Goal: Task Accomplishment & Management: Manage account settings

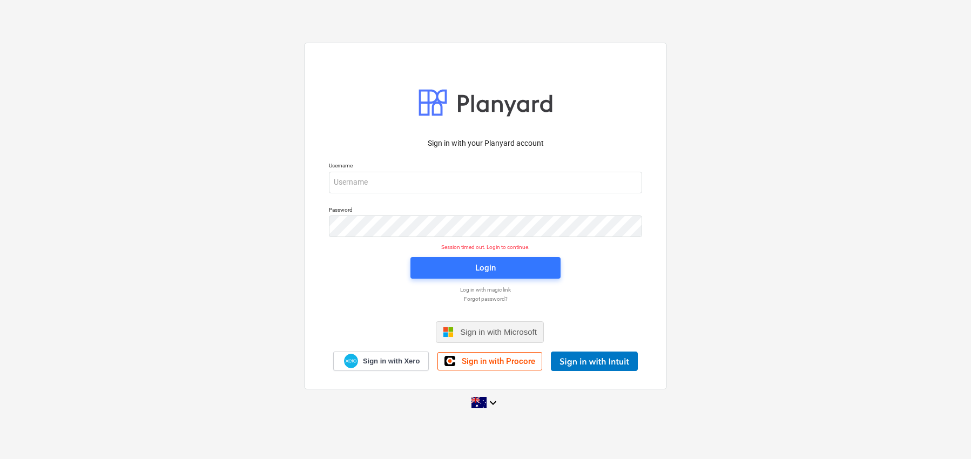
click at [474, 331] on span "Sign in with Microsoft" at bounding box center [498, 331] width 77 height 9
click at [506, 184] on input "email" at bounding box center [485, 183] width 313 height 22
click at [614, 253] on div "Sign in with your Planyard account Username Password Session timed out. Login t…" at bounding box center [485, 250] width 326 height 239
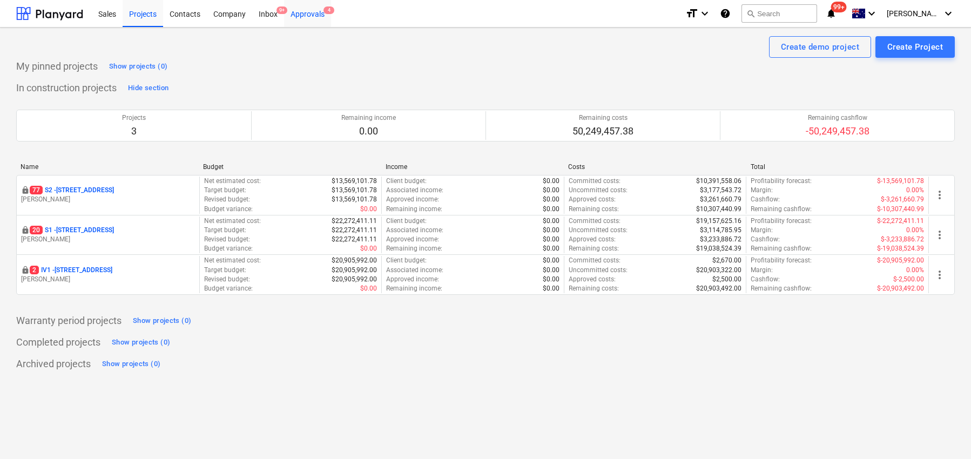
click at [320, 14] on div "Approvals 4" at bounding box center [307, 13] width 47 height 28
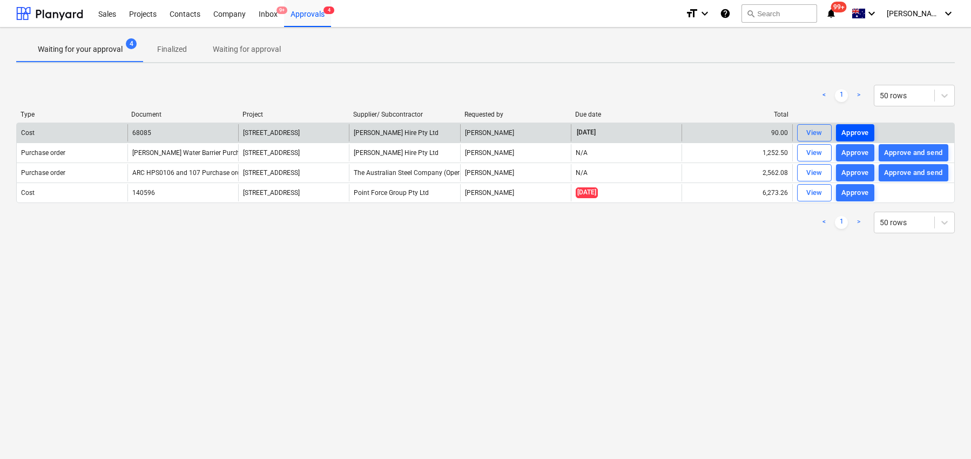
click at [857, 132] on div "Approve" at bounding box center [855, 133] width 28 height 12
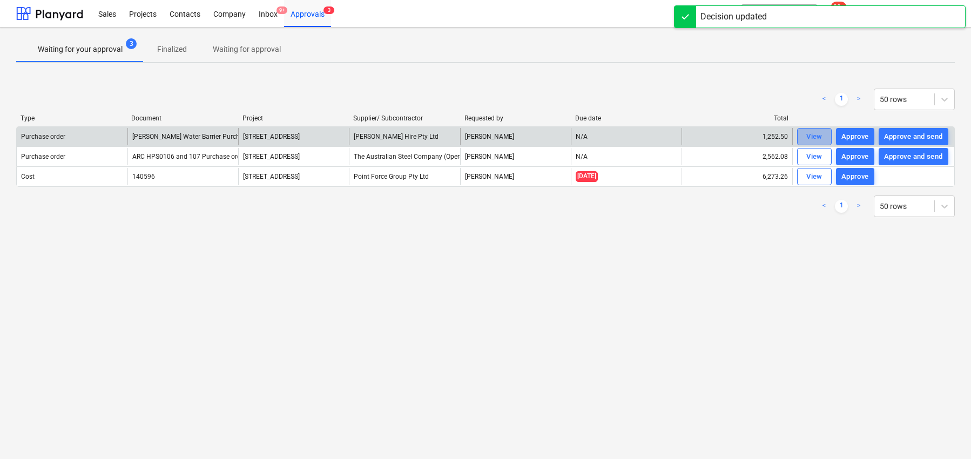
click at [816, 133] on div "View" at bounding box center [814, 137] width 16 height 12
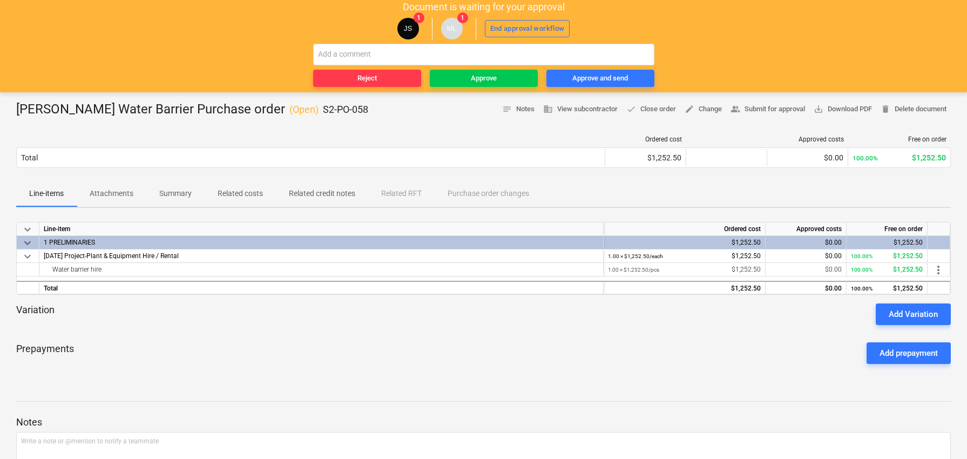
scroll to position [54, 0]
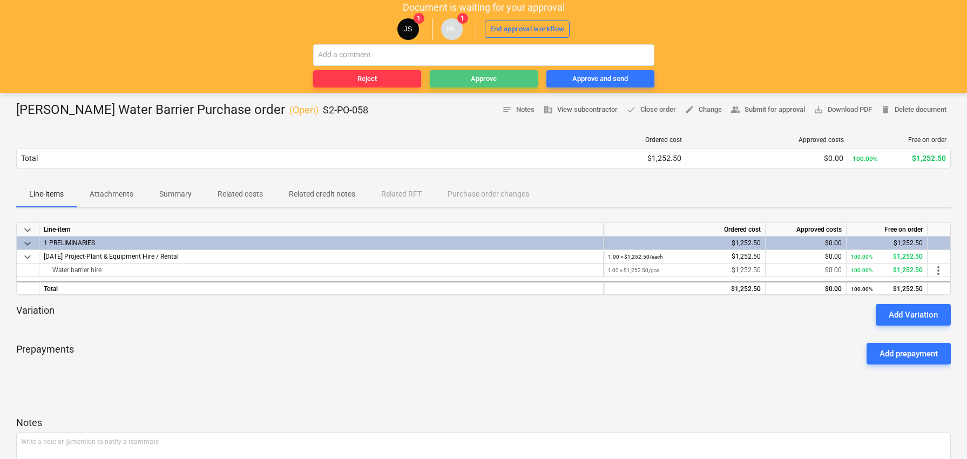
click at [514, 83] on span "Approve" at bounding box center [483, 79] width 99 height 12
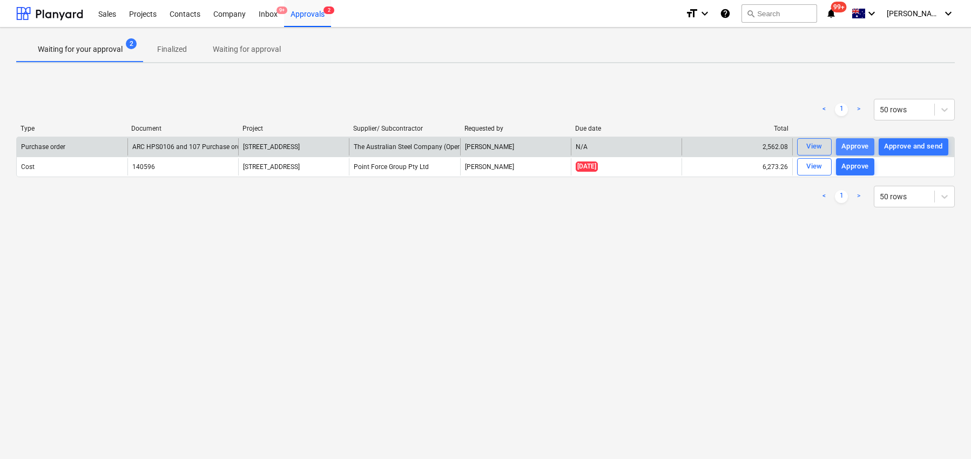
click at [855, 143] on div "Approve" at bounding box center [855, 146] width 28 height 12
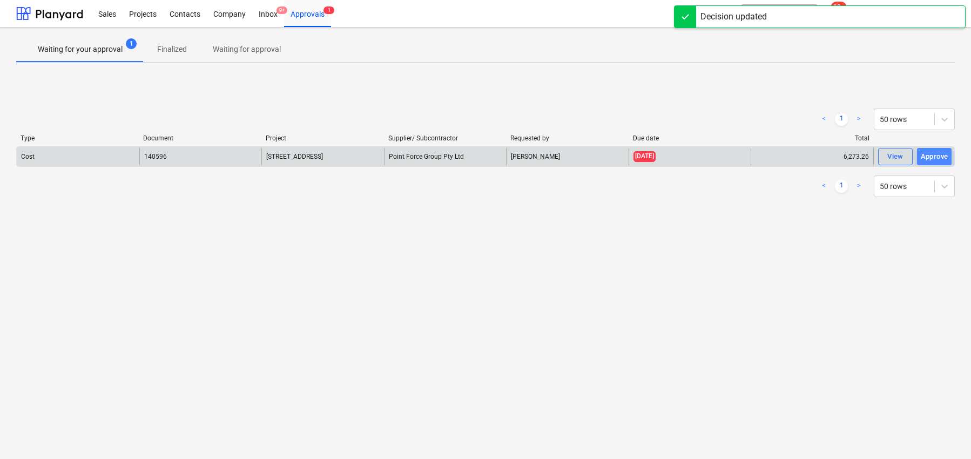
click at [929, 151] on div "Approve" at bounding box center [935, 157] width 28 height 12
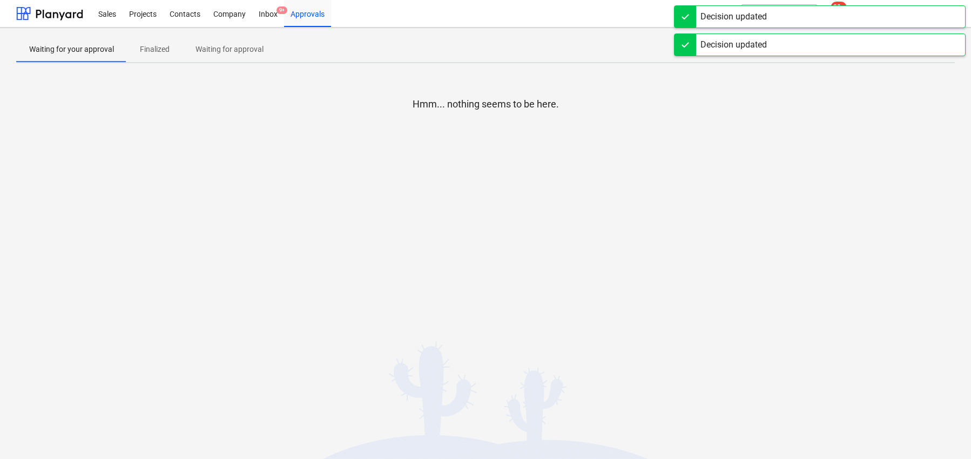
drag, startPoint x: 603, startPoint y: 31, endPoint x: 419, endPoint y: 28, distance: 183.6
click at [601, 31] on div "Waiting for your approval Finalized Waiting for approval Hmm... nothing seems t…" at bounding box center [485, 243] width 971 height 431
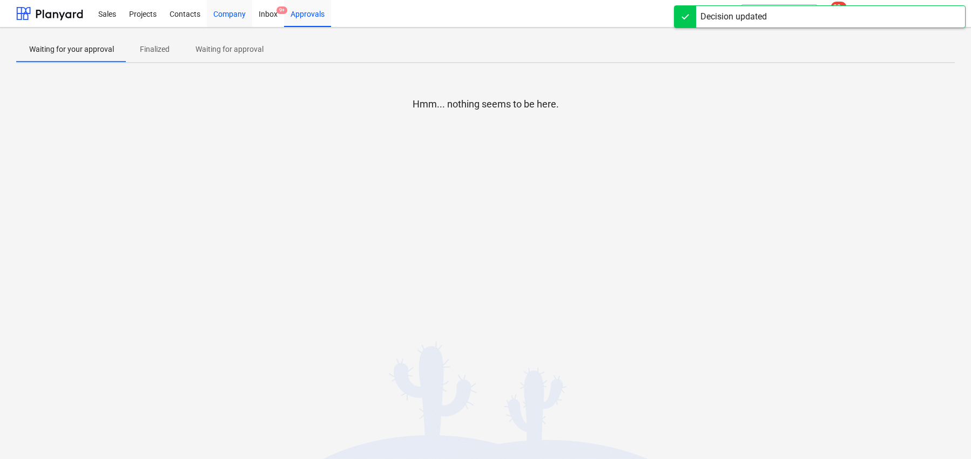
click at [218, 11] on div "Company" at bounding box center [229, 13] width 45 height 28
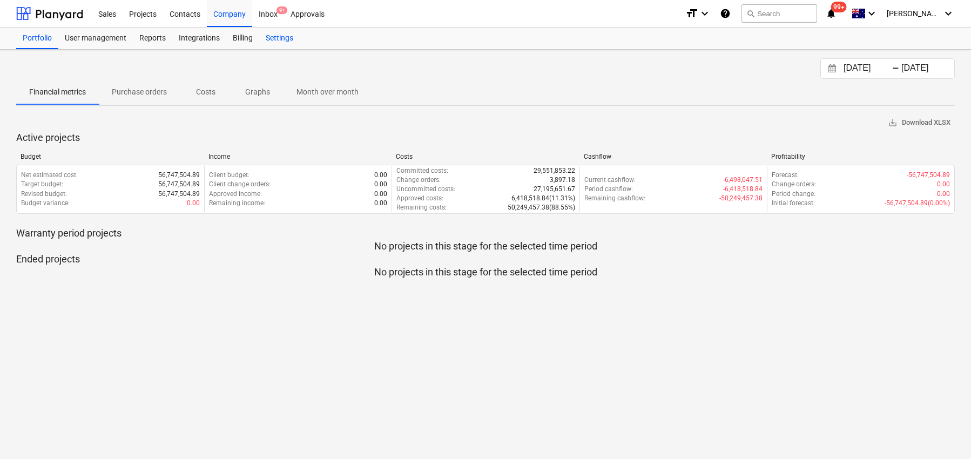
click at [276, 38] on div "Settings" at bounding box center [279, 39] width 40 height 22
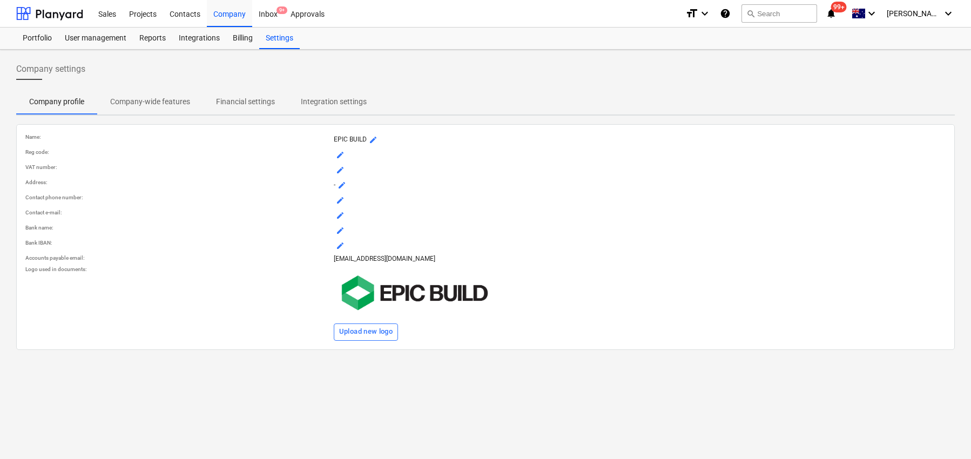
click at [251, 102] on p "Financial settings" at bounding box center [245, 101] width 59 height 11
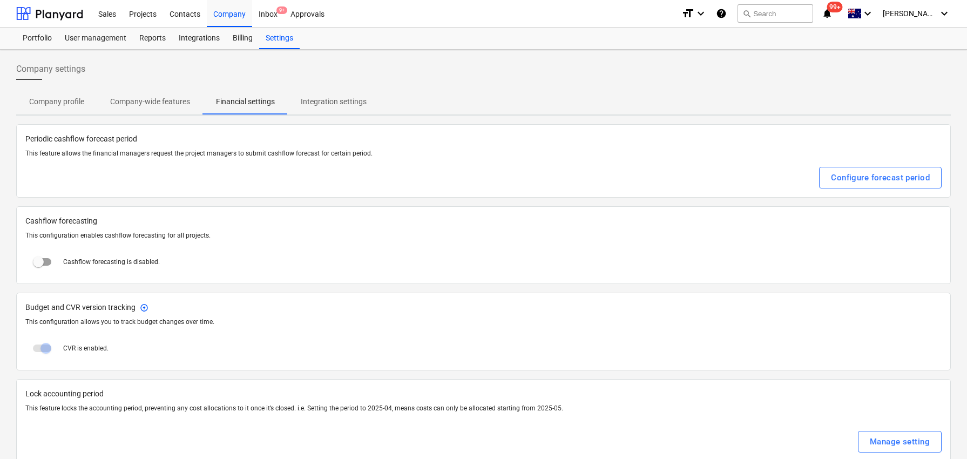
scroll to position [20, 0]
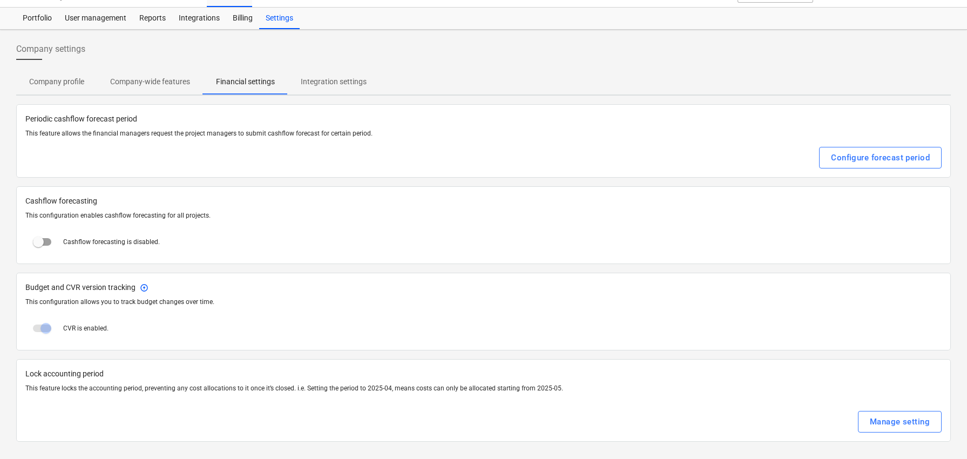
click at [45, 70] on button "Company profile" at bounding box center [56, 82] width 81 height 26
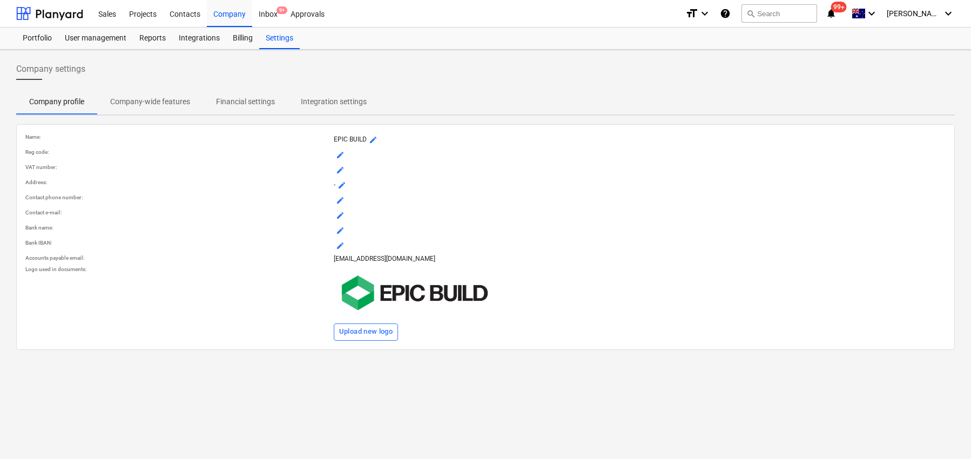
click at [140, 76] on div "Company settings" at bounding box center [485, 73] width 938 height 30
click at [151, 101] on p "Company-wide features" at bounding box center [150, 101] width 80 height 11
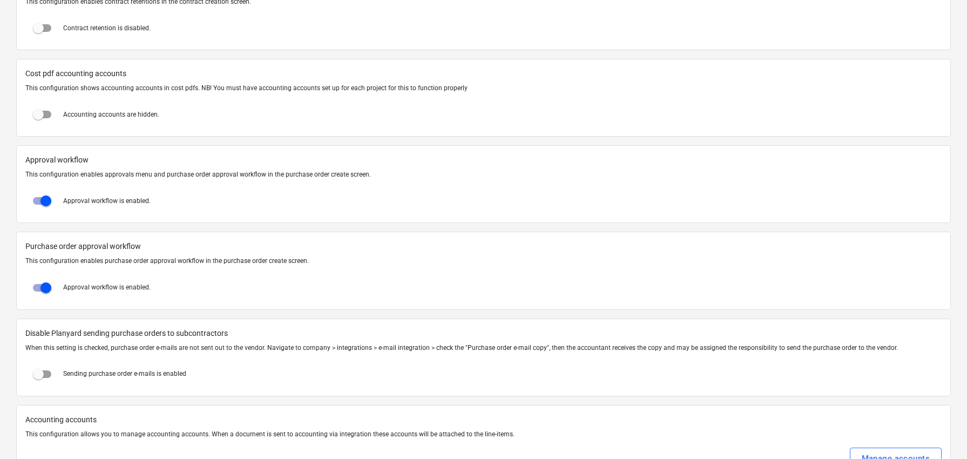
scroll to position [1014, 0]
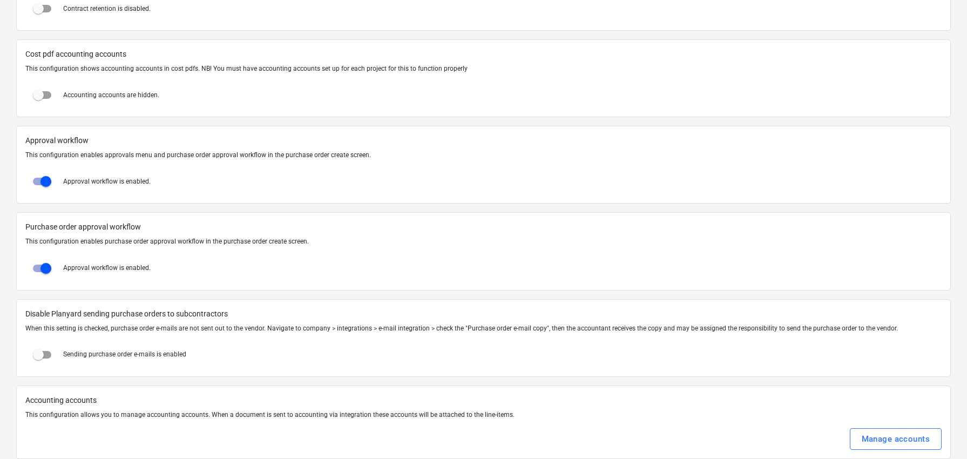
click at [43, 265] on input "checkbox" at bounding box center [46, 268] width 26 height 26
checkbox input "false"
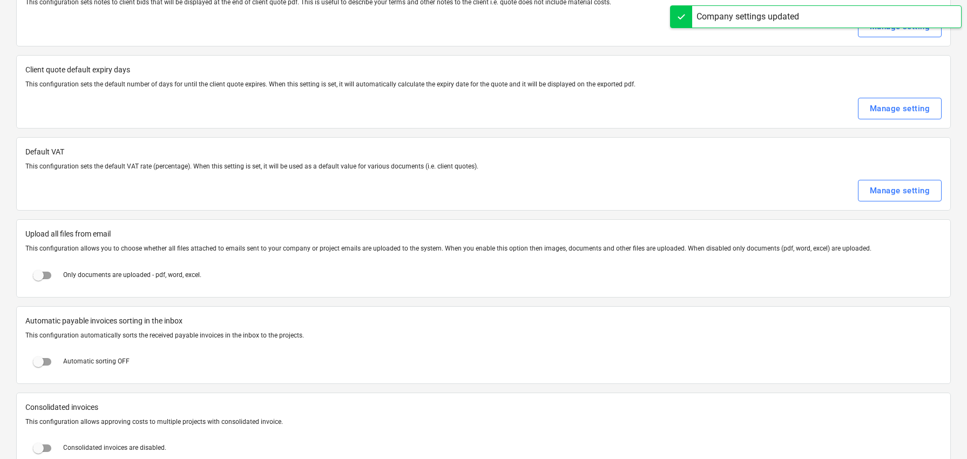
scroll to position [0, 0]
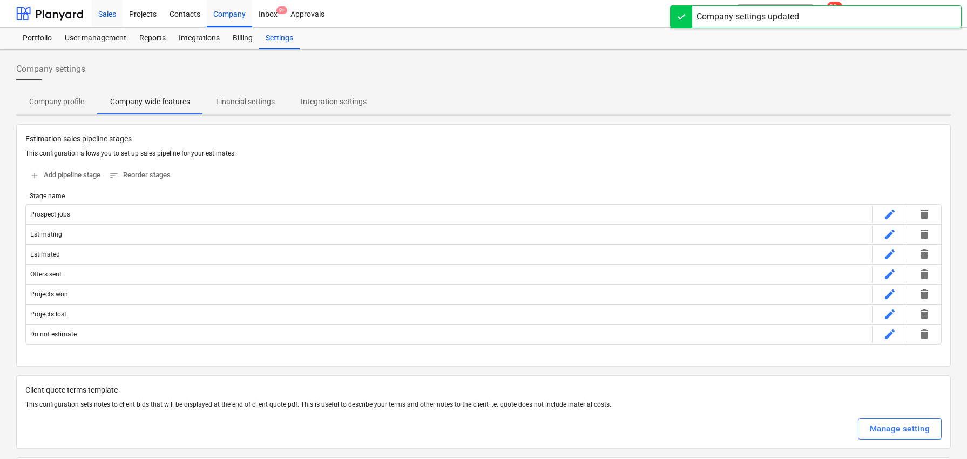
click at [111, 18] on div "Sales" at bounding box center [107, 13] width 31 height 28
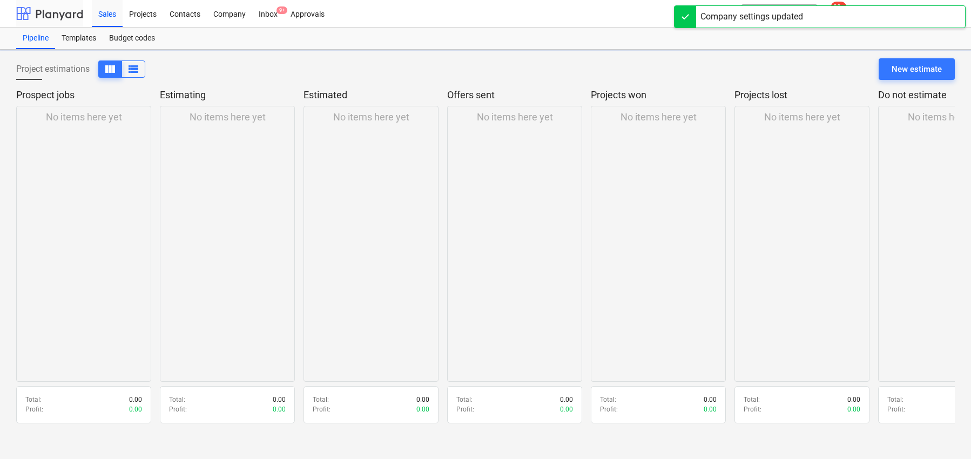
click at [55, 11] on div at bounding box center [49, 13] width 67 height 27
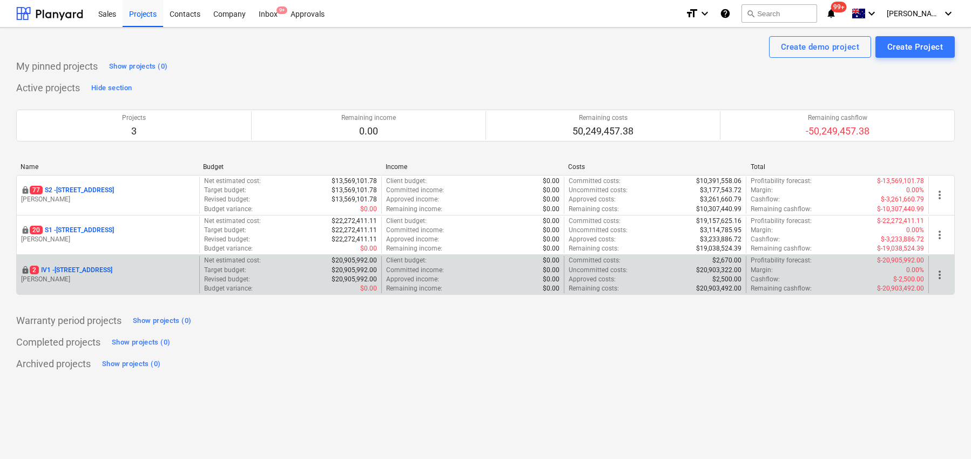
click at [112, 269] on p "[STREET_ADDRESS]" at bounding box center [71, 270] width 83 height 9
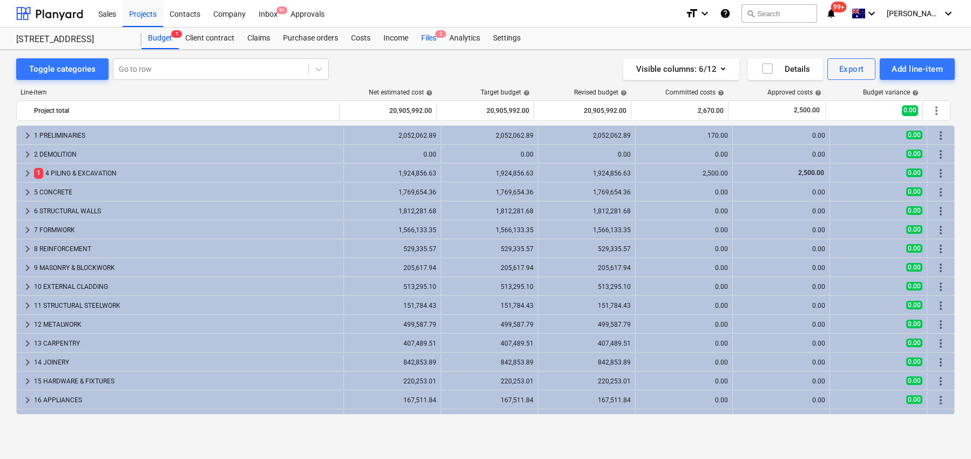
click at [430, 30] on div "Files 2" at bounding box center [429, 39] width 28 height 22
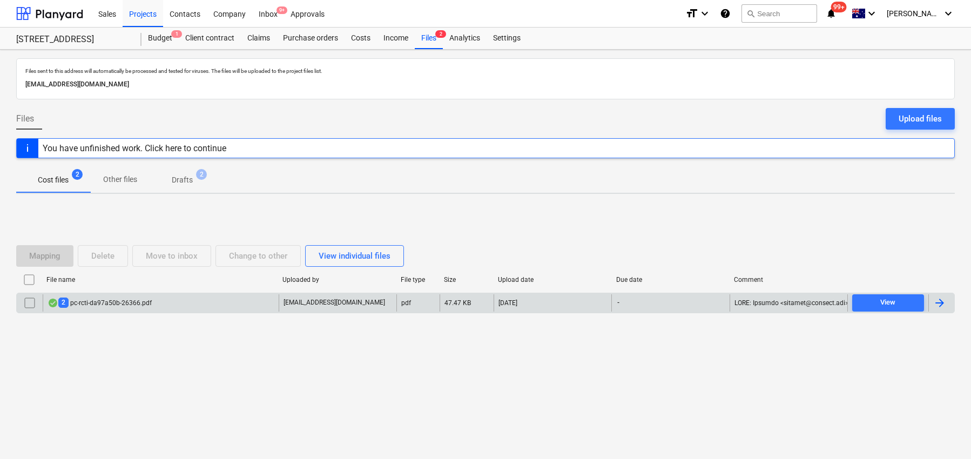
click at [177, 299] on div "2 pc-rcti-da97a50b-26366.pdf" at bounding box center [161, 302] width 236 height 17
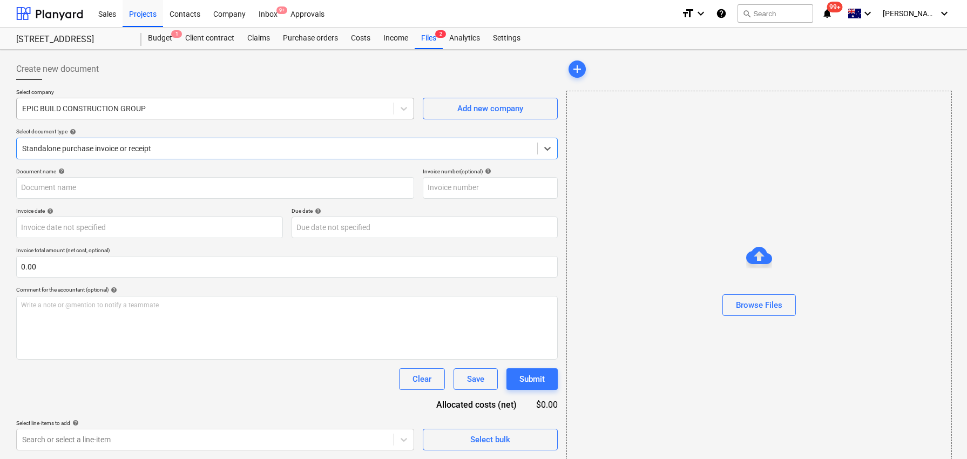
type input "sth PC1"
type input "[DATE]"
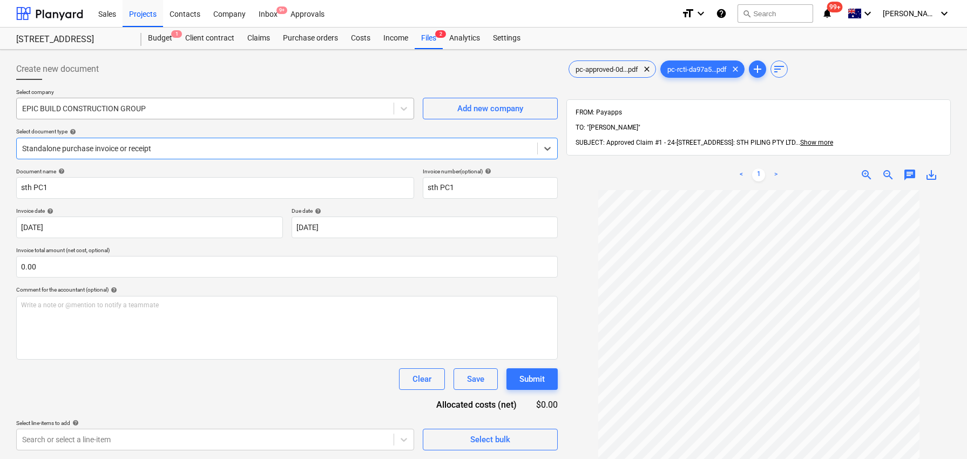
click at [347, 109] on div at bounding box center [205, 108] width 366 height 11
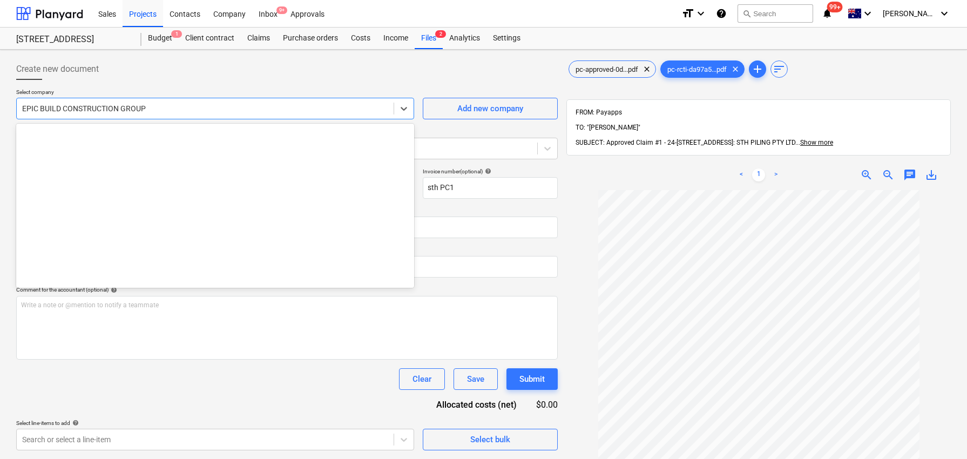
scroll to position [6519, 0]
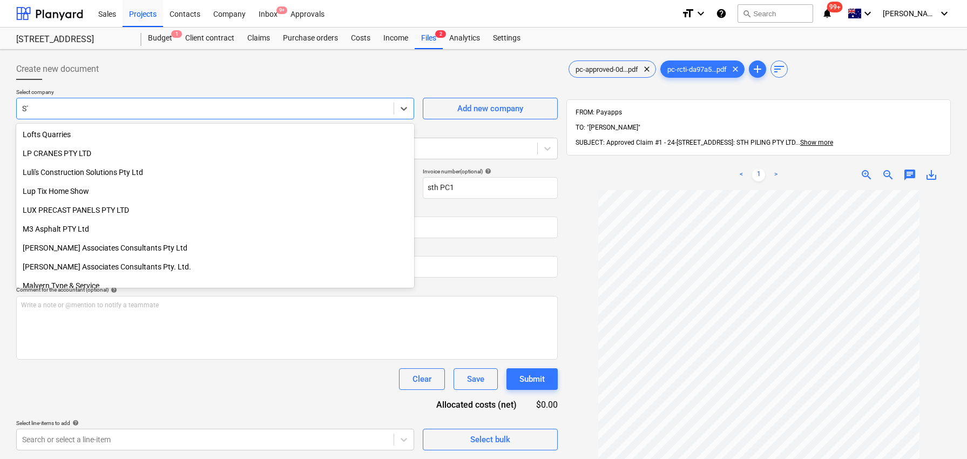
type input "STH"
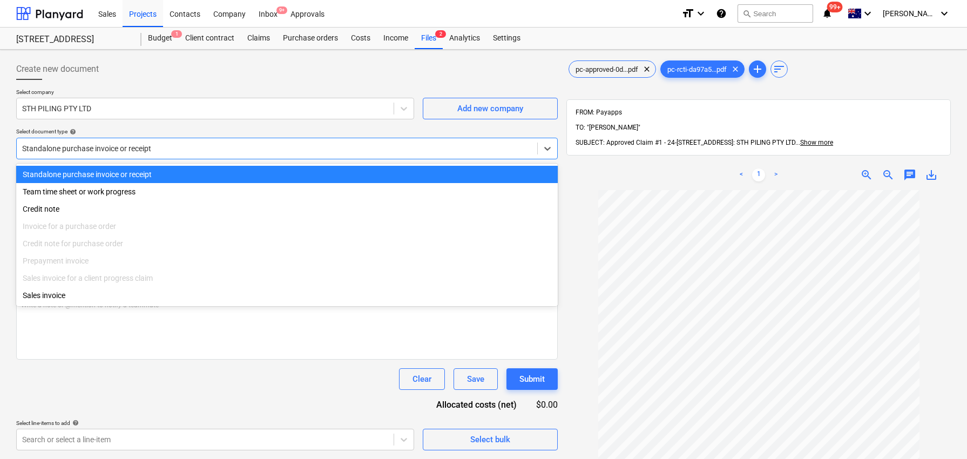
click at [376, 143] on div at bounding box center [277, 148] width 510 height 11
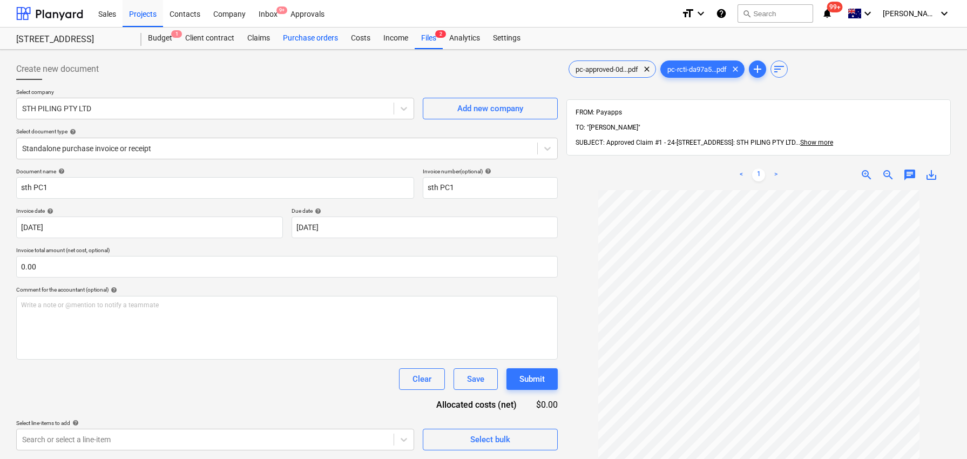
click at [319, 40] on div "Purchase orders" at bounding box center [310, 39] width 68 height 22
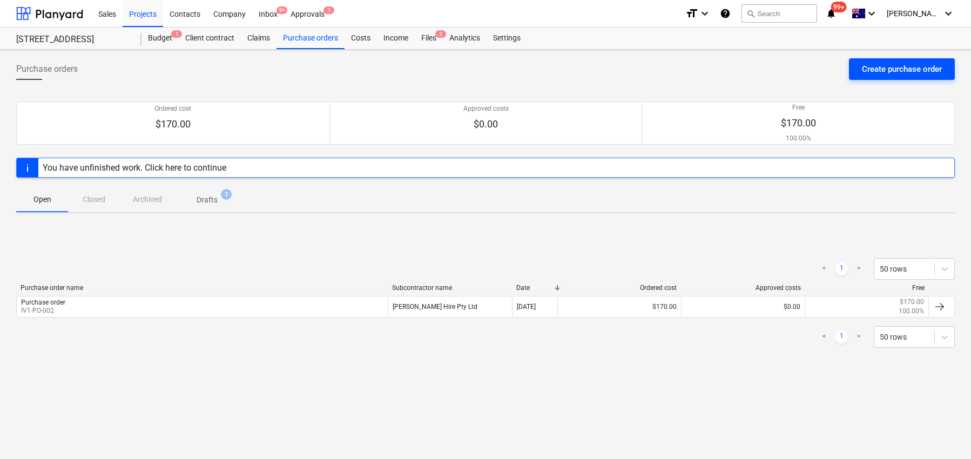
click at [898, 72] on div "Create purchase order" at bounding box center [902, 69] width 80 height 14
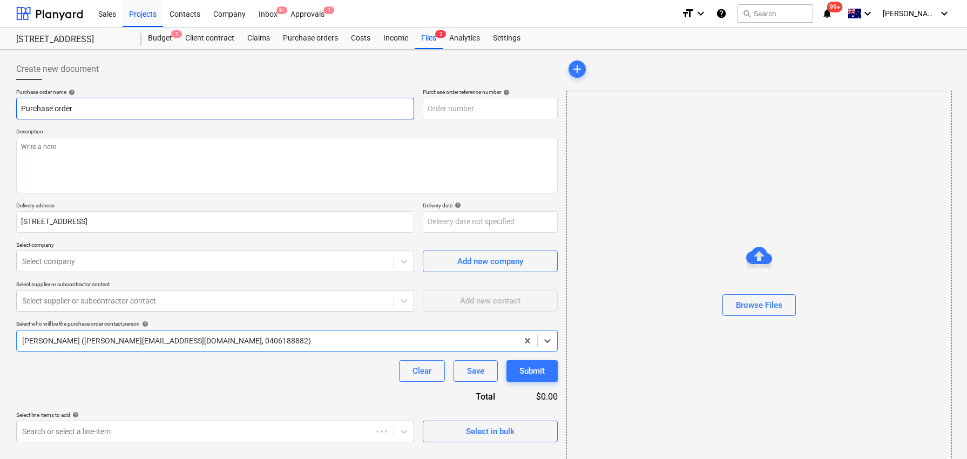
type textarea "x"
type input "IV1-PO-003"
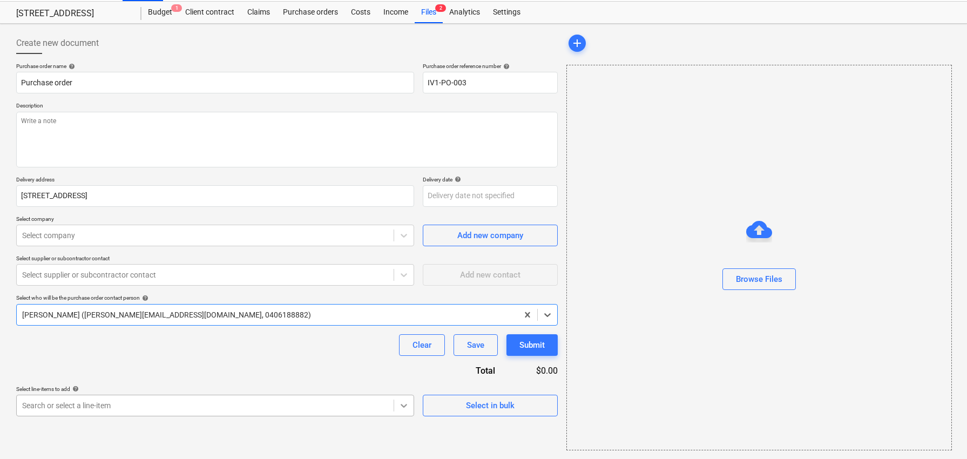
scroll to position [152, 0]
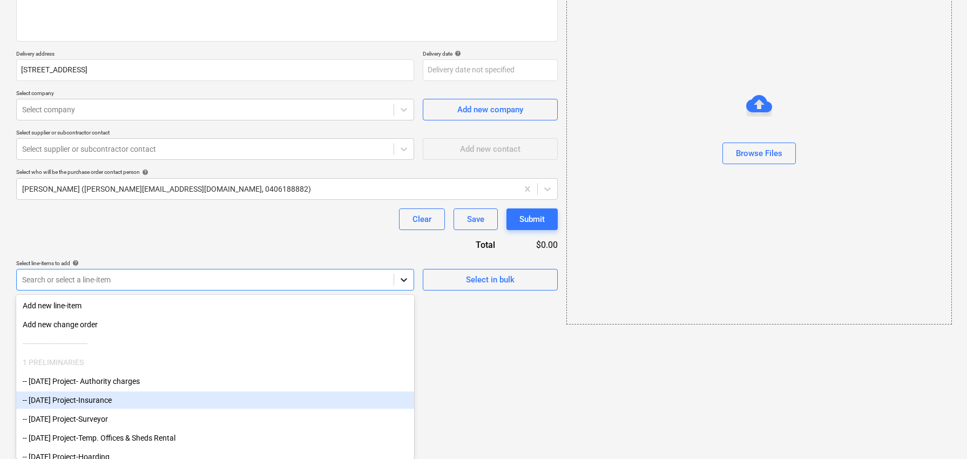
click at [406, 307] on body "Sales Projects Contacts Company Inbox 9+ Approvals 1 format_size keyboard_arrow…" at bounding box center [483, 77] width 967 height 459
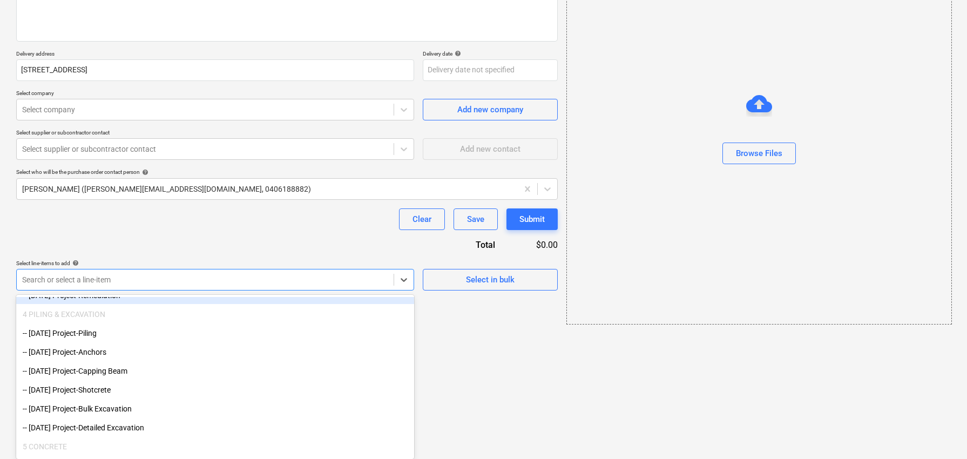
scroll to position [657, 0]
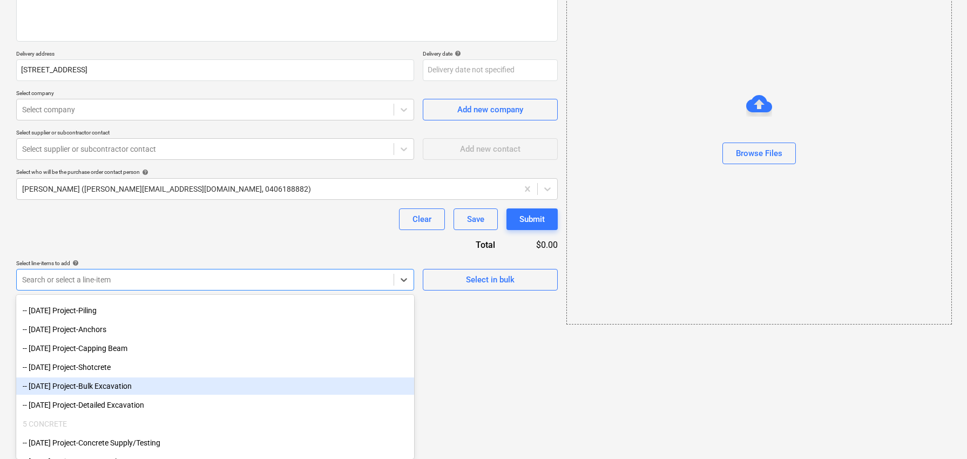
click at [274, 383] on div "-- [DATE] Project-Bulk Excavation" at bounding box center [215, 385] width 398 height 17
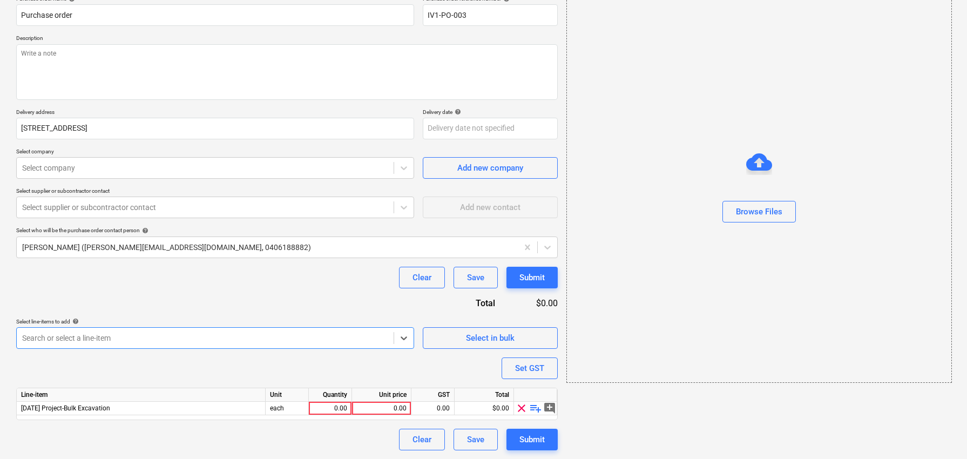
scroll to position [93, 0]
type textarea "x"
click at [387, 409] on div "0.00" at bounding box center [381, 408] width 50 height 13
type input "636000"
click at [381, 407] on div "636,000.00" at bounding box center [381, 408] width 50 height 13
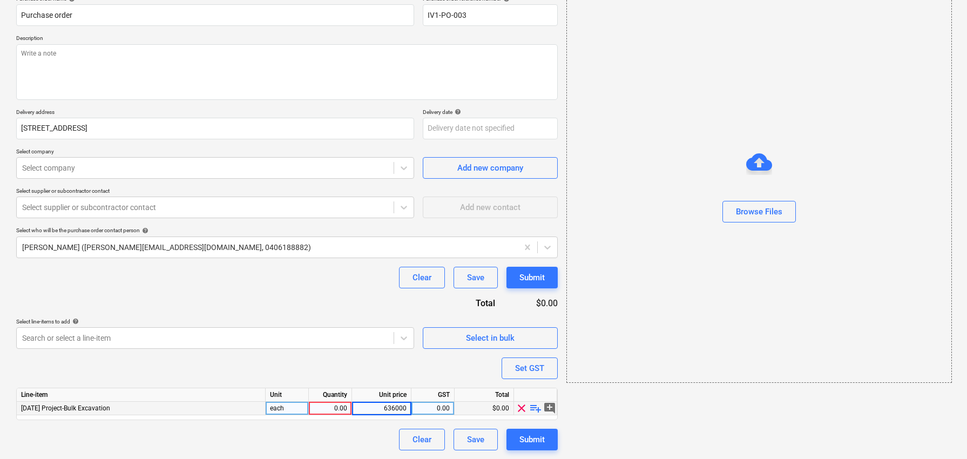
click at [381, 406] on input "636000" at bounding box center [381, 408] width 59 height 13
type textarea "x"
click at [372, 410] on div "636,000.00" at bounding box center [381, 408] width 50 height 13
type input "1450000"
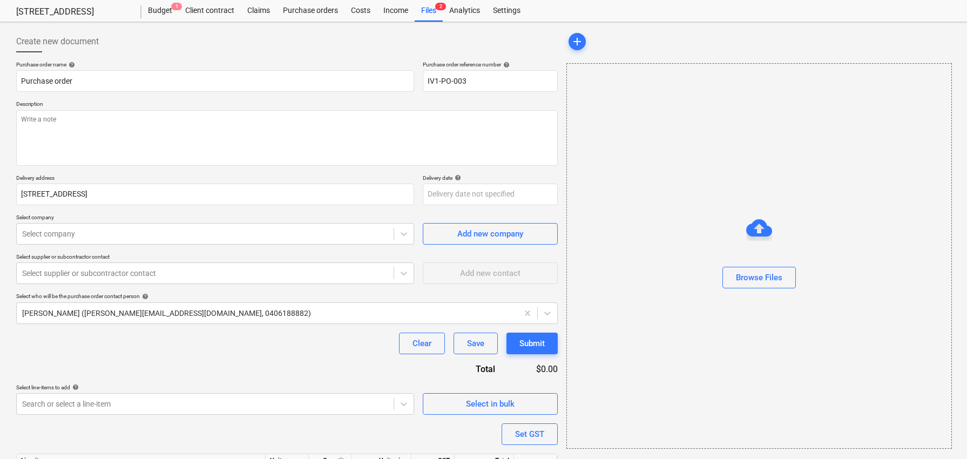
scroll to position [39, 0]
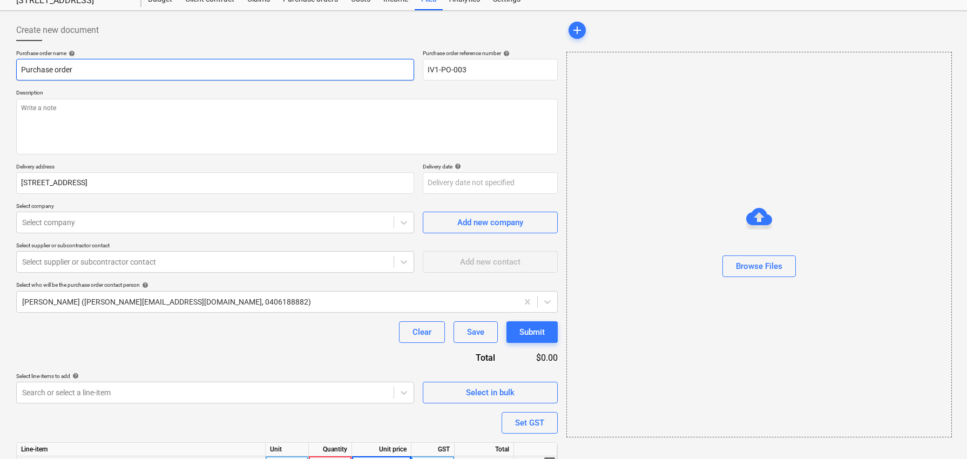
click at [135, 78] on input "Purchase order" at bounding box center [215, 70] width 398 height 22
type textarea "x"
type input "Purchase order"
type textarea "x"
type input "Purchase order f"
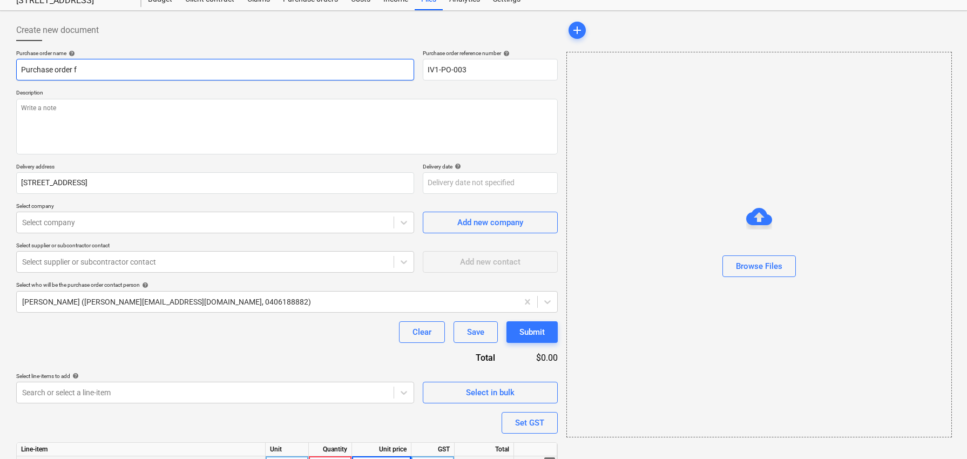
type textarea "x"
type input "Purchase order for"
type textarea "x"
type input "Purchase order for"
type textarea "x"
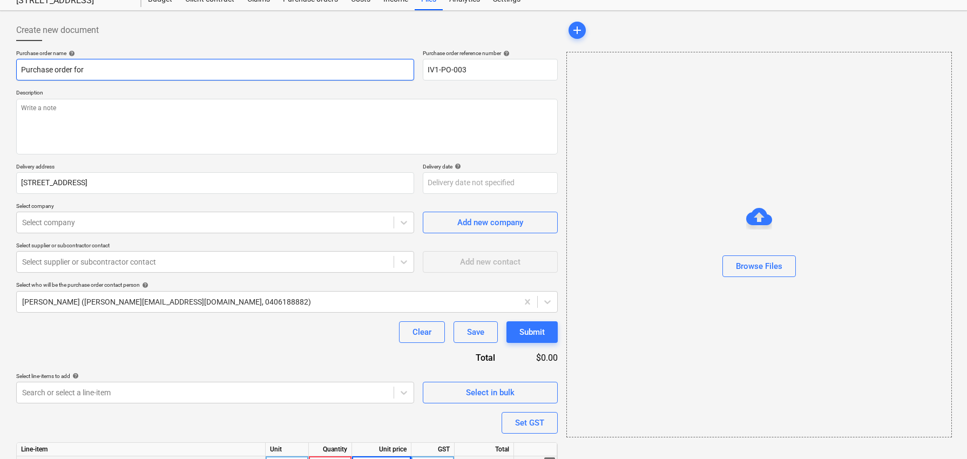
type input "Purchase order for R"
type textarea "x"
type input "Purchase order for Re"
type textarea "x"
type input "Purchase order for Ret"
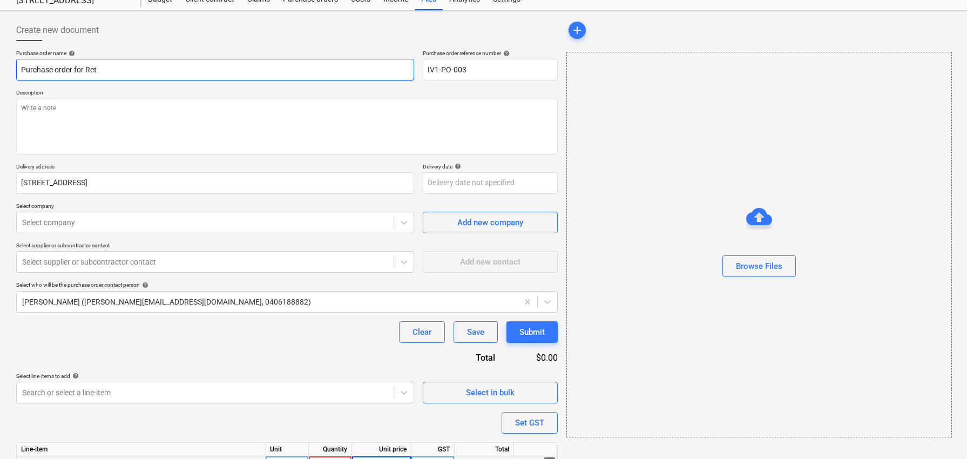
type textarea "x"
type input "Purchase order for Rete"
type textarea "x"
type input "Purchase order for Retent"
type textarea "x"
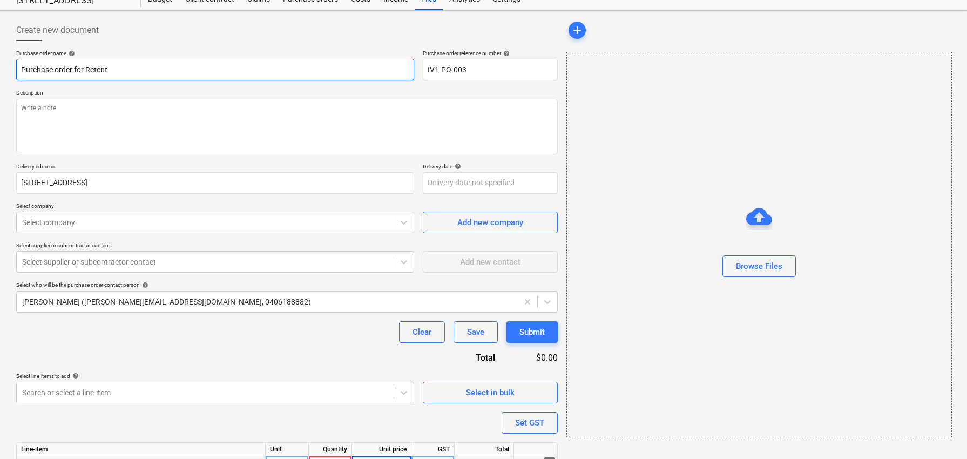
type input "Purchase order for Retenti"
type textarea "x"
type input "Purchase order for Retentio"
type textarea "x"
type input "Purchase order for Retention"
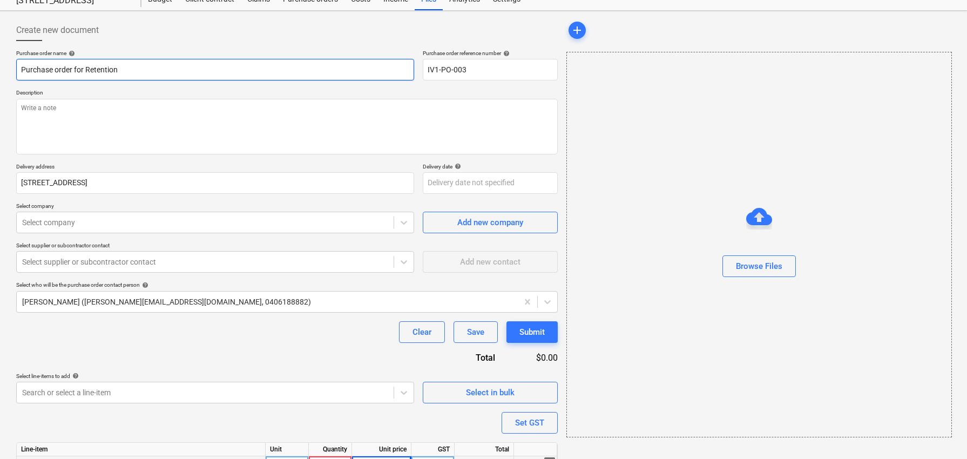
type textarea "x"
type input "Purchase order for Retention"
type textarea "x"
type input "Purchase order for Retention W"
type textarea "x"
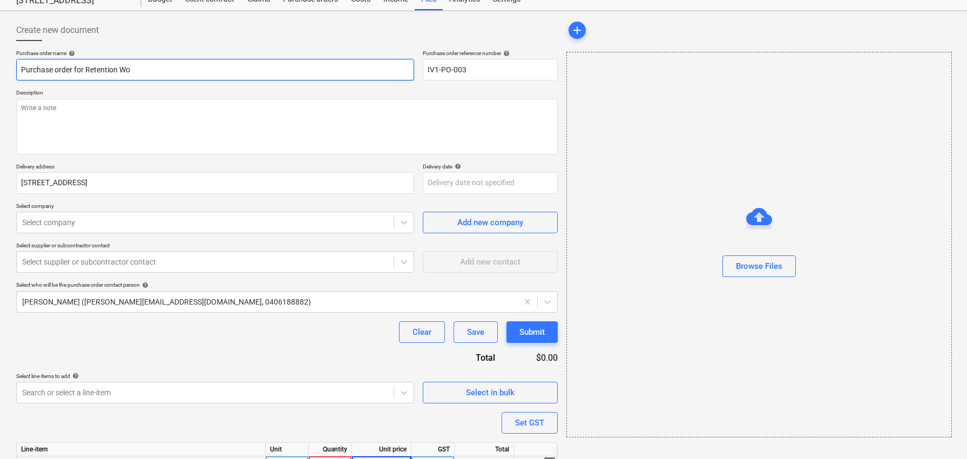
type input "Purchase order for Retention Wor"
type textarea "x"
type input "Purchase order for Retention Work"
type textarea "x"
type input "Purchase order for Retention Works"
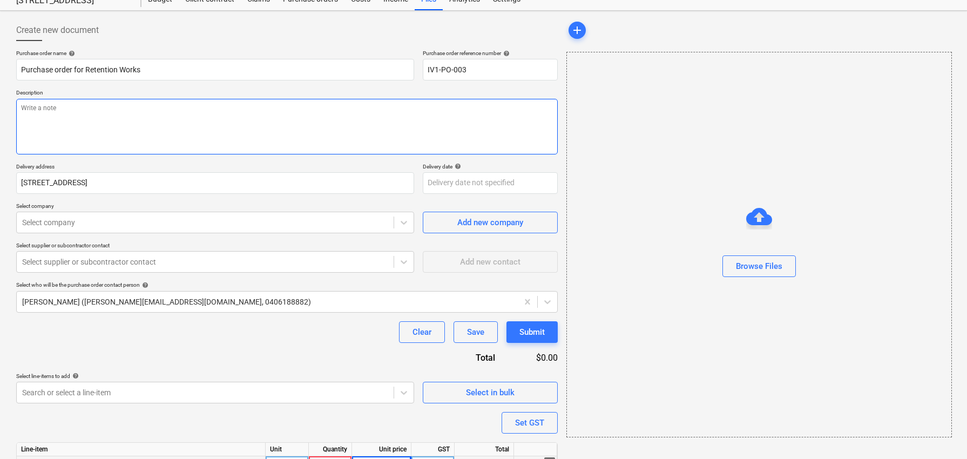
click at [120, 111] on textarea at bounding box center [287, 127] width 542 height 56
paste textarea "Purchase order for Retention Works"
type textarea "x"
type textarea "Purchase order for Retention Works"
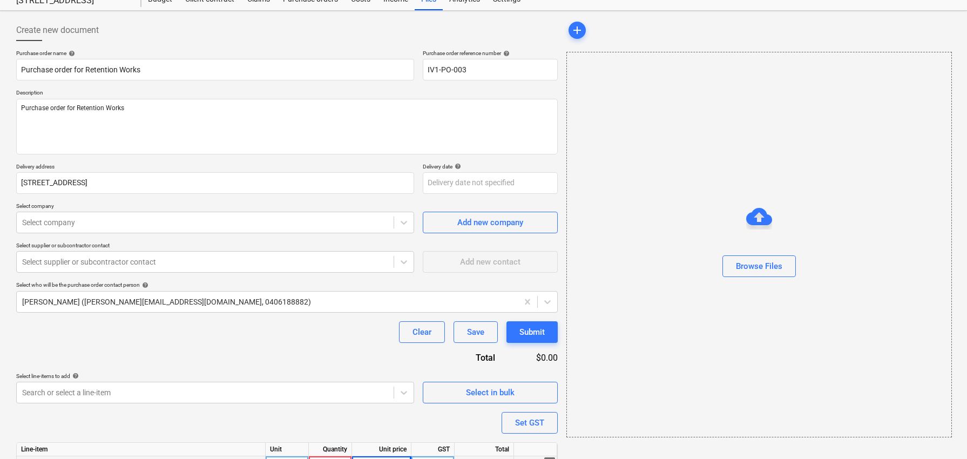
type textarea "x"
click at [273, 234] on div "Purchase order name help Purchase order for Retention Works Purchase order refe…" at bounding box center [287, 277] width 542 height 455
click at [280, 221] on div at bounding box center [205, 222] width 366 height 11
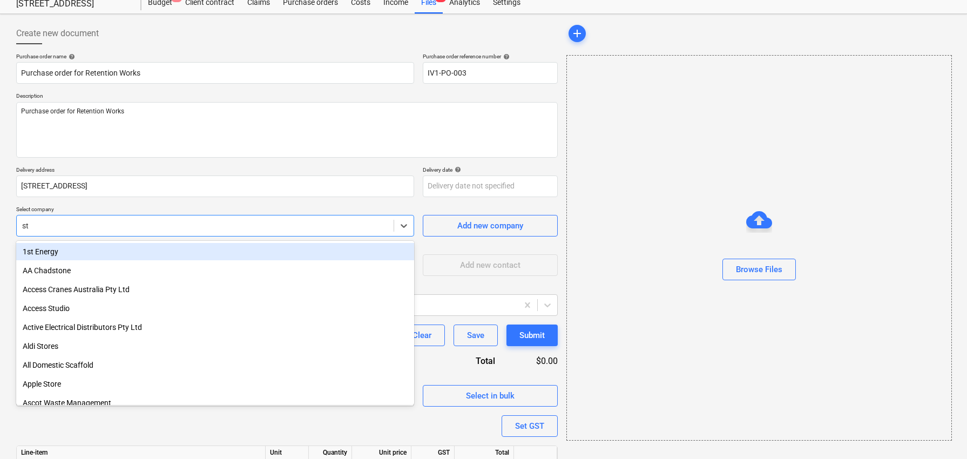
type input "sth"
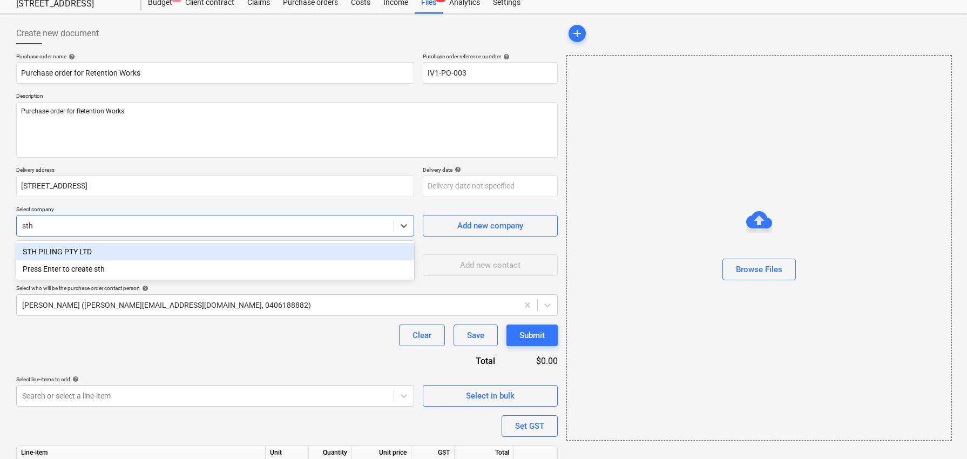
type textarea "x"
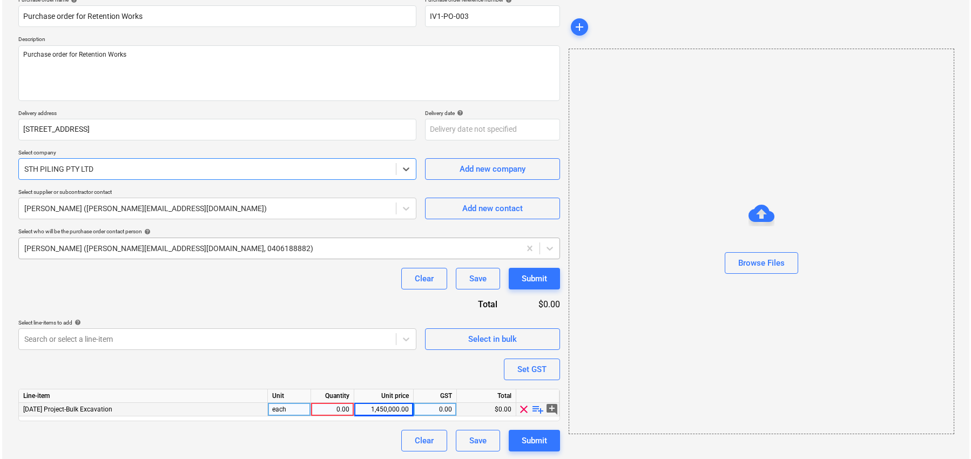
scroll to position [93, 0]
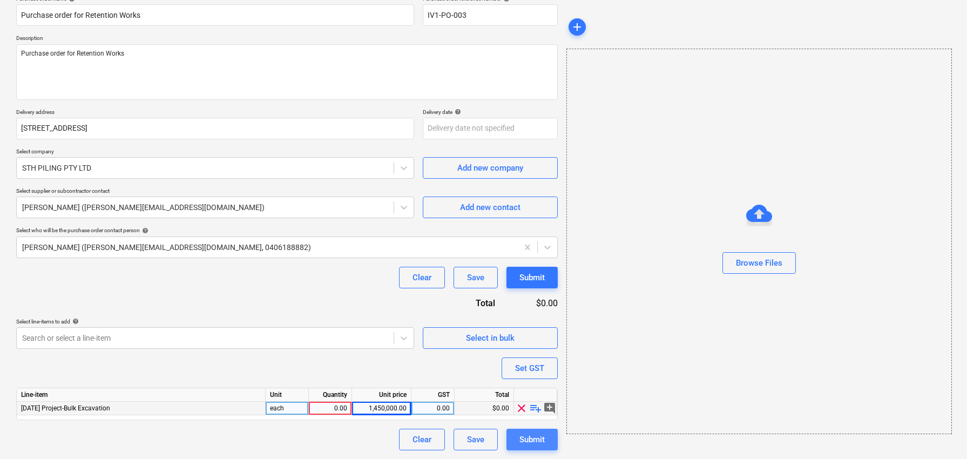
click at [523, 440] on div "Submit" at bounding box center [531, 439] width 25 height 14
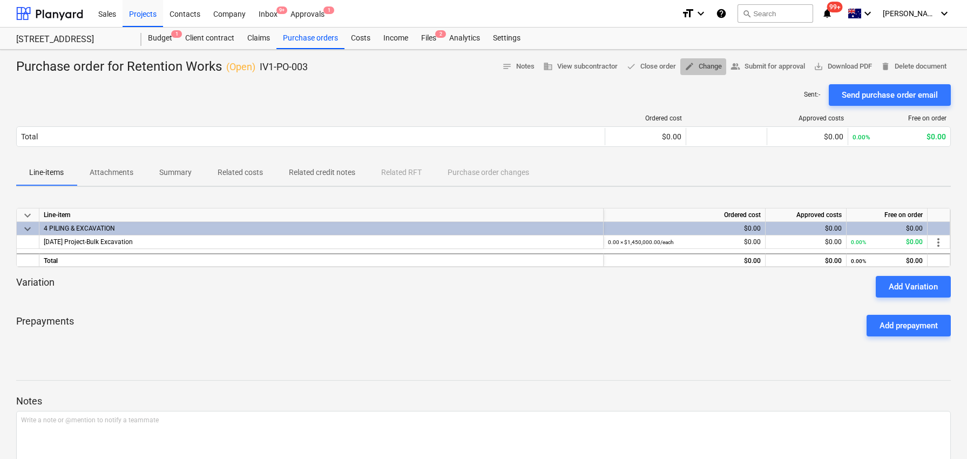
click at [695, 67] on span "edit Change" at bounding box center [703, 66] width 37 height 12
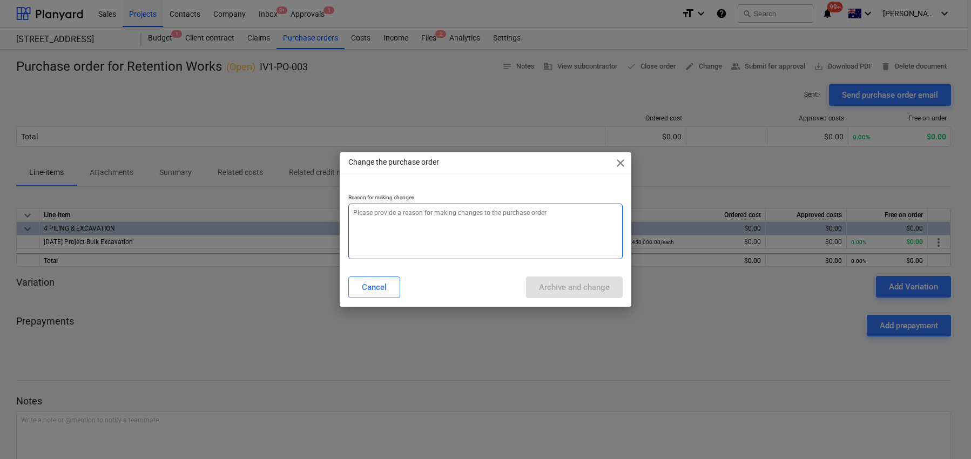
click at [522, 219] on textarea at bounding box center [485, 232] width 274 height 56
type textarea "x"
type textarea "q"
type textarea "x"
type textarea "qt"
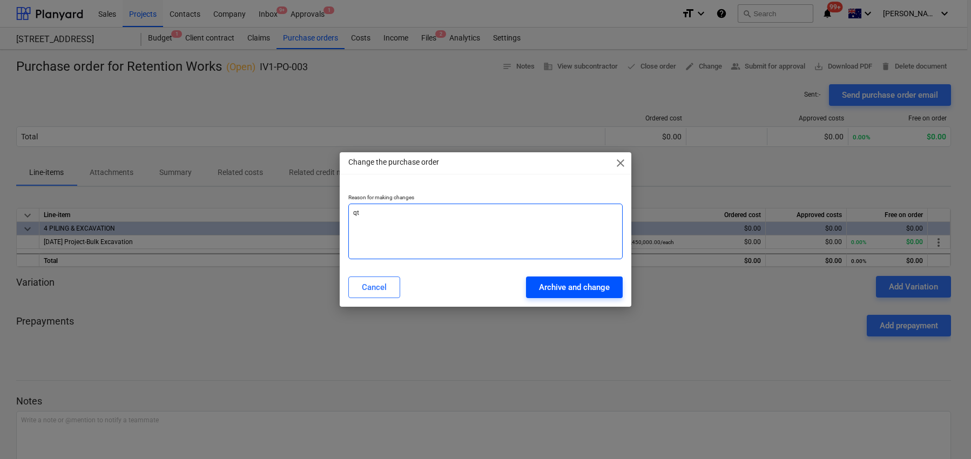
type textarea "x"
type textarea "qty"
click at [579, 288] on div "Archive and change" at bounding box center [574, 287] width 71 height 14
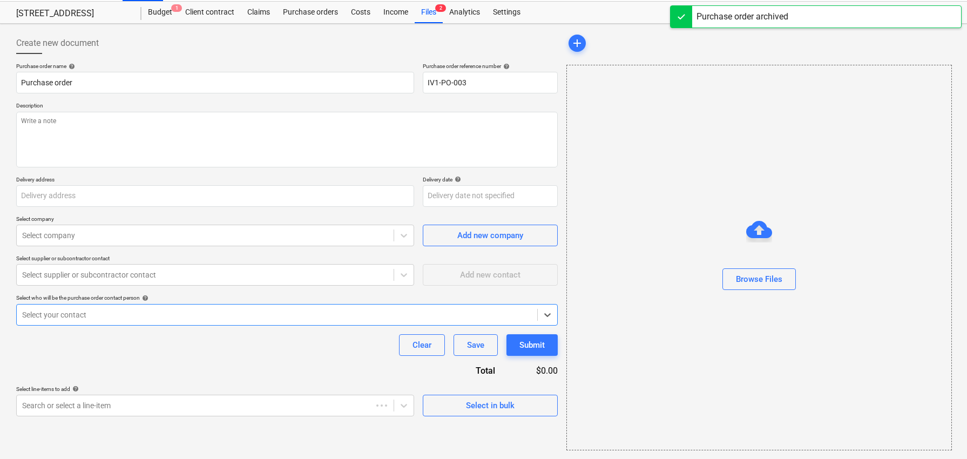
type textarea "x"
type input "Purchase order for Retention Works"
type textarea "Purchase order for Retention Works"
type input "[STREET_ADDRESS]"
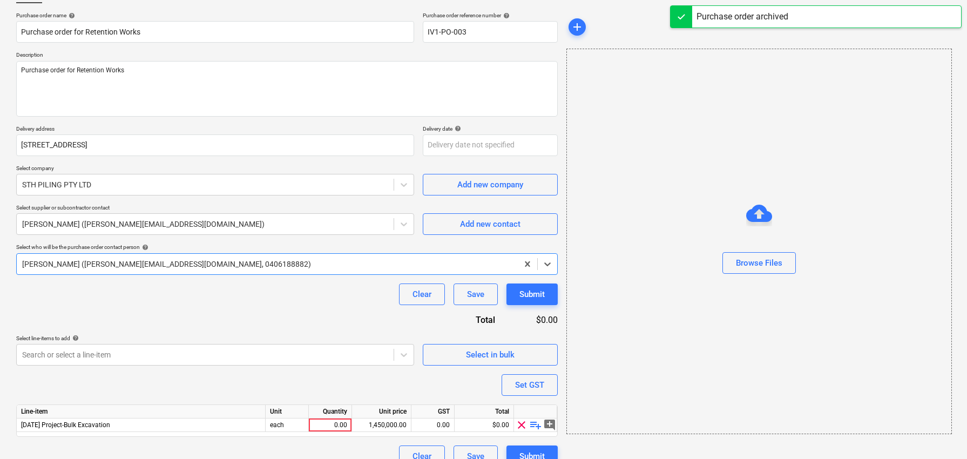
scroll to position [85, 0]
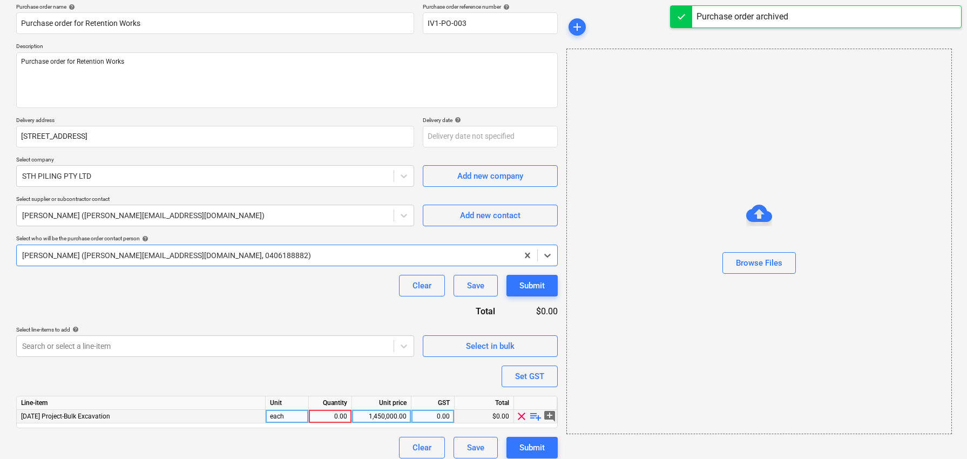
click at [328, 411] on div "0.00" at bounding box center [330, 416] width 34 height 13
click at [330, 376] on div "Purchase order name help Purchase order for Retention Works Purchase order refe…" at bounding box center [287, 230] width 542 height 455
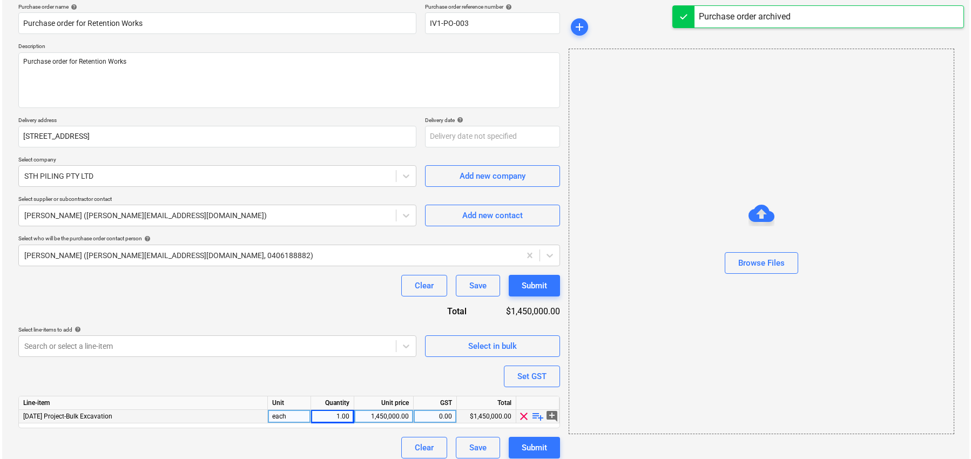
scroll to position [93, 0]
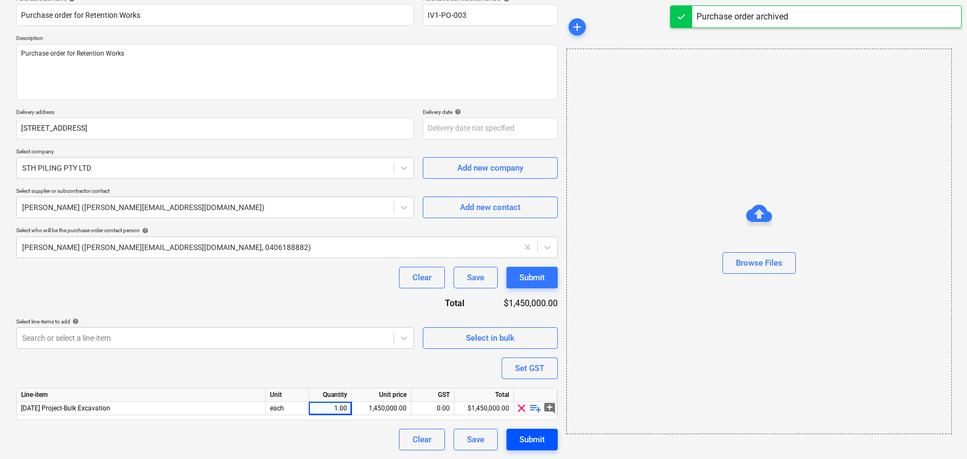
click at [516, 428] on div "Purchase order name help Purchase order for Retention Works Purchase order refe…" at bounding box center [287, 222] width 542 height 455
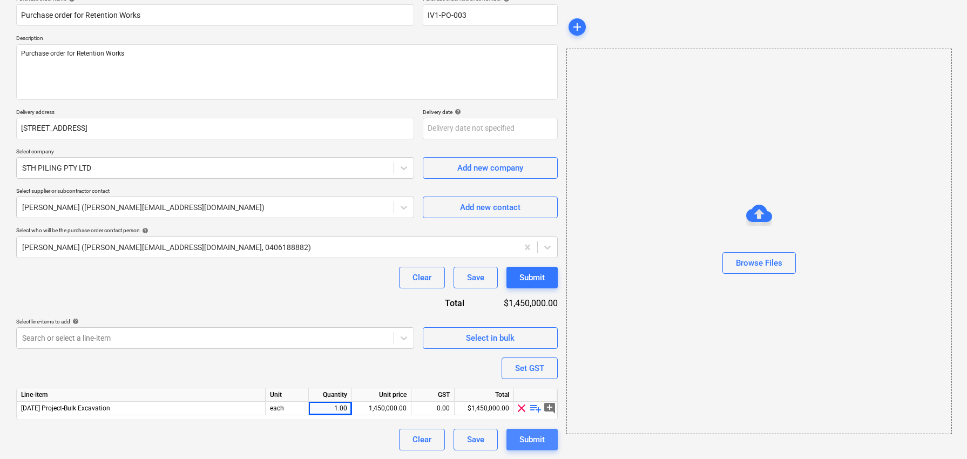
click at [522, 436] on div "Submit" at bounding box center [531, 439] width 25 height 14
type textarea "x"
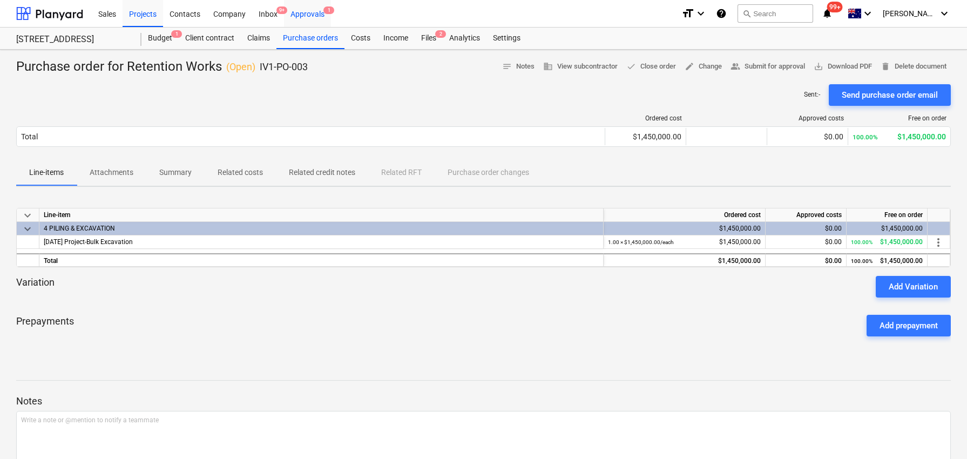
click at [316, 6] on div "Approvals 1" at bounding box center [307, 13] width 47 height 28
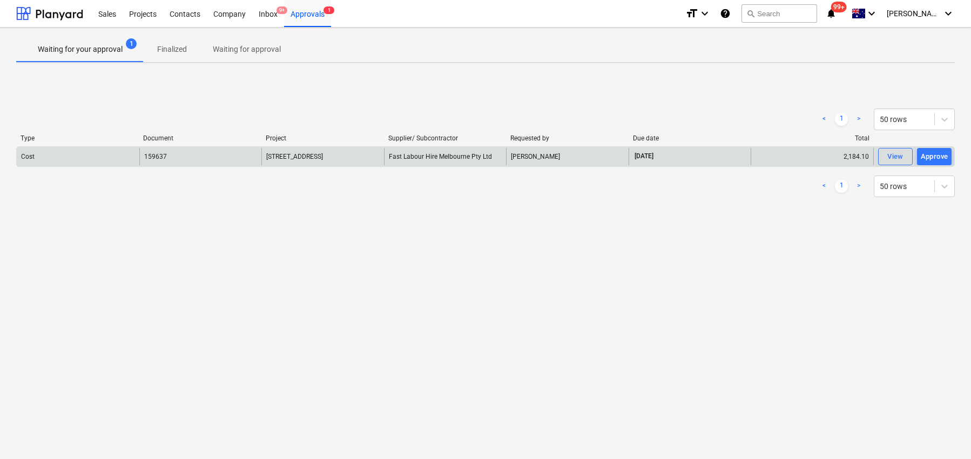
click at [339, 151] on div "[STREET_ADDRESS]" at bounding box center [322, 156] width 123 height 17
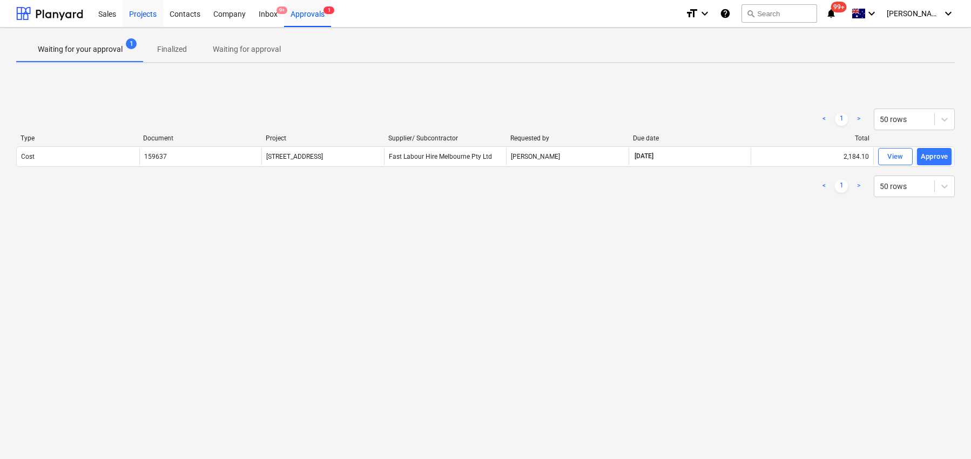
click at [145, 12] on div "Projects" at bounding box center [143, 13] width 40 height 28
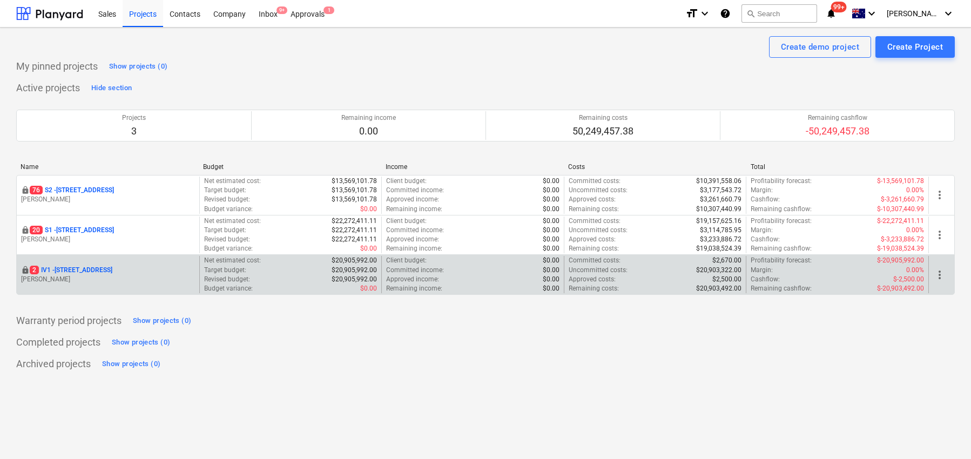
click at [109, 273] on p "[STREET_ADDRESS]" at bounding box center [71, 270] width 83 height 9
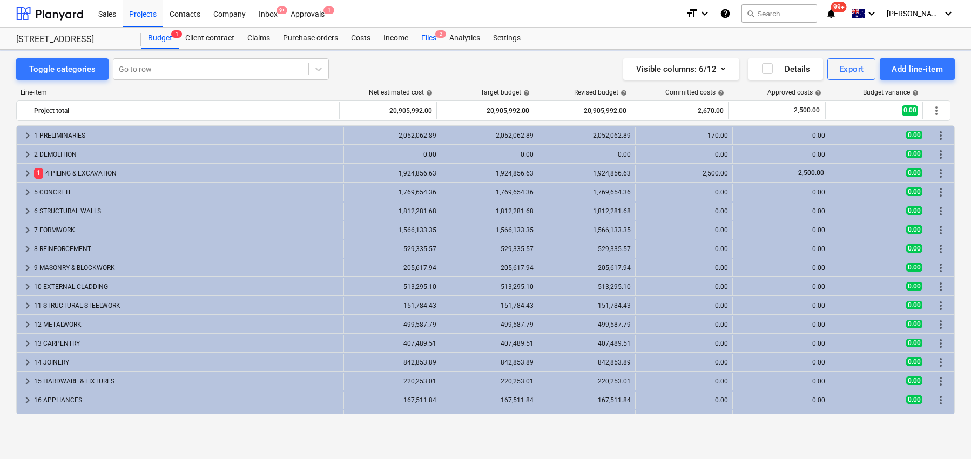
click at [440, 35] on span "2" at bounding box center [440, 34] width 11 height 8
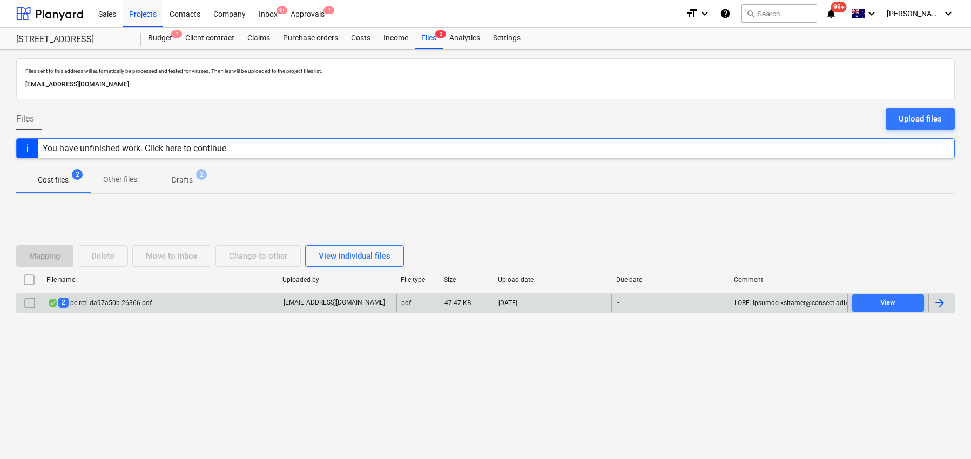
click at [123, 304] on div "2 pc-rcti-da97a50b-26366.pdf" at bounding box center [100, 302] width 104 height 10
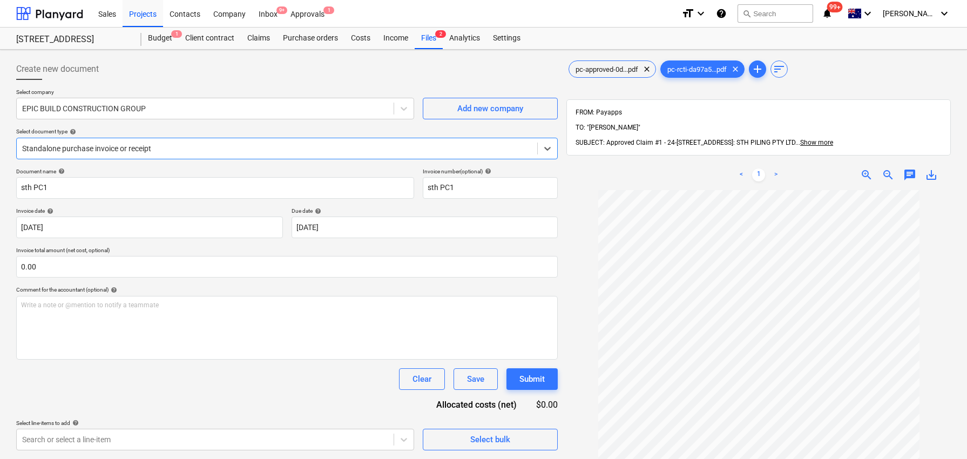
click at [194, 144] on div at bounding box center [277, 148] width 510 height 11
click at [208, 134] on div "Select document type help" at bounding box center [287, 131] width 542 height 7
click at [317, 38] on div "Purchase orders" at bounding box center [310, 39] width 68 height 22
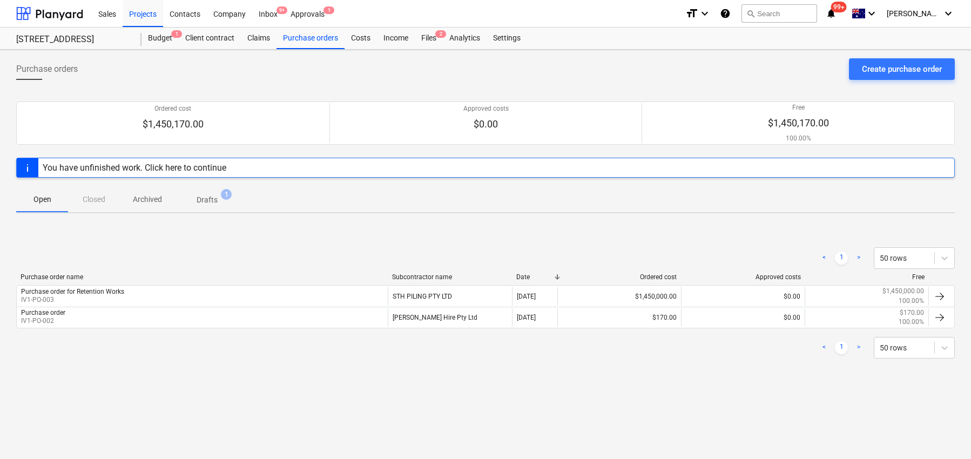
click at [214, 191] on span "Drafts 1" at bounding box center [207, 199] width 64 height 19
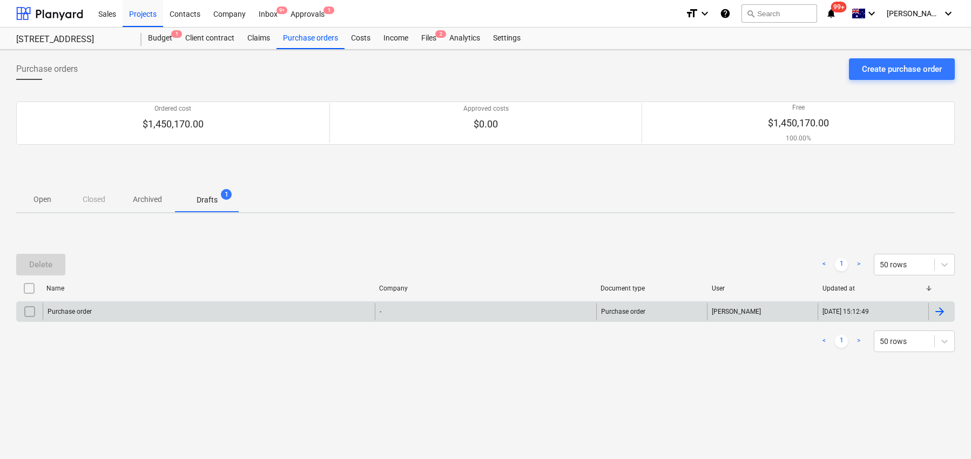
click at [31, 313] on input "checkbox" at bounding box center [29, 311] width 17 height 17
click at [32, 266] on div "Delete" at bounding box center [40, 265] width 23 height 14
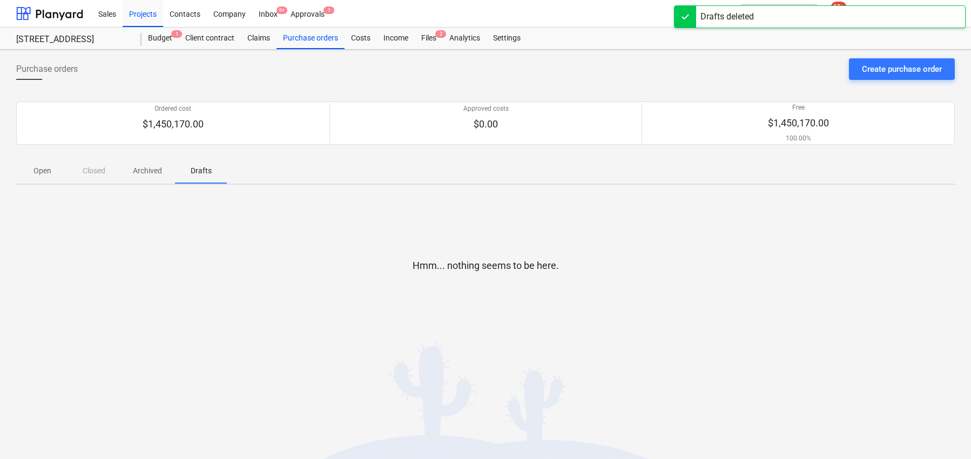
click at [48, 201] on div "Hmm... nothing seems to be here." at bounding box center [485, 274] width 938 height 162
click at [46, 172] on p "Open" at bounding box center [42, 170] width 26 height 11
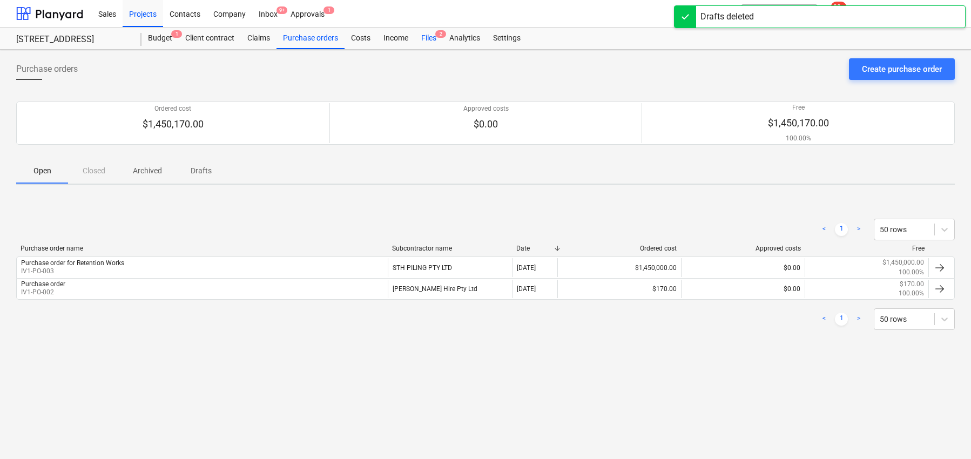
click at [426, 36] on div "Files 2" at bounding box center [429, 39] width 28 height 22
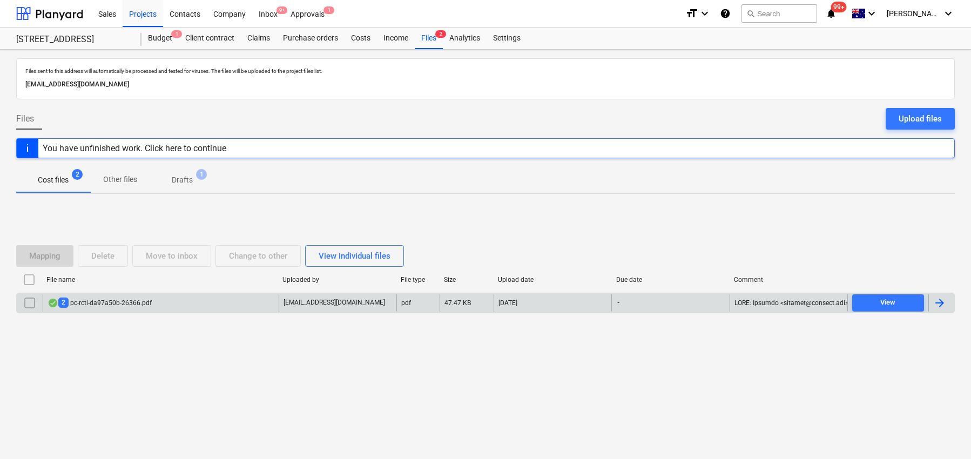
click at [185, 304] on div "2 pc-rcti-da97a50b-26366.pdf" at bounding box center [161, 302] width 236 height 17
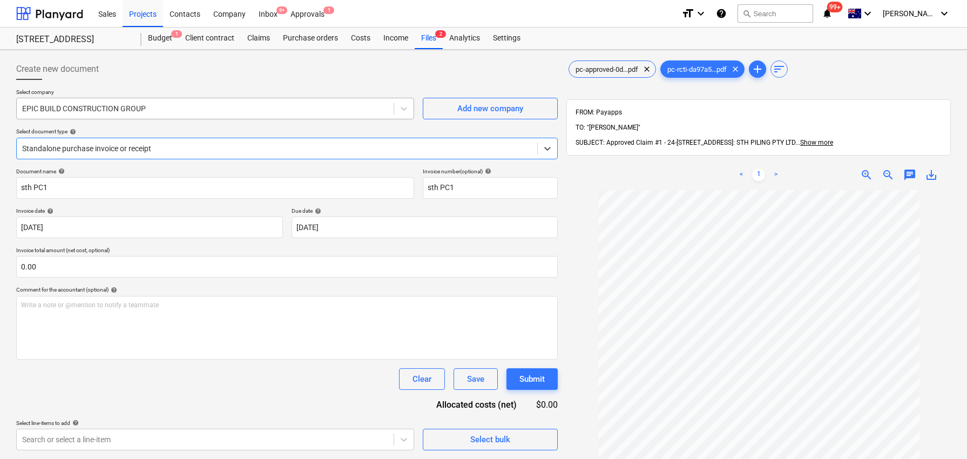
click at [109, 110] on div at bounding box center [205, 108] width 366 height 11
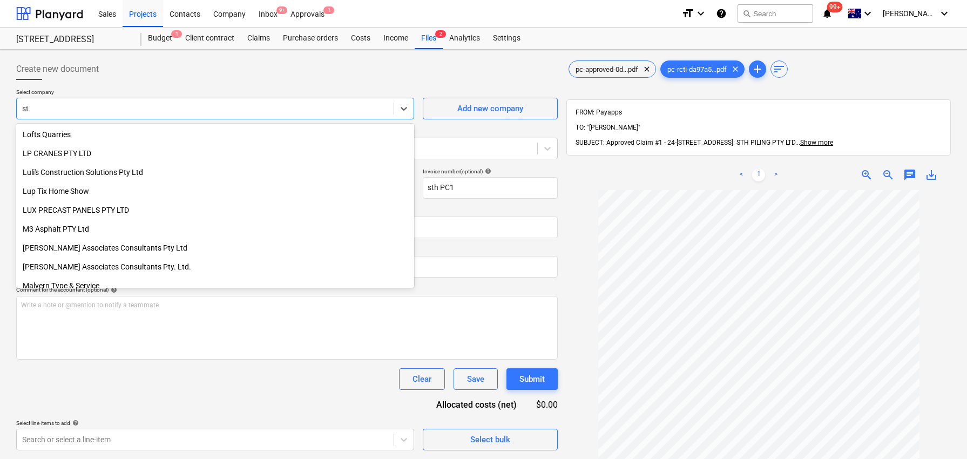
scroll to position [4279, 0]
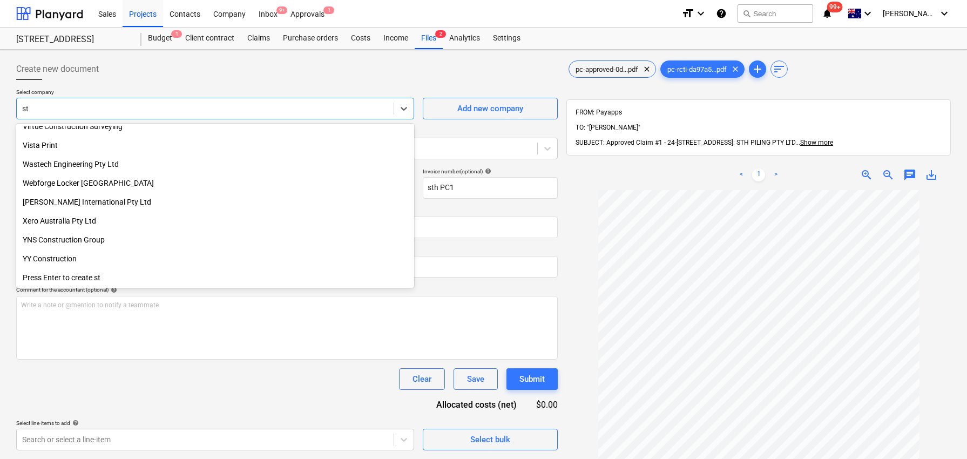
type input "sth"
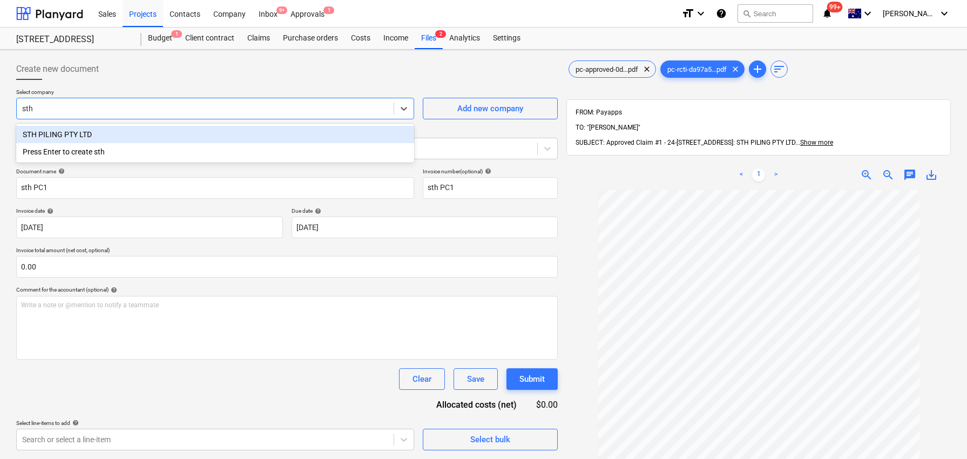
click at [114, 129] on div "STH PILING PTY LTD" at bounding box center [215, 134] width 398 height 17
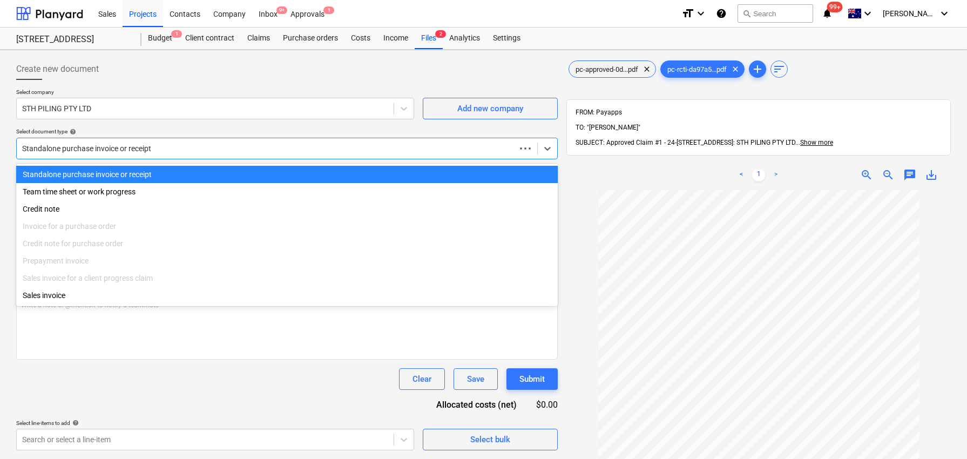
click at [127, 150] on div at bounding box center [266, 148] width 488 height 11
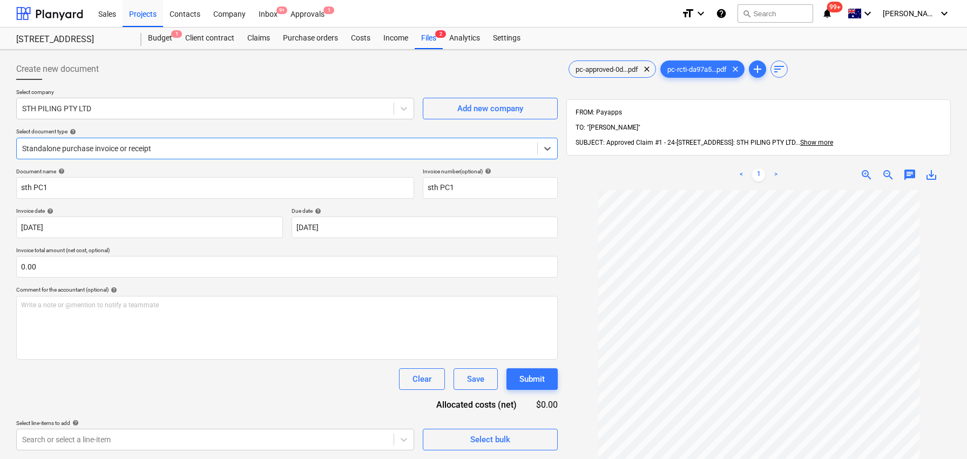
click at [139, 157] on div "Standalone purchase invoice or receipt" at bounding box center [287, 149] width 542 height 22
click at [138, 151] on div at bounding box center [277, 148] width 510 height 11
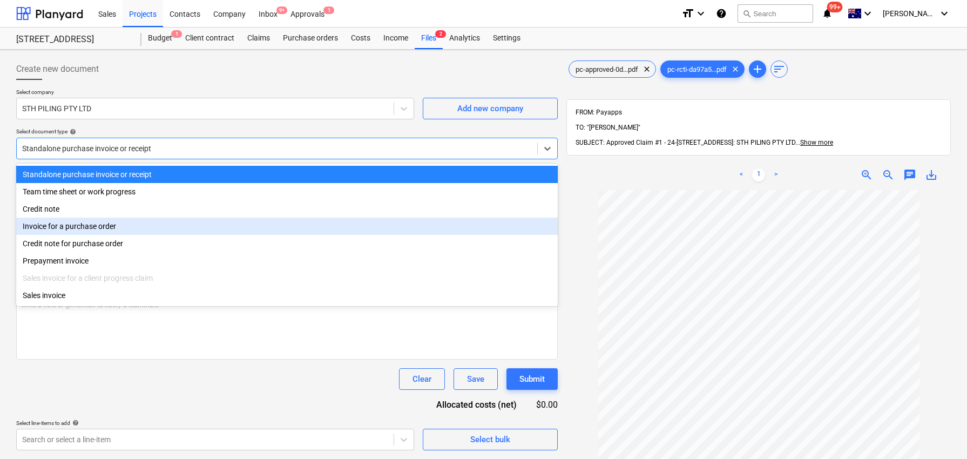
click at [147, 229] on div "Invoice for a purchase order" at bounding box center [287, 226] width 542 height 17
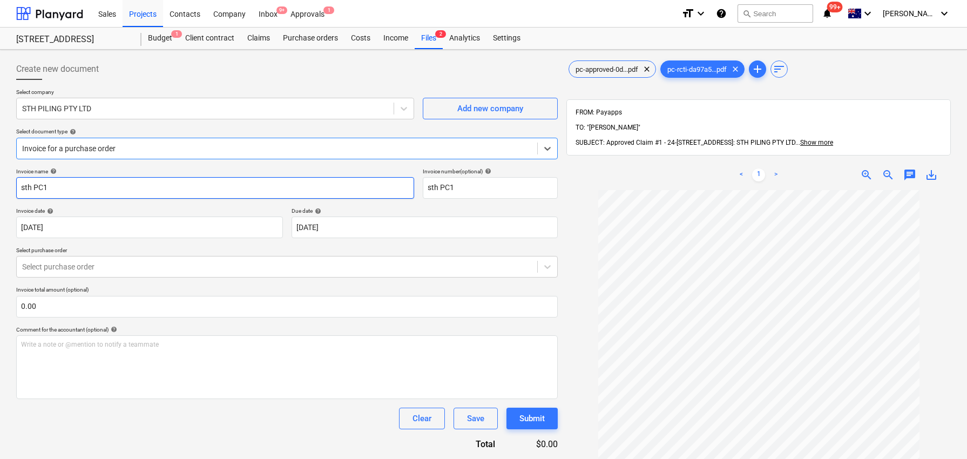
drag, startPoint x: 133, startPoint y: 171, endPoint x: 130, endPoint y: 184, distance: 14.0
click at [132, 172] on div "Invoice name help" at bounding box center [215, 171] width 398 height 7
click at [130, 184] on input "sth PC1" at bounding box center [215, 188] width 398 height 22
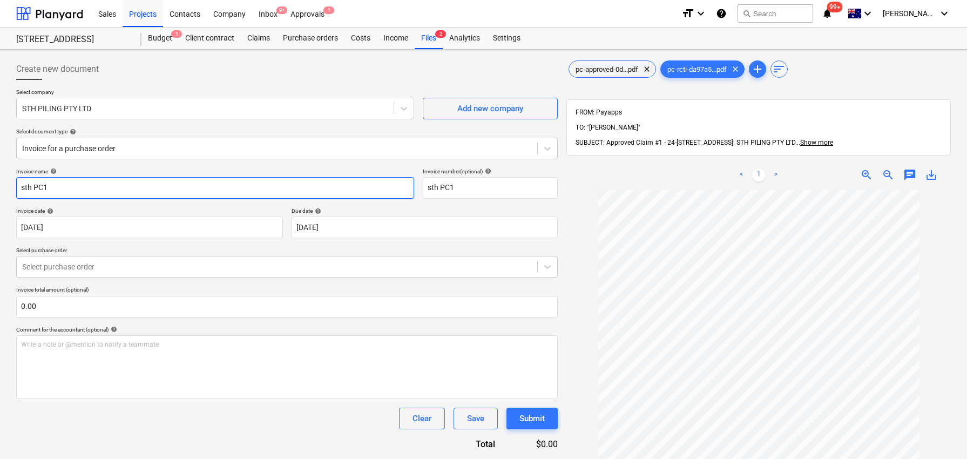
paste input "Purchase order for Retention Works"
click at [129, 149] on div at bounding box center [277, 148] width 510 height 11
click at [144, 180] on input "Purchase order for Retention Works" at bounding box center [215, 188] width 398 height 22
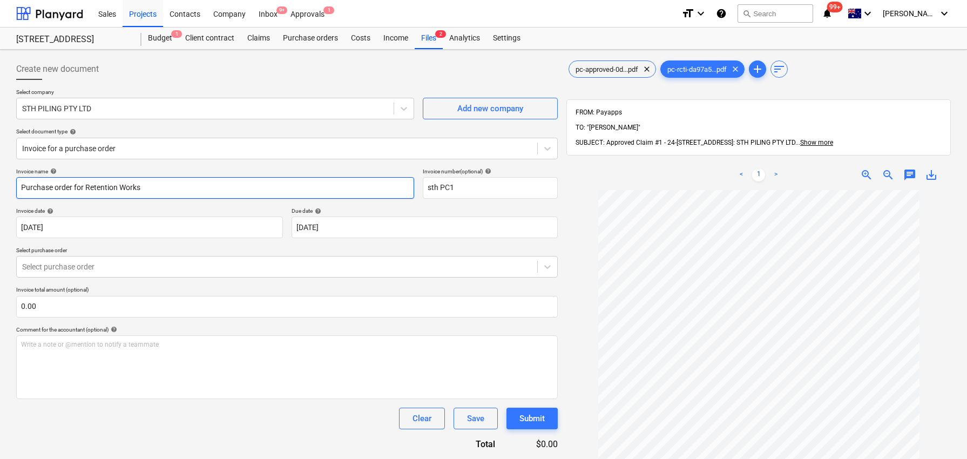
click at [144, 180] on input "Purchase order for Retention Works" at bounding box center [215, 188] width 398 height 22
paste input "C-243741-1433749"
type input "PC-243741-1433749"
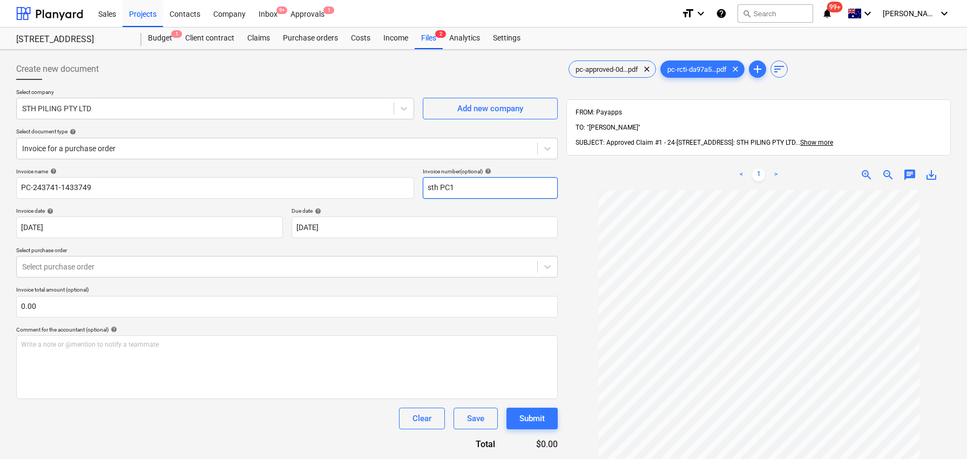
click at [461, 180] on input "sth PC1" at bounding box center [490, 188] width 135 height 22
paste input "PC-243741-1433749"
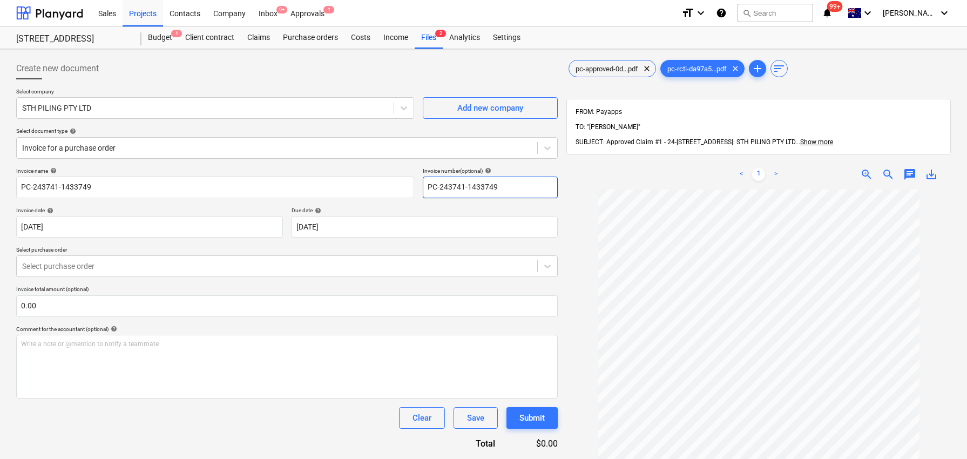
scroll to position [0, 0]
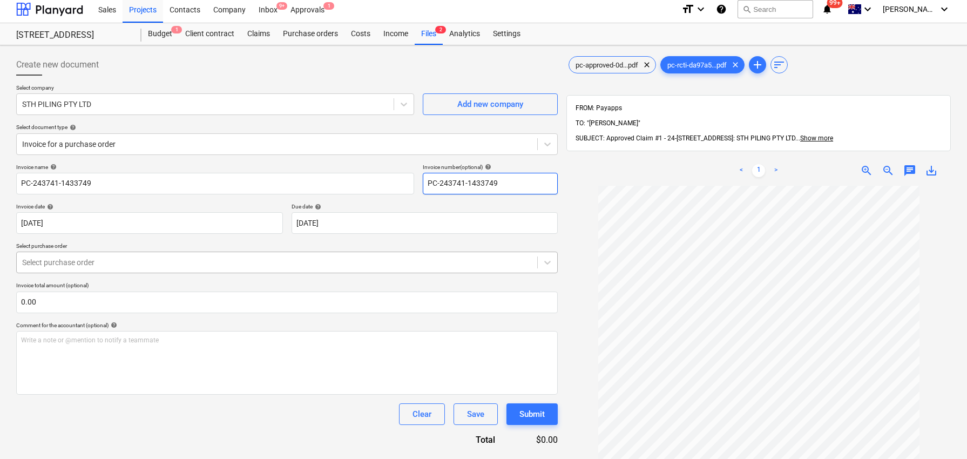
type input "PC-243741-1433749"
click at [192, 260] on div at bounding box center [277, 261] width 510 height 11
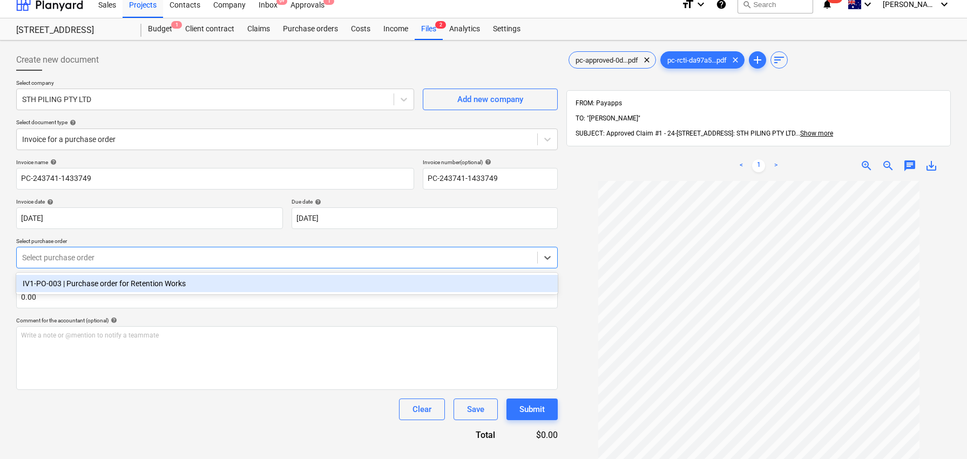
click at [191, 282] on div "IV1-PO-003 | Purchase order for Retention Works" at bounding box center [287, 283] width 542 height 17
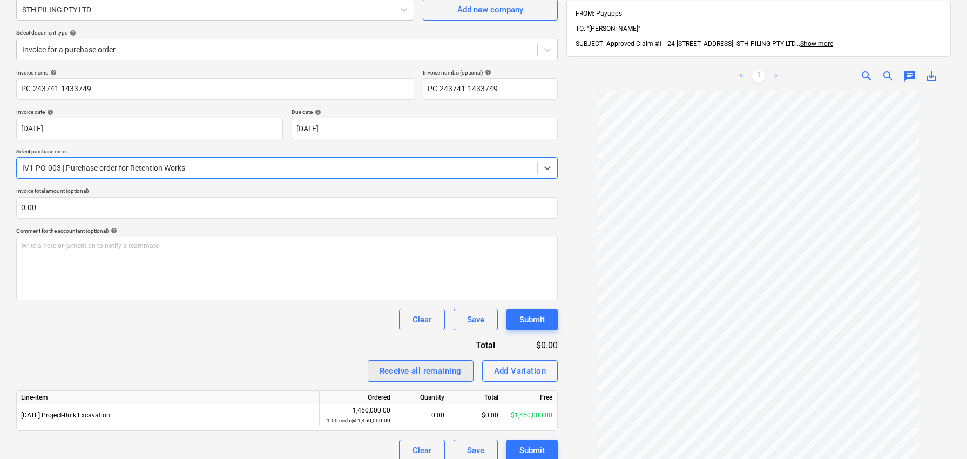
scroll to position [103, 0]
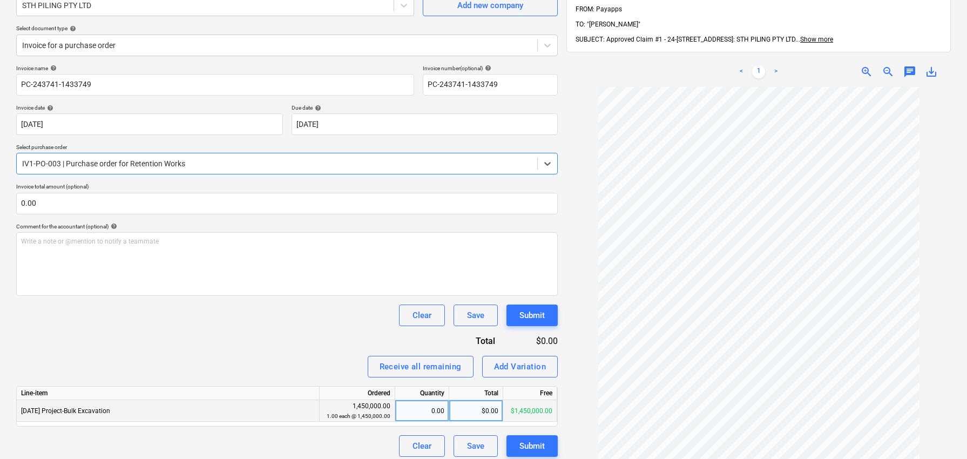
click at [477, 407] on div "$0.00" at bounding box center [476, 411] width 54 height 22
type input "431010"
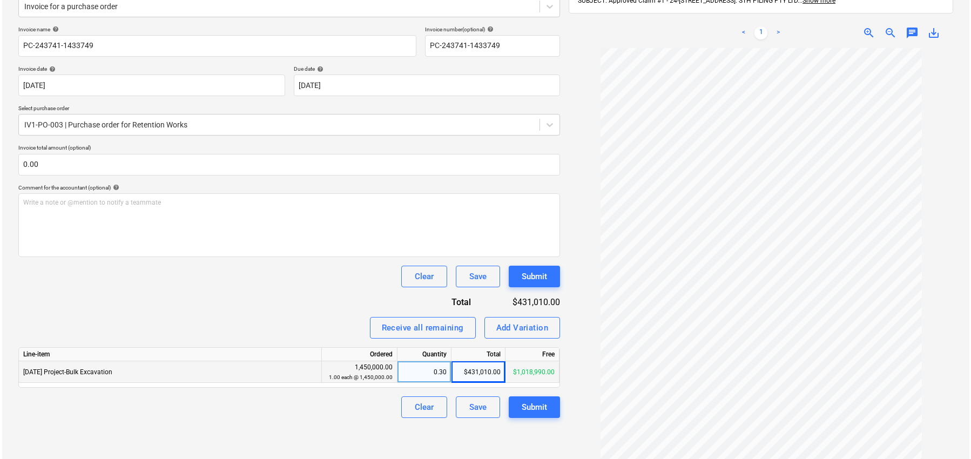
scroll to position [151, 0]
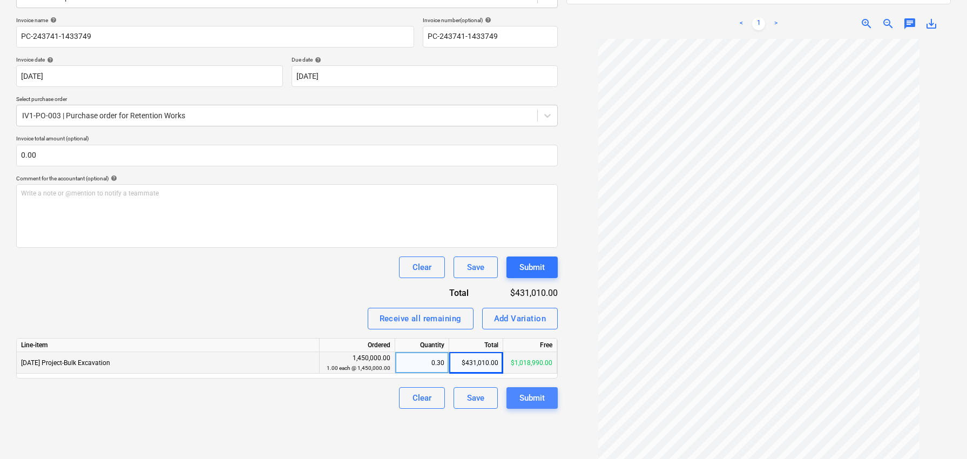
click at [533, 398] on div "Submit" at bounding box center [531, 398] width 25 height 14
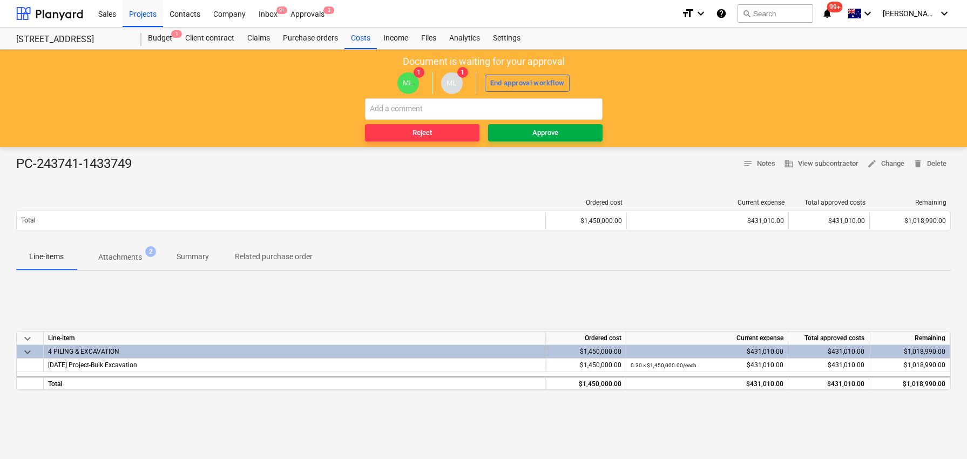
click at [530, 133] on span "Approve" at bounding box center [545, 133] width 106 height 12
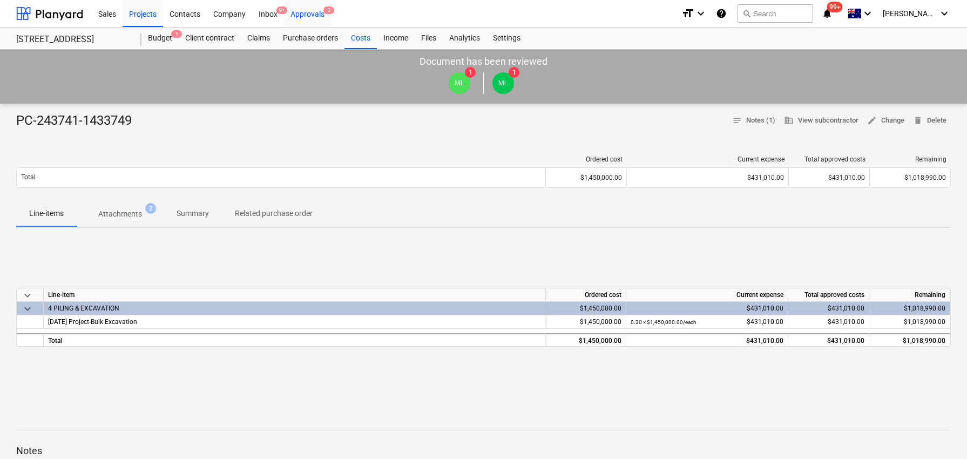
click at [322, 15] on div "Approvals 2" at bounding box center [307, 13] width 47 height 28
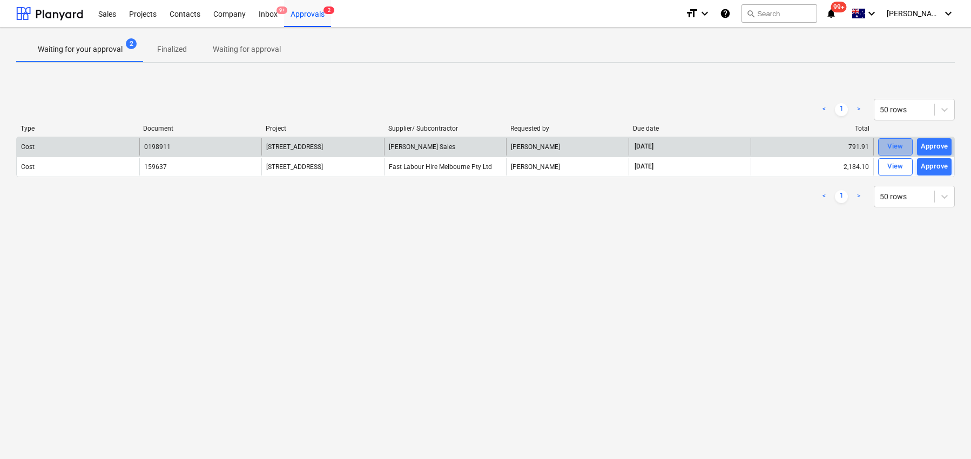
click at [897, 150] on div "View" at bounding box center [895, 146] width 16 height 12
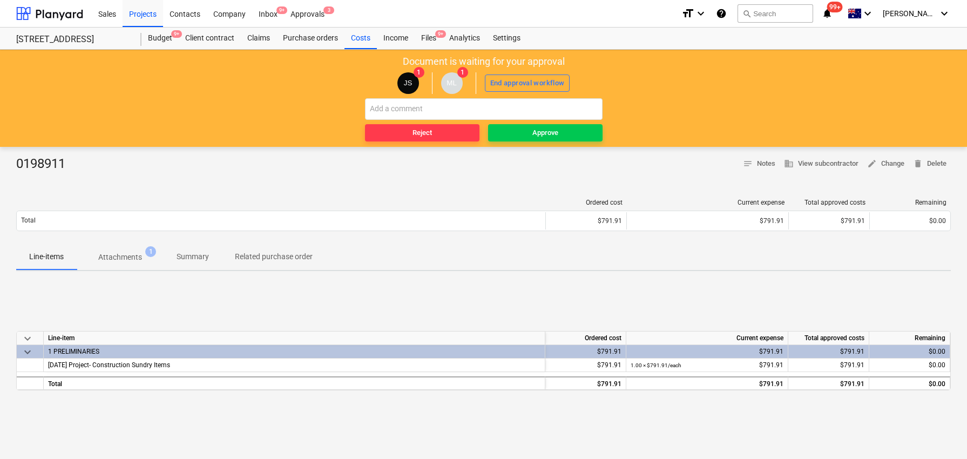
click at [130, 262] on p "Attachments" at bounding box center [120, 257] width 44 height 11
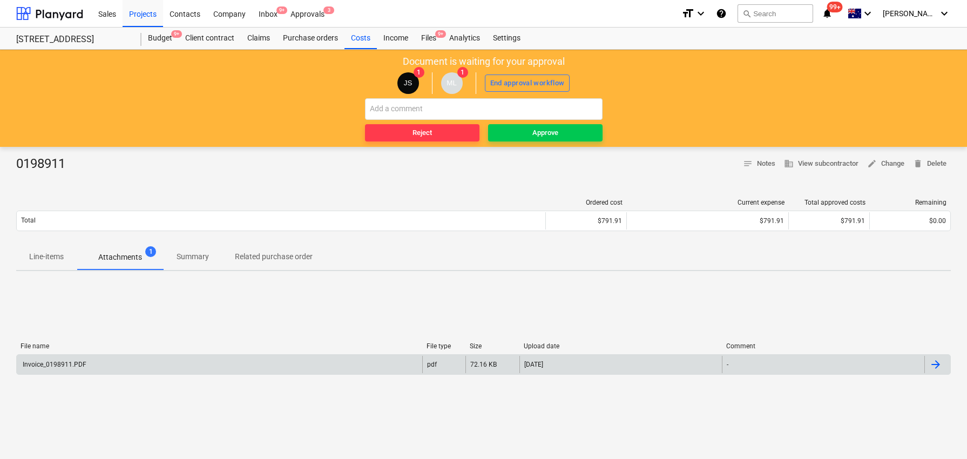
click at [342, 374] on div "Invoice_0198911.PDF pdf 72.16 KB [DATE] -" at bounding box center [483, 364] width 935 height 21
click at [346, 367] on div "Invoice_0198911.PDF" at bounding box center [219, 364] width 405 height 17
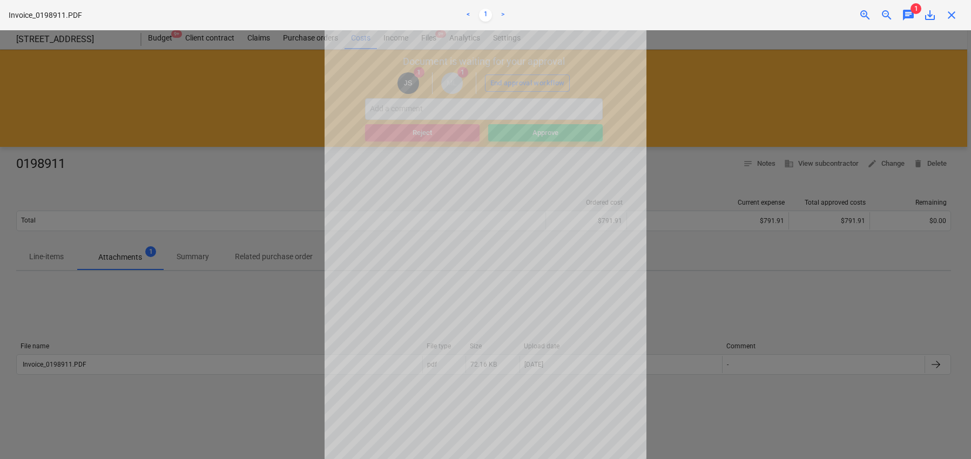
click at [269, 344] on div at bounding box center [485, 244] width 971 height 429
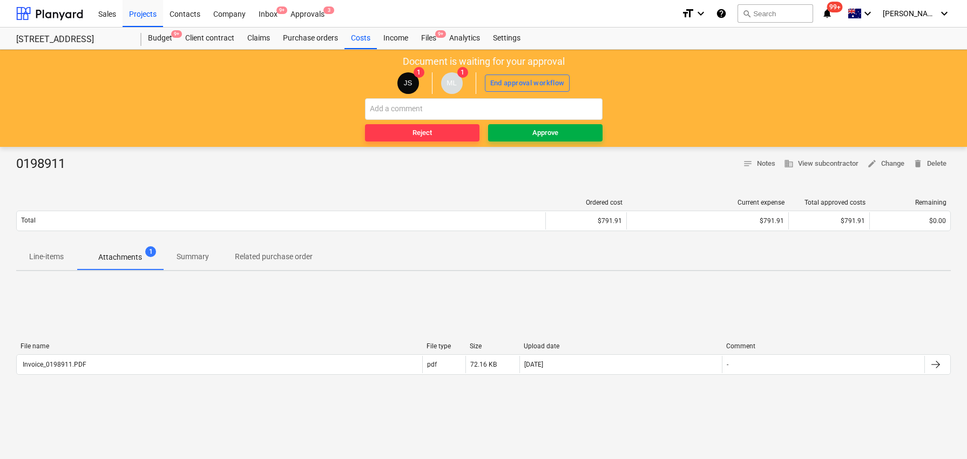
click at [530, 139] on button "Approve" at bounding box center [545, 132] width 114 height 17
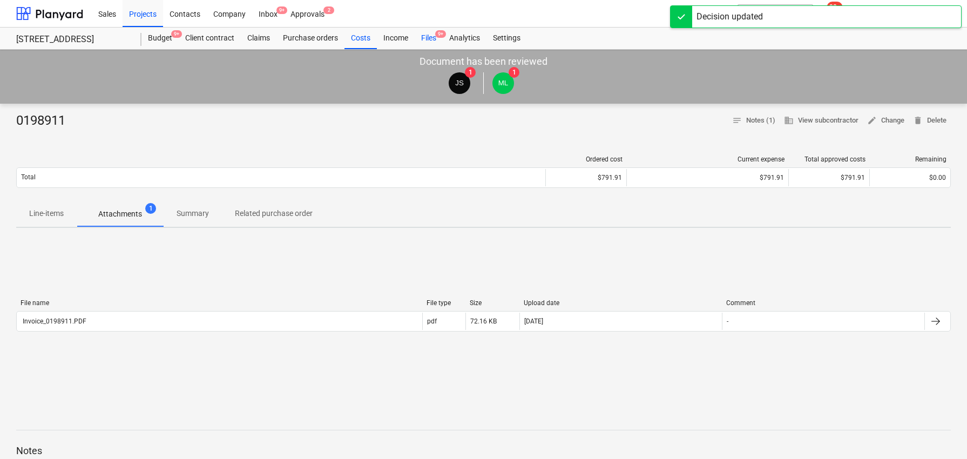
click at [434, 44] on div "Files 9+" at bounding box center [429, 39] width 28 height 22
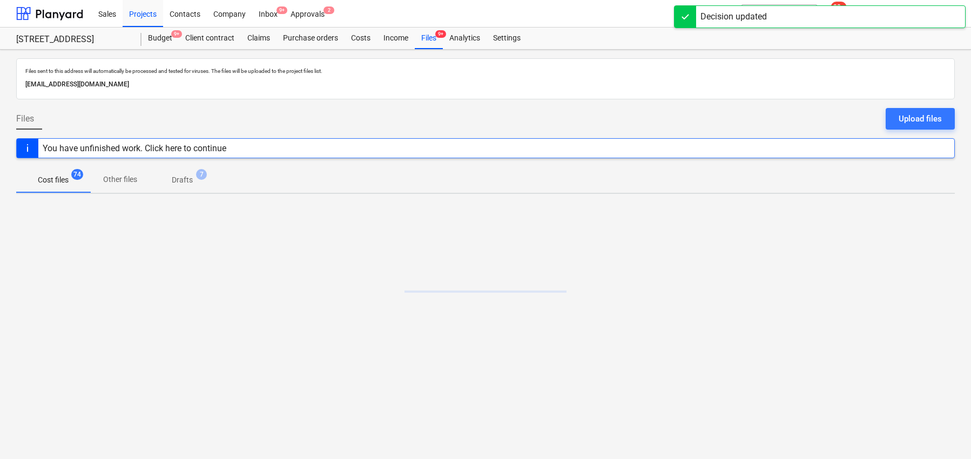
click at [334, 17] on div "Sales Projects Contacts Company Inbox 9+ Approvals 2" at bounding box center [384, 13] width 585 height 27
click at [310, 15] on div "Approvals 2" at bounding box center [307, 13] width 47 height 28
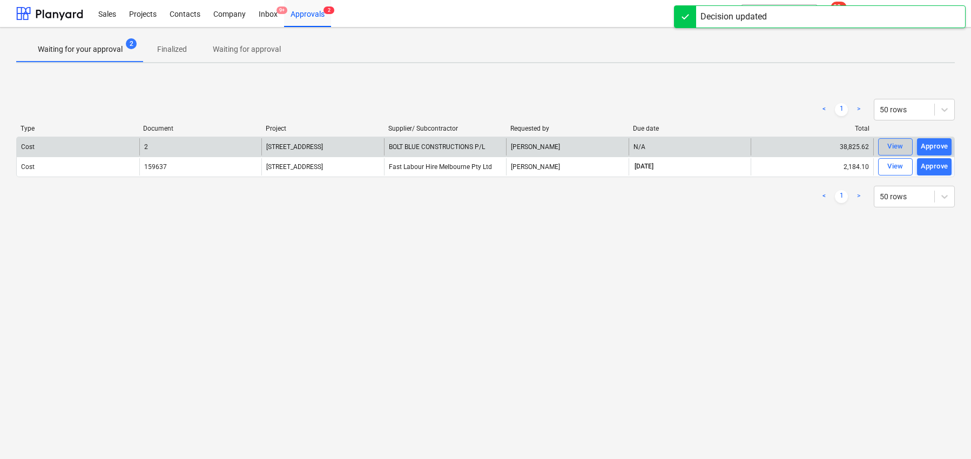
click at [901, 146] on div "View" at bounding box center [895, 146] width 16 height 12
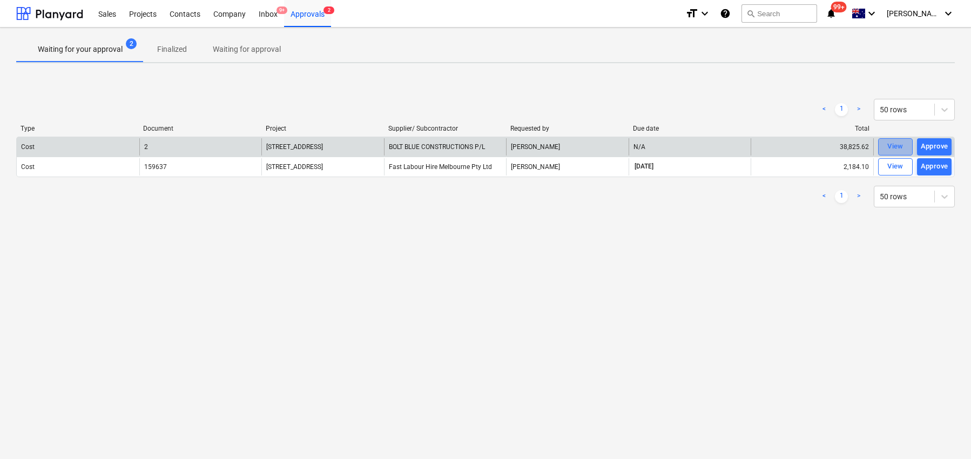
click at [890, 147] on div "View" at bounding box center [895, 146] width 16 height 12
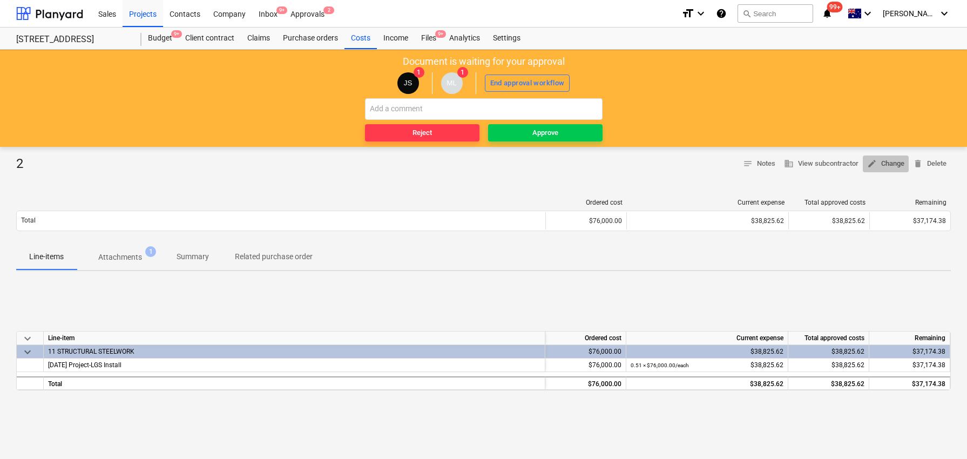
click at [888, 163] on span "edit Change" at bounding box center [885, 164] width 37 height 12
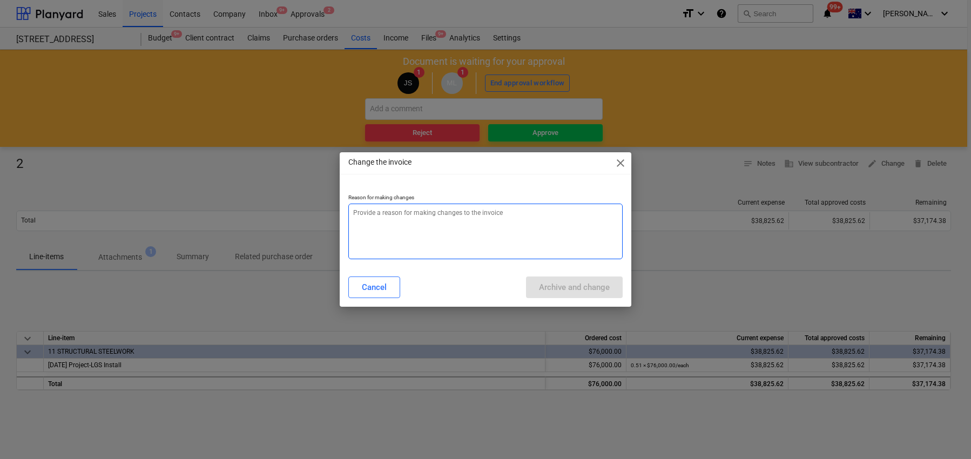
click at [504, 229] on textarea at bounding box center [485, 232] width 274 height 56
paste textarea "PC-243694-1466372"
type textarea "x"
type textarea "PC-243694-1466372"
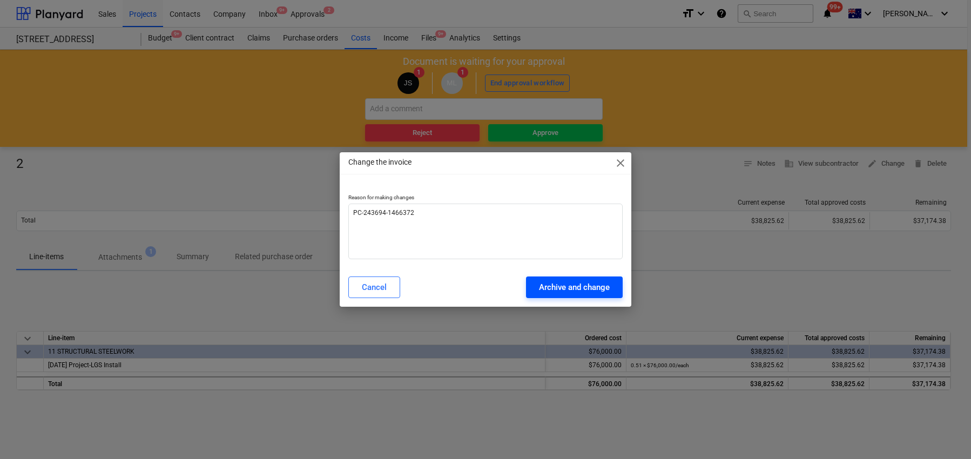
click at [580, 292] on div "Archive and change" at bounding box center [574, 287] width 71 height 14
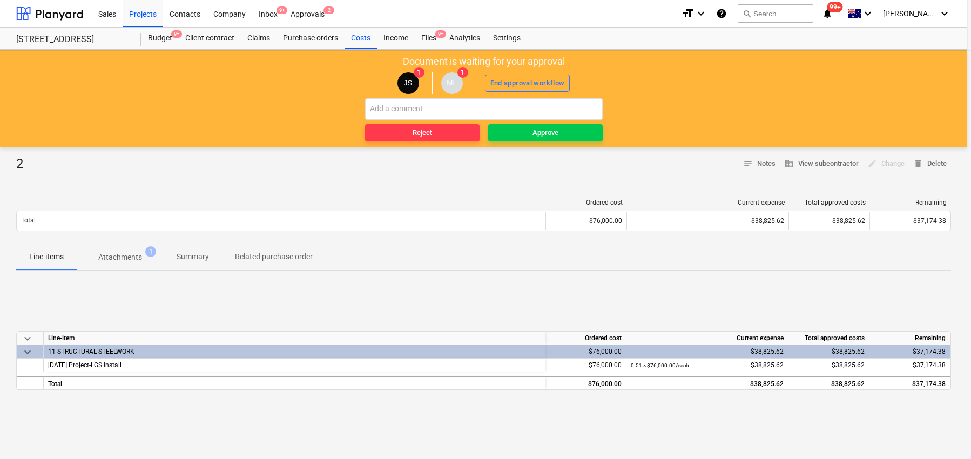
type textarea "x"
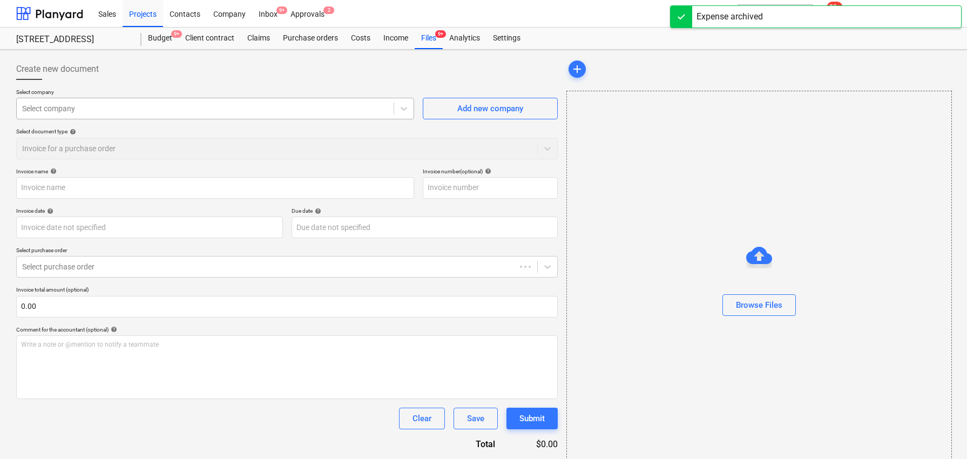
type input "2"
type input "[DATE]"
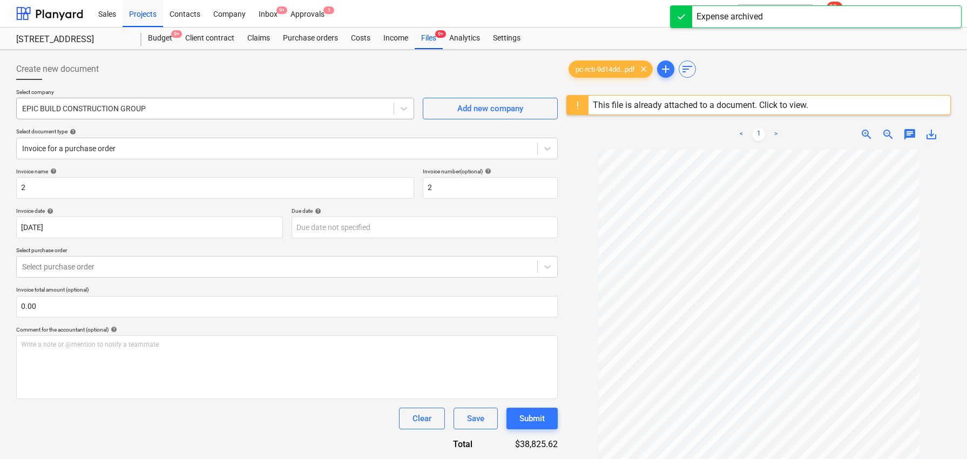
click at [233, 112] on div at bounding box center [205, 108] width 366 height 11
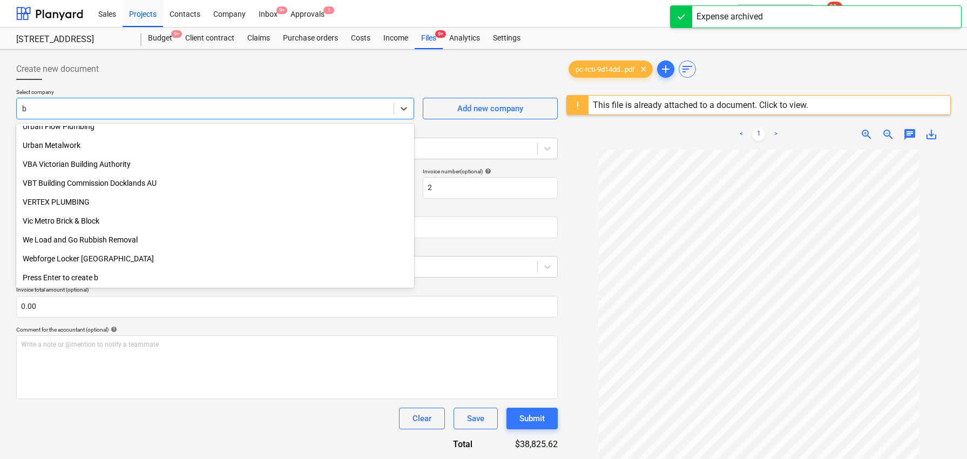
scroll to position [594, 0]
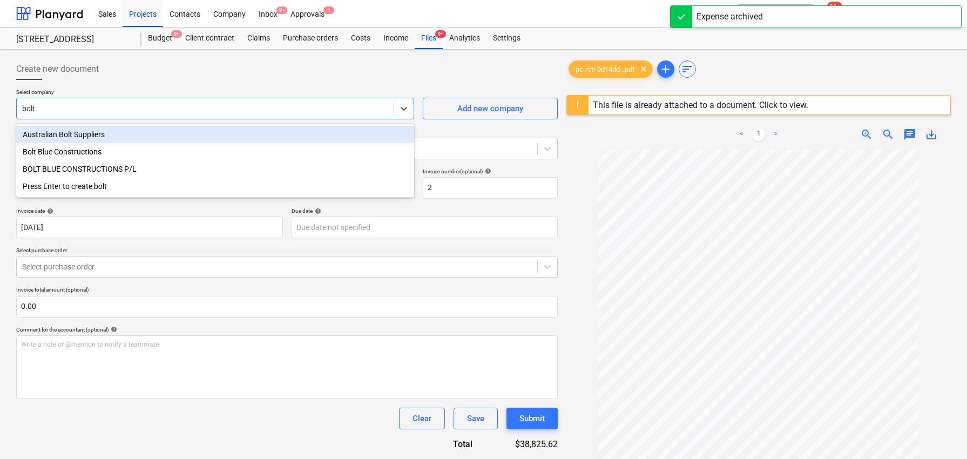
type input "bolt"
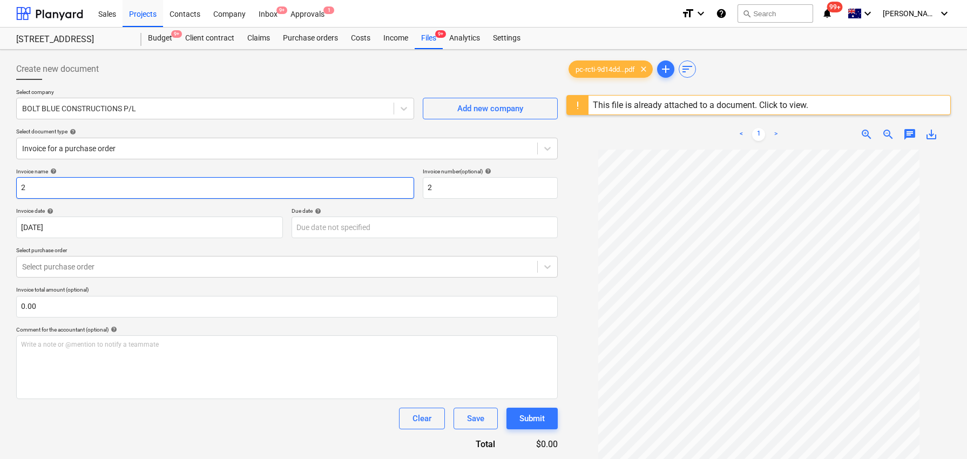
click at [185, 185] on input "2" at bounding box center [215, 188] width 398 height 22
paste input "PC-243694-146637"
type input "PC-243694-1466372"
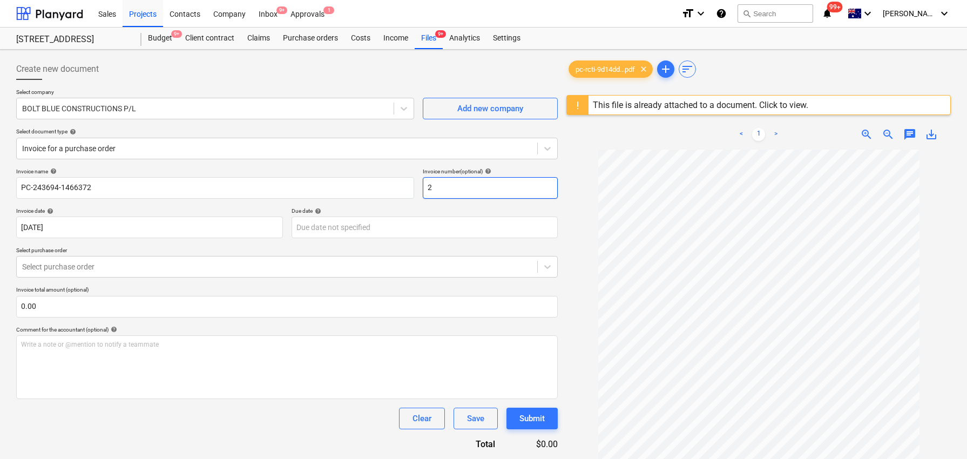
click at [445, 193] on input "2" at bounding box center [490, 188] width 135 height 22
paste input "PC-243694-146637"
type input "PC-243694-1466372"
click at [207, 262] on div at bounding box center [277, 266] width 510 height 11
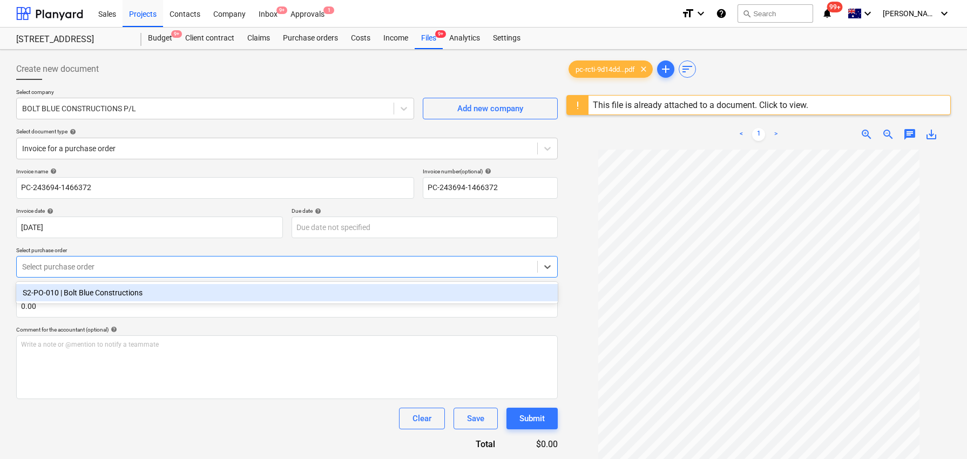
click at [211, 285] on div "S2-PO-010 | Bolt Blue Constructions" at bounding box center [287, 292] width 542 height 17
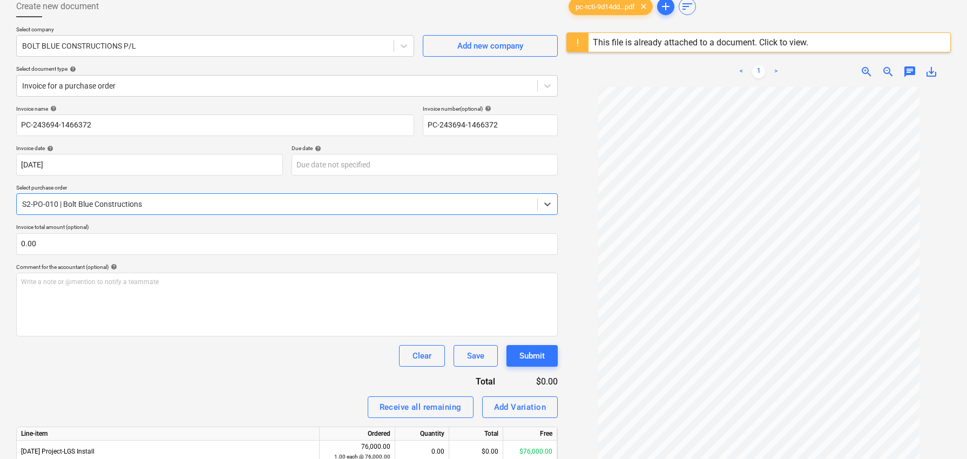
scroll to position [128, 0]
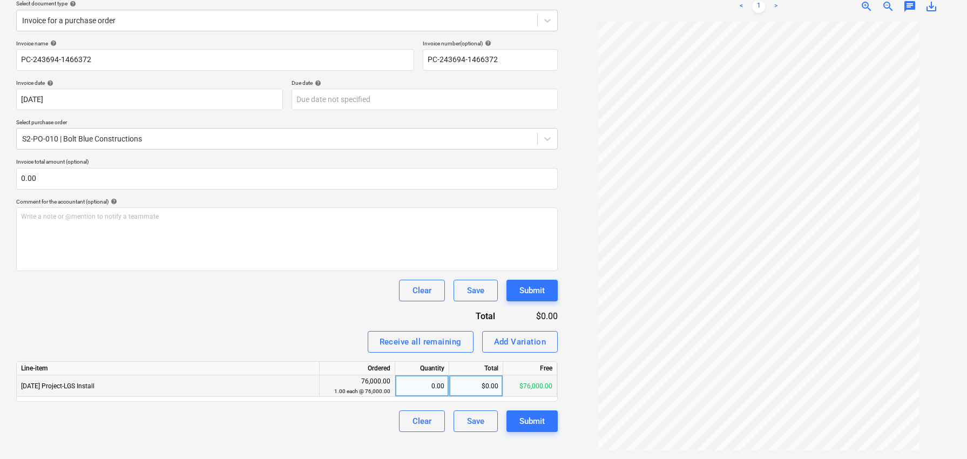
click at [462, 388] on div "$0.00" at bounding box center [476, 386] width 54 height 22
type input "38825.62"
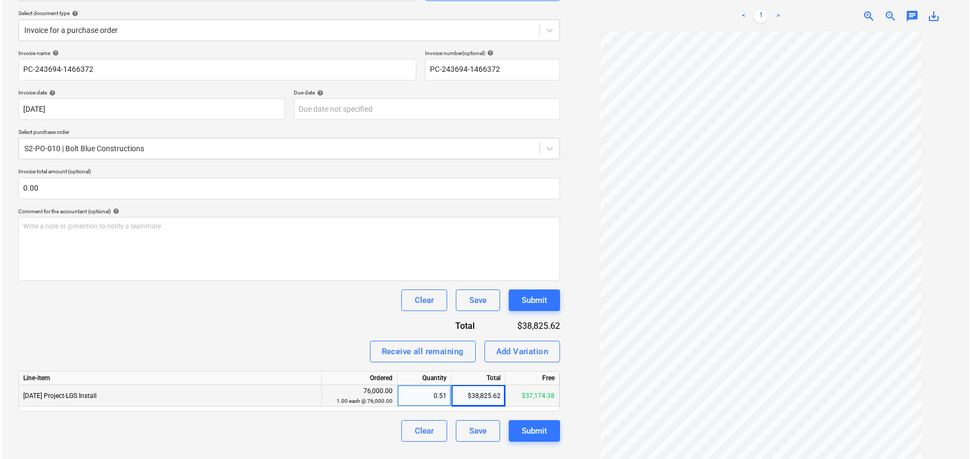
scroll to position [121, 0]
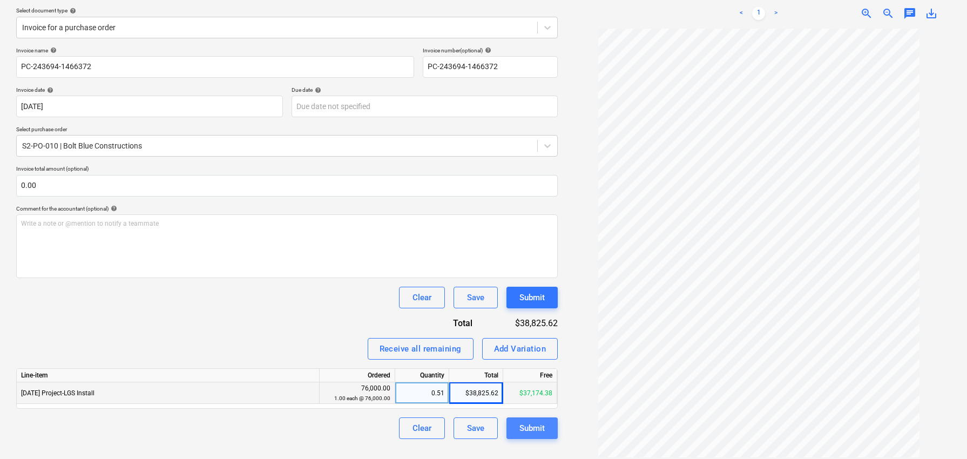
click at [524, 433] on div "Submit" at bounding box center [531, 428] width 25 height 14
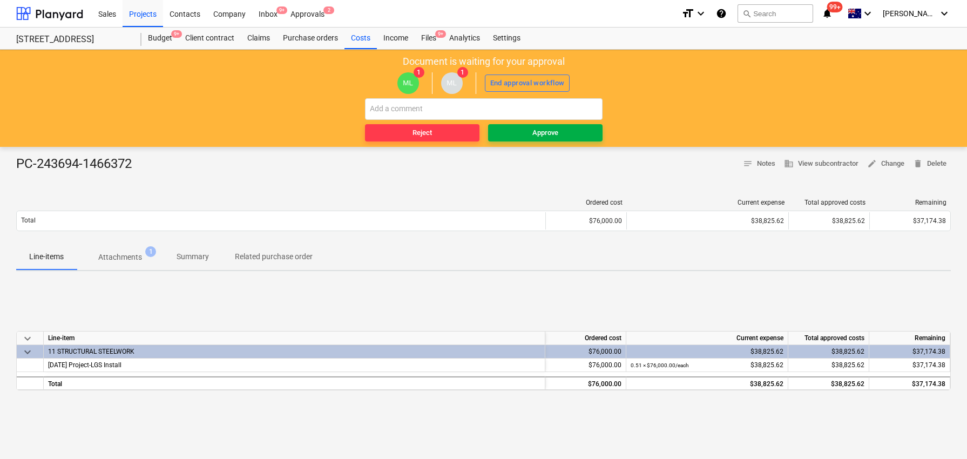
click at [523, 135] on span "Approve" at bounding box center [545, 133] width 106 height 12
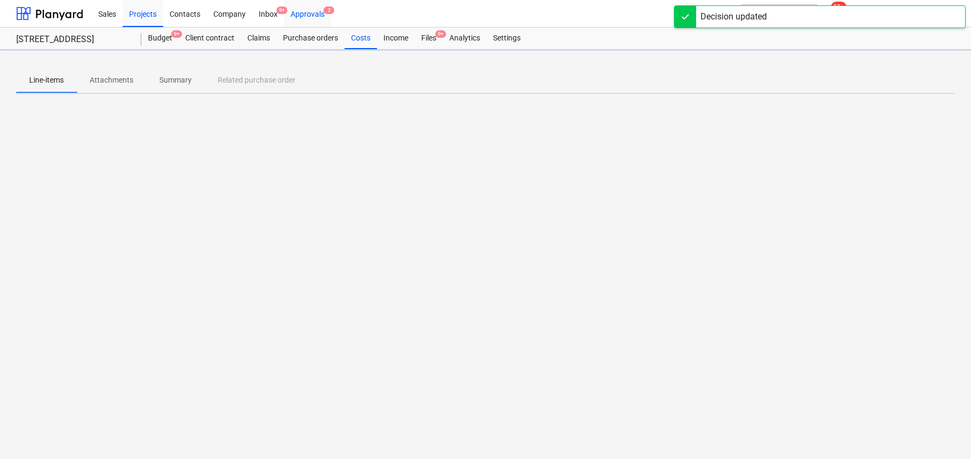
click at [309, 15] on div "Approvals 2" at bounding box center [307, 13] width 47 height 28
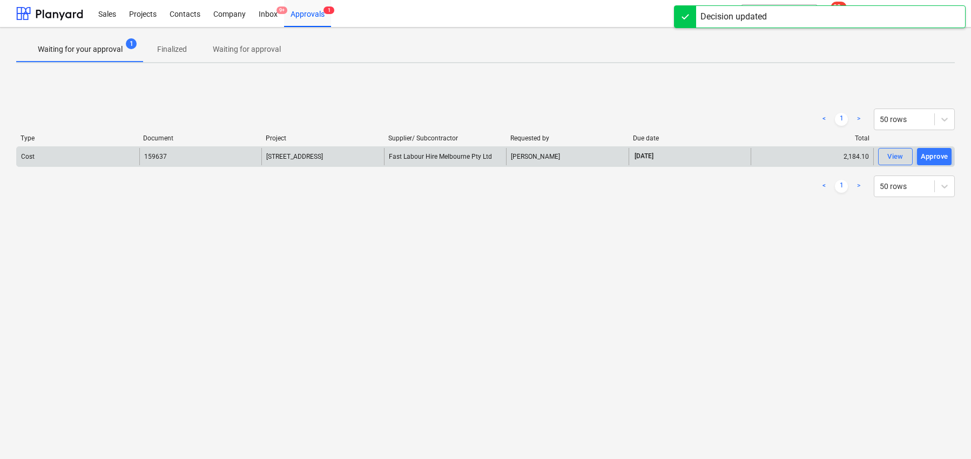
click at [323, 156] on span "[STREET_ADDRESS]" at bounding box center [294, 157] width 57 height 8
click at [645, 165] on div "[DATE]" at bounding box center [689, 156] width 123 height 17
click at [645, 154] on span "[DATE]" at bounding box center [643, 156] width 21 height 9
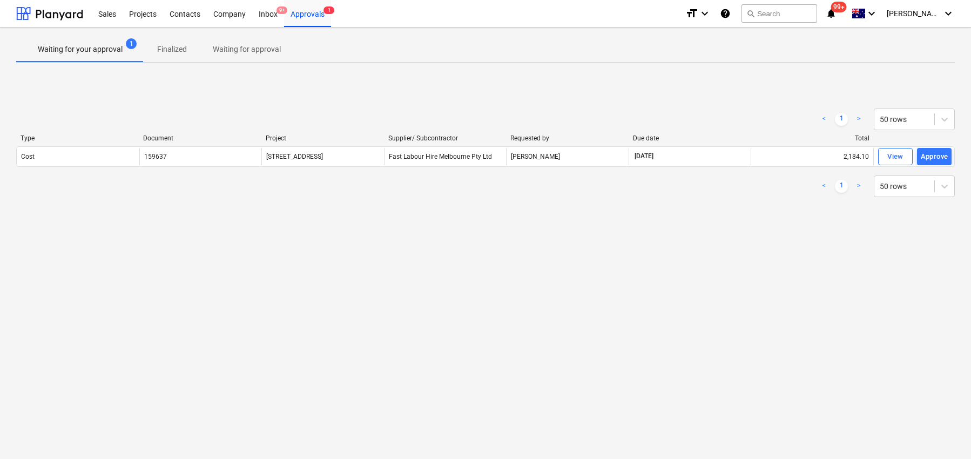
click at [157, 51] on p "Finalized" at bounding box center [172, 49] width 30 height 11
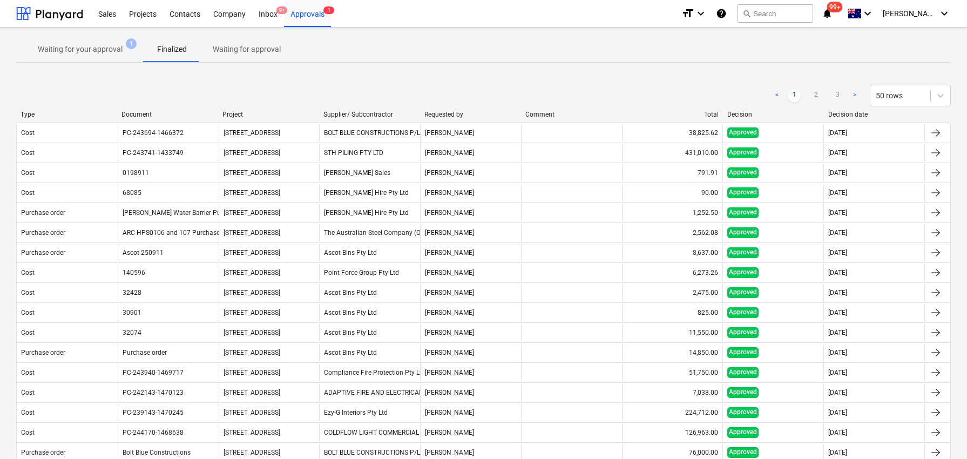
click at [93, 48] on p "Waiting for your approval" at bounding box center [80, 49] width 85 height 11
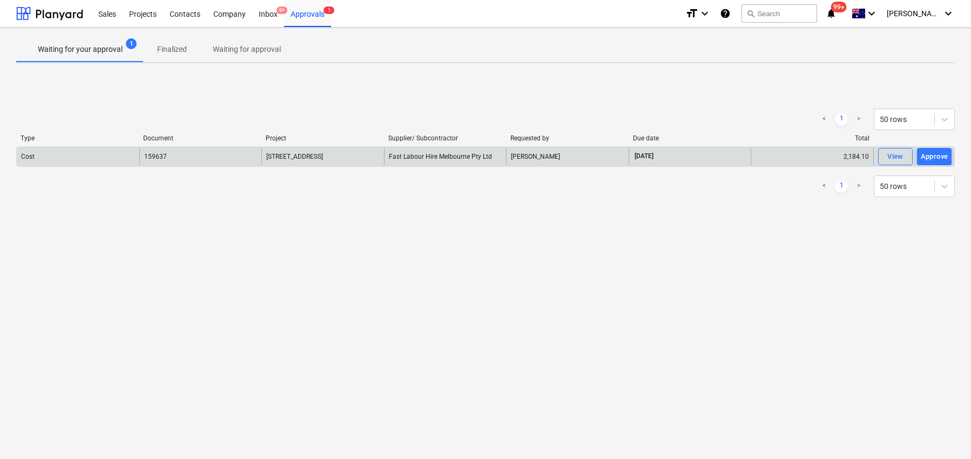
click at [239, 158] on div "159637" at bounding box center [200, 156] width 123 height 17
click at [892, 155] on div "View" at bounding box center [895, 157] width 16 height 12
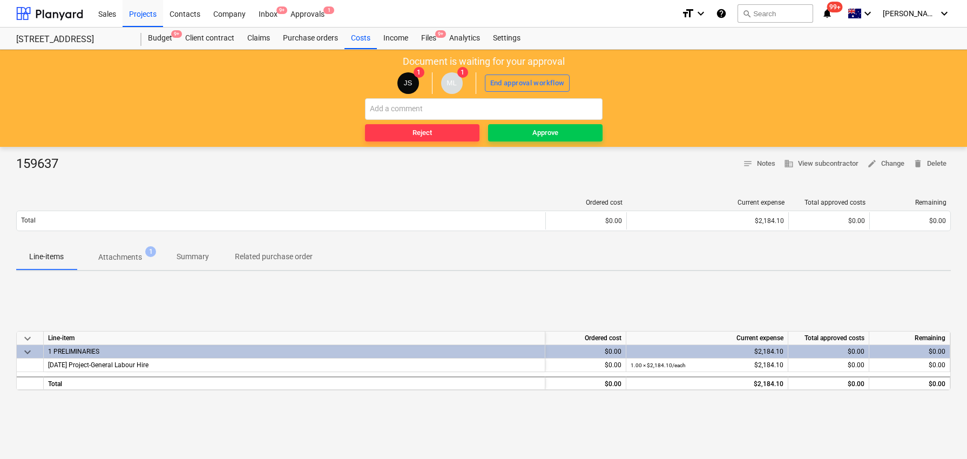
click at [136, 160] on div "159637 notes Notes business View subcontractor edit Change delete Delete" at bounding box center [483, 163] width 935 height 17
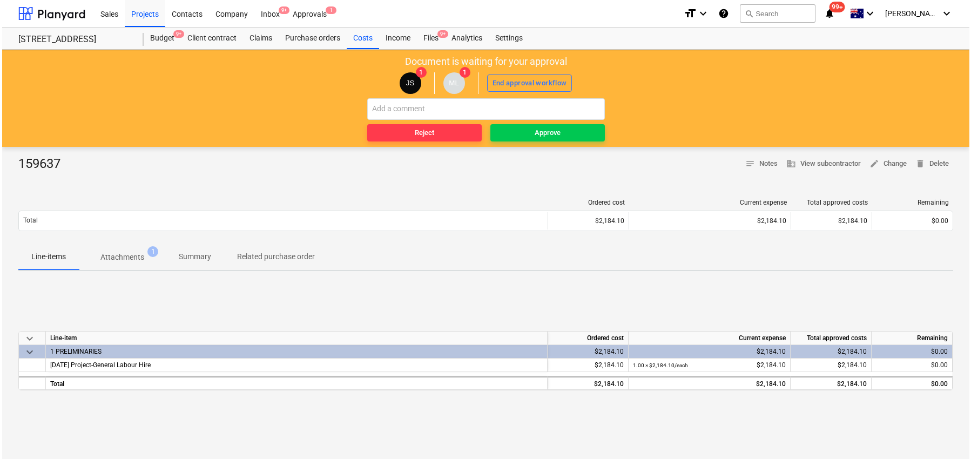
scroll to position [5, 0]
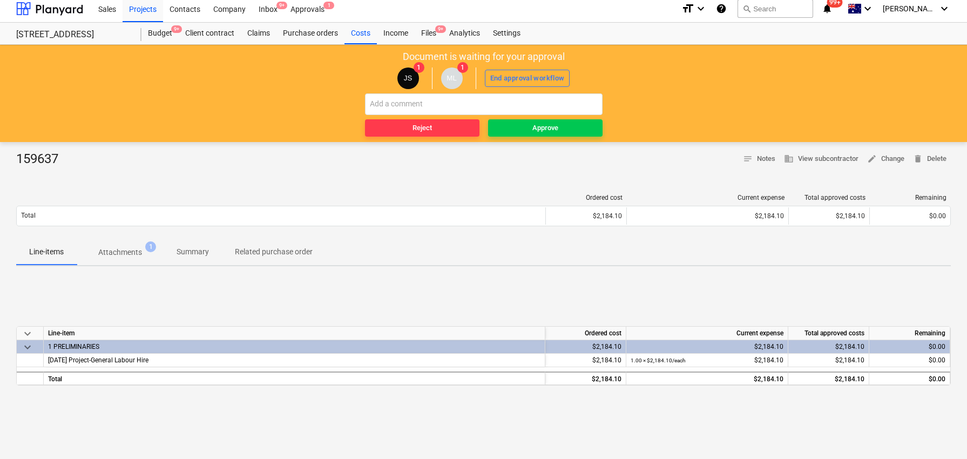
click at [138, 258] on span "Attachments 1" at bounding box center [120, 251] width 87 height 19
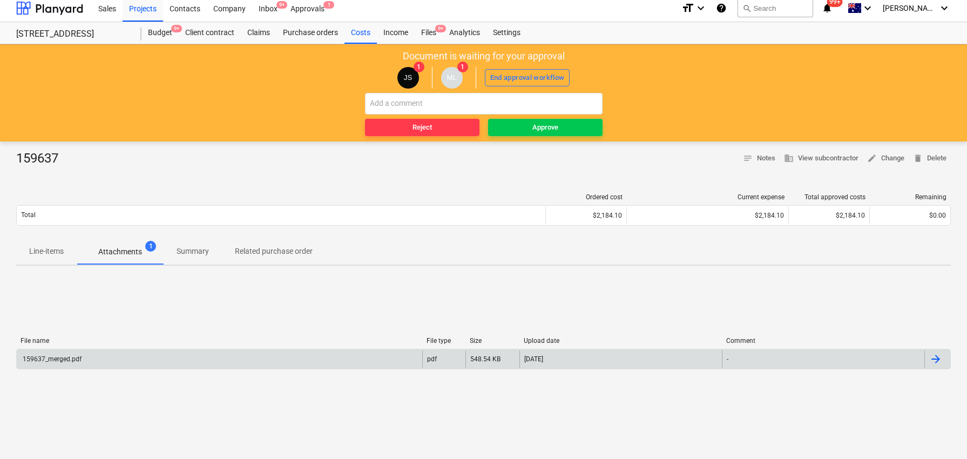
click at [276, 368] on div "159637_merged.pdf pdf 548.54 KB [DATE] -" at bounding box center [483, 359] width 935 height 21
click at [281, 357] on div "159637_merged.pdf" at bounding box center [219, 358] width 405 height 17
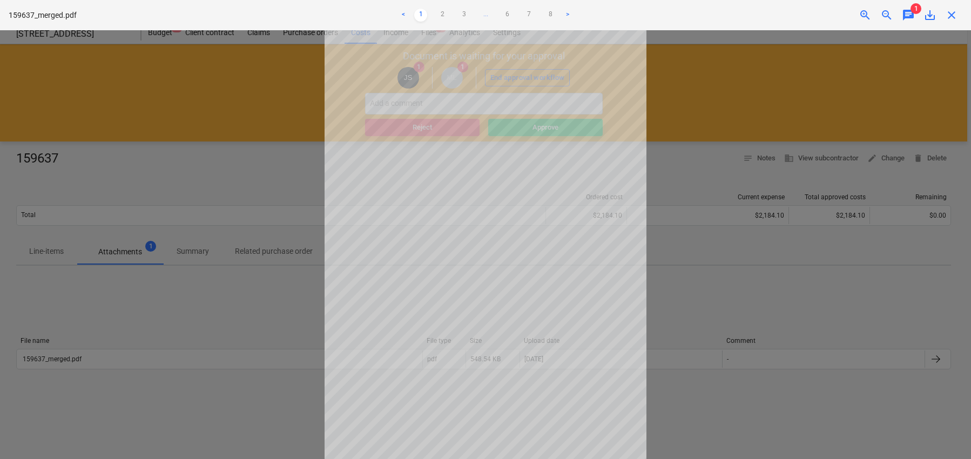
scroll to position [28, 0]
click at [266, 307] on div at bounding box center [485, 244] width 971 height 429
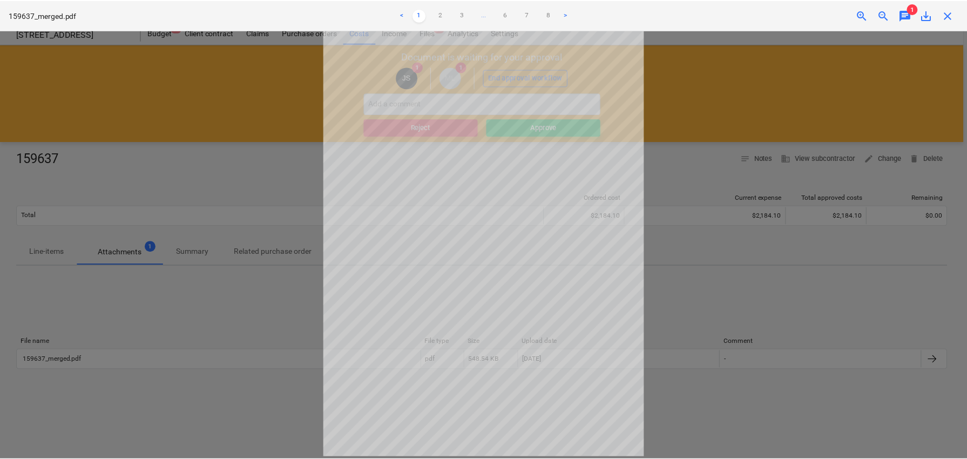
scroll to position [0, 0]
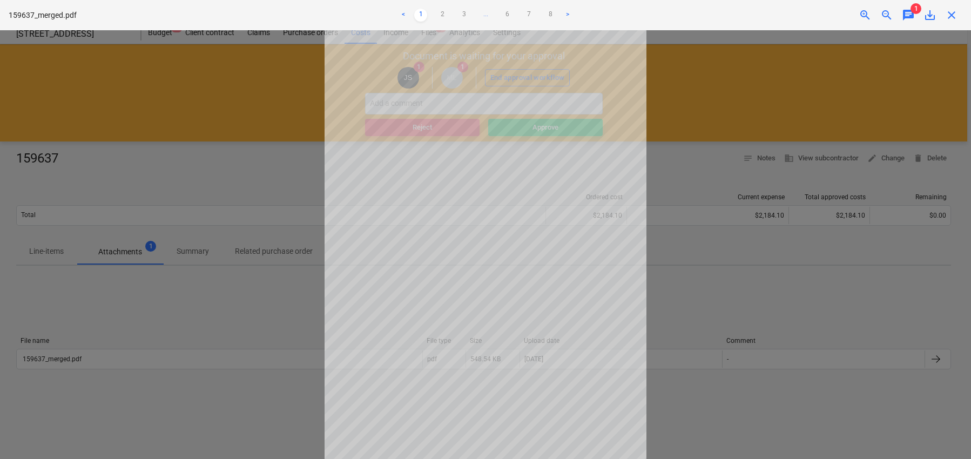
click at [907, 10] on span "chat" at bounding box center [908, 15] width 13 height 13
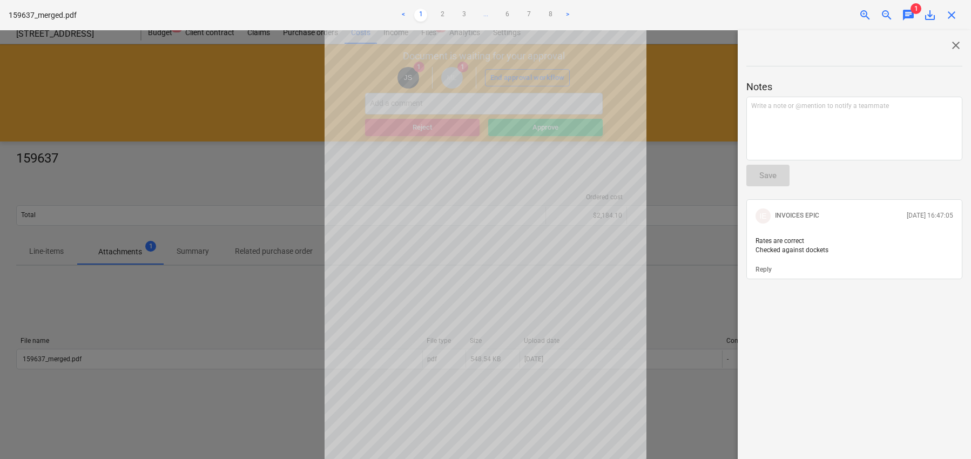
click at [710, 199] on div at bounding box center [485, 244] width 971 height 429
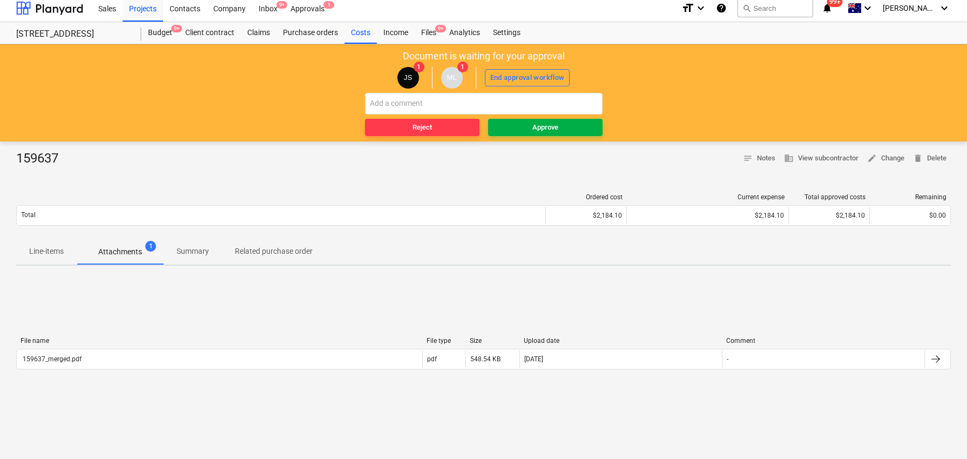
click at [546, 132] on div "Approve" at bounding box center [545, 127] width 26 height 12
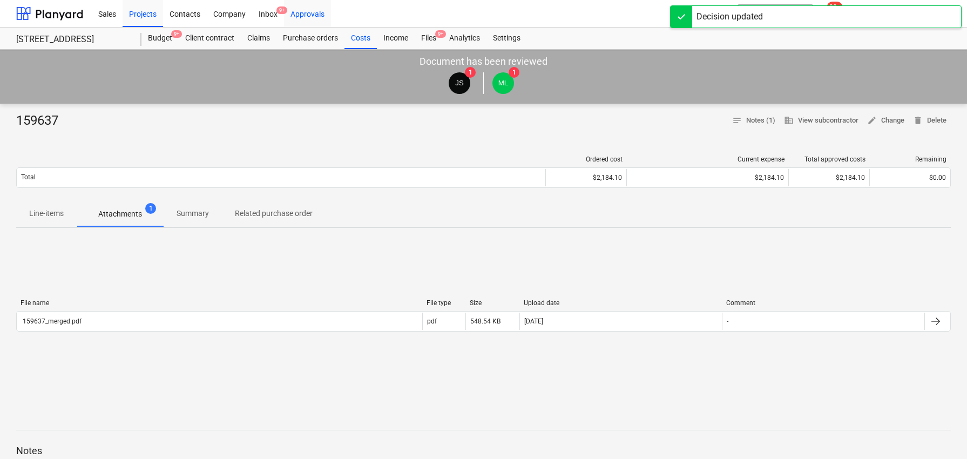
click at [312, 15] on div "Approvals" at bounding box center [307, 13] width 47 height 28
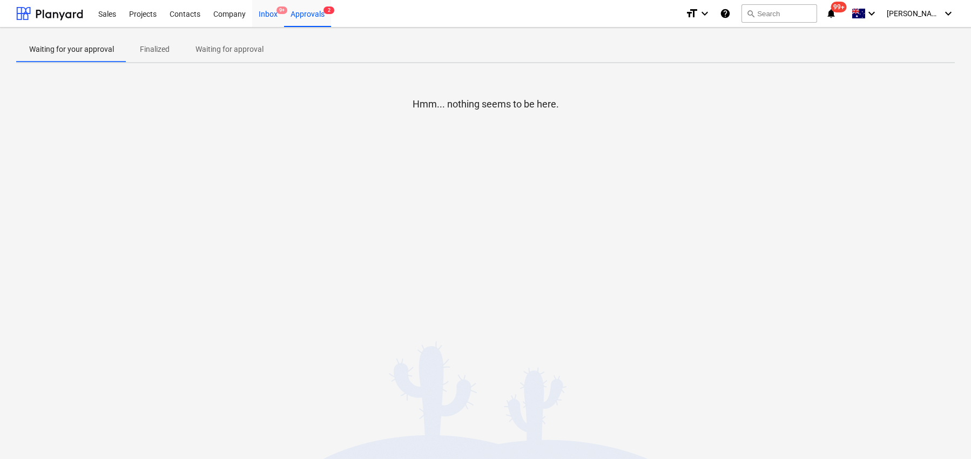
click at [261, 16] on div "Inbox 9+" at bounding box center [268, 13] width 32 height 28
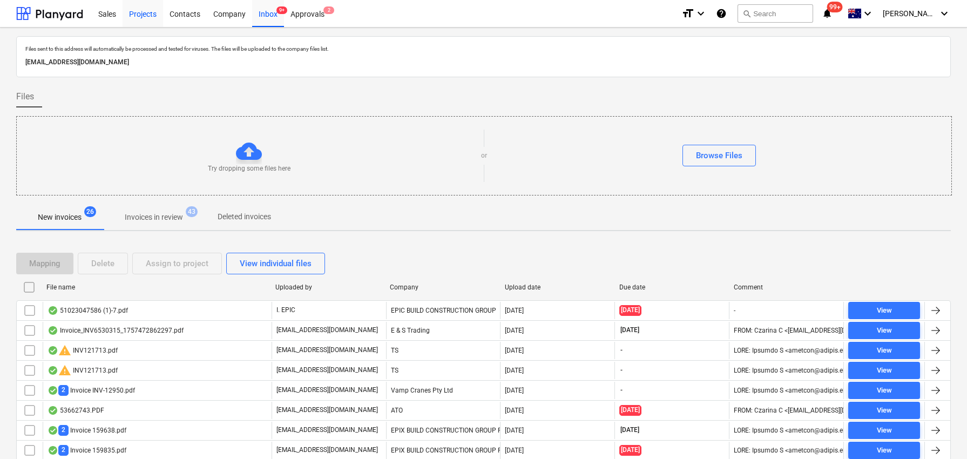
click at [139, 19] on div "Projects" at bounding box center [143, 13] width 40 height 28
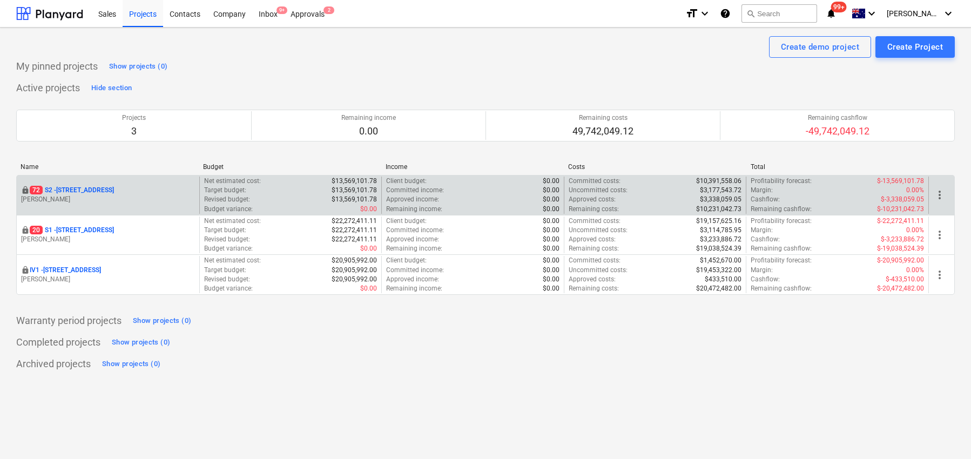
click at [105, 186] on p "[STREET_ADDRESS]" at bounding box center [72, 190] width 84 height 9
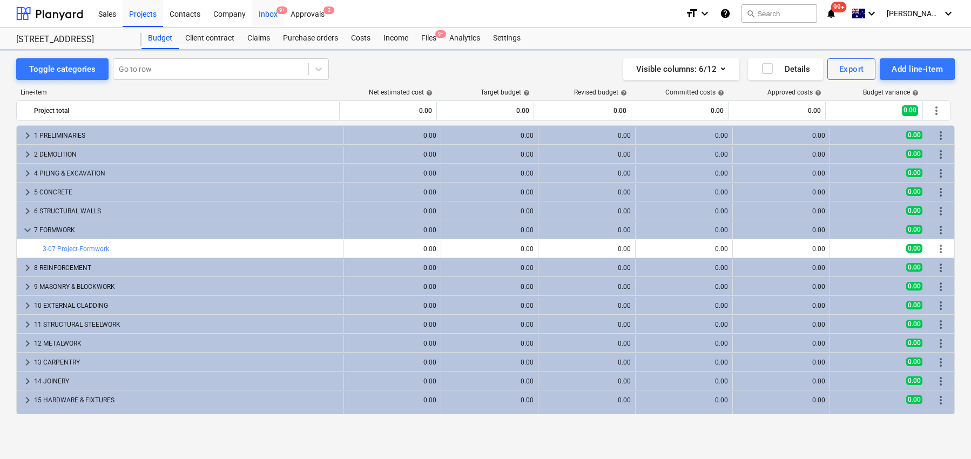
scroll to position [45, 0]
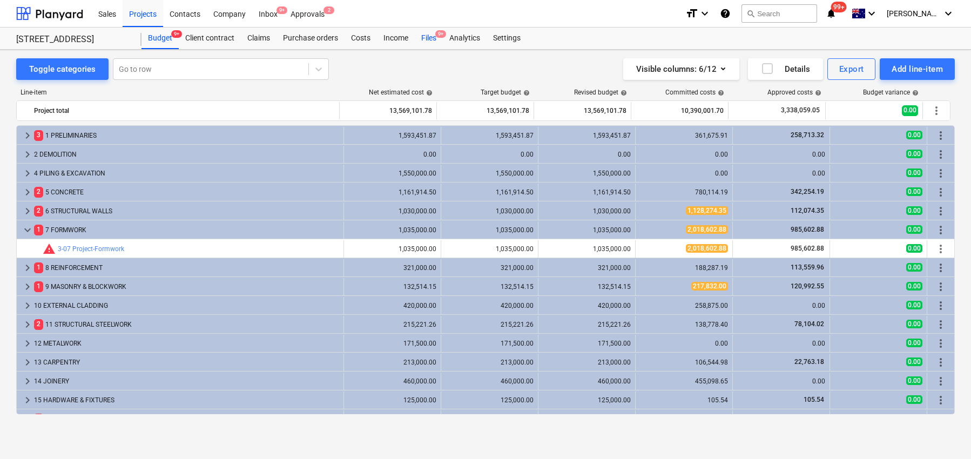
click at [437, 38] on div "Files 9+" at bounding box center [429, 39] width 28 height 22
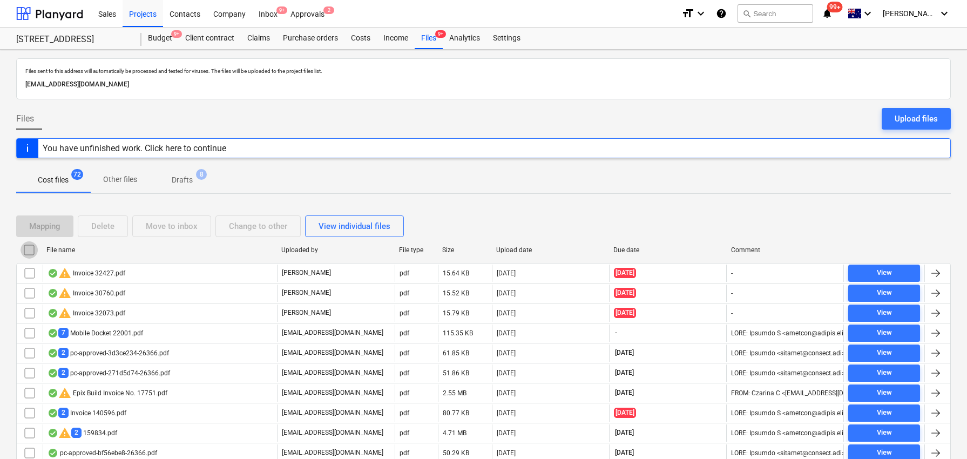
click at [33, 248] on input "checkbox" at bounding box center [29, 249] width 17 height 17
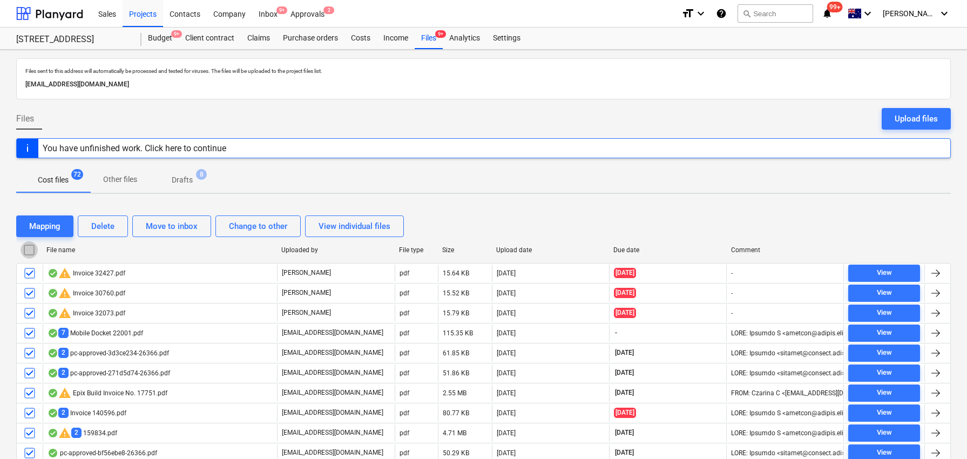
click at [32, 250] on input "checkbox" at bounding box center [29, 249] width 17 height 17
click at [32, 253] on input "checkbox" at bounding box center [29, 249] width 17 height 17
click at [28, 253] on input "checkbox" at bounding box center [29, 249] width 17 height 17
click at [355, 229] on div "View individual files" at bounding box center [355, 226] width 72 height 14
click at [355, 229] on div "View grouped files" at bounding box center [352, 226] width 67 height 14
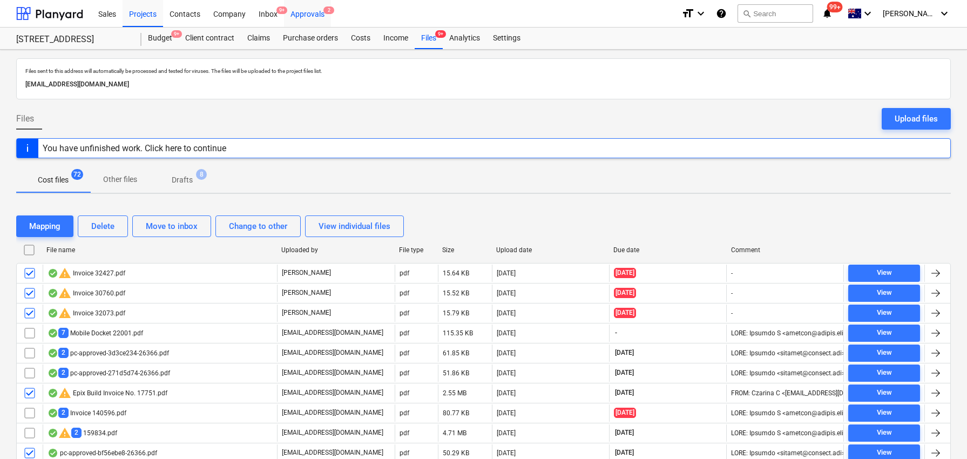
click at [303, 15] on div "Approvals 2" at bounding box center [307, 13] width 47 height 28
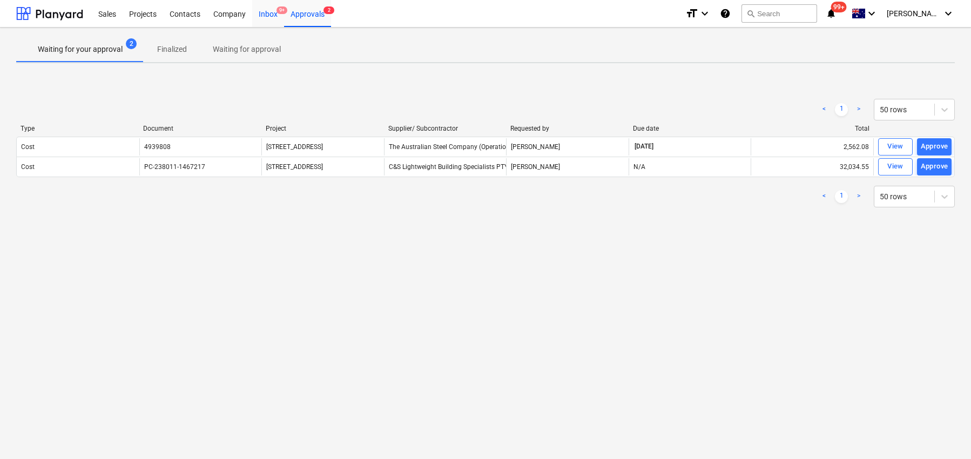
click at [265, 15] on div "Inbox 9+" at bounding box center [268, 13] width 32 height 28
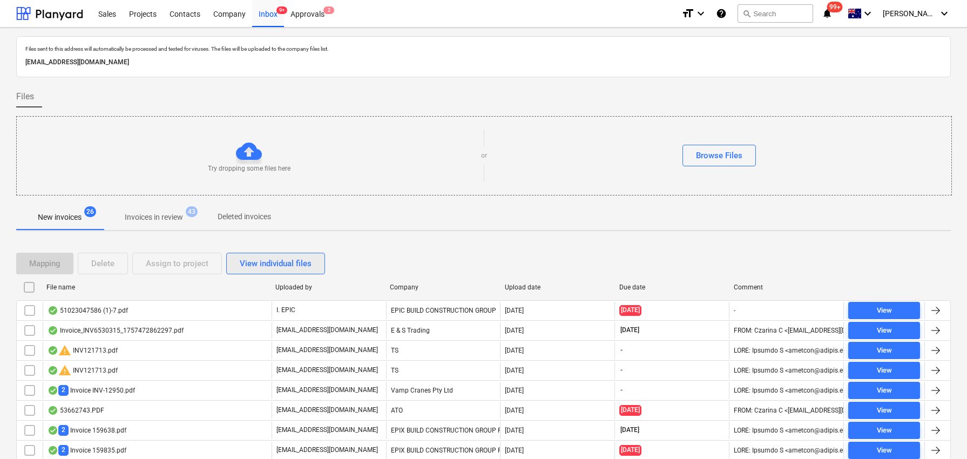
click at [293, 267] on div "View individual files" at bounding box center [276, 263] width 72 height 14
click at [293, 267] on div "View grouped files" at bounding box center [273, 263] width 67 height 14
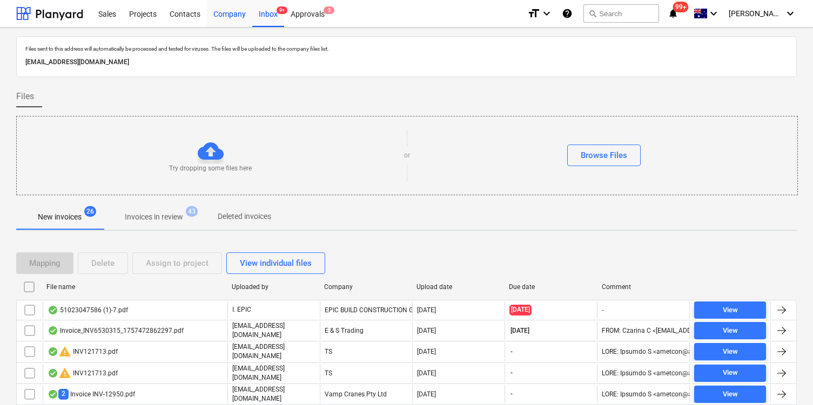
click at [235, 16] on div "Company" at bounding box center [229, 13] width 45 height 28
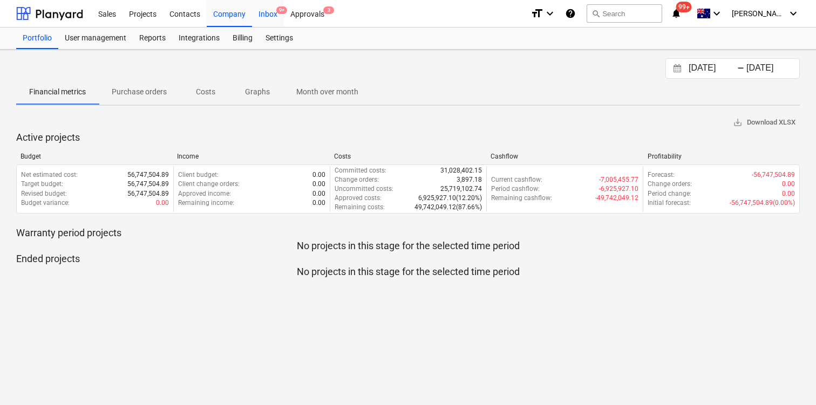
click at [272, 17] on div "Inbox 9+" at bounding box center [268, 13] width 32 height 28
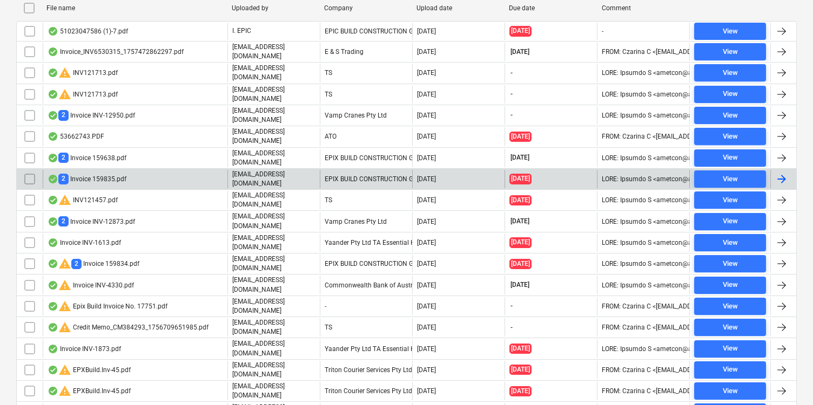
scroll to position [279, 0]
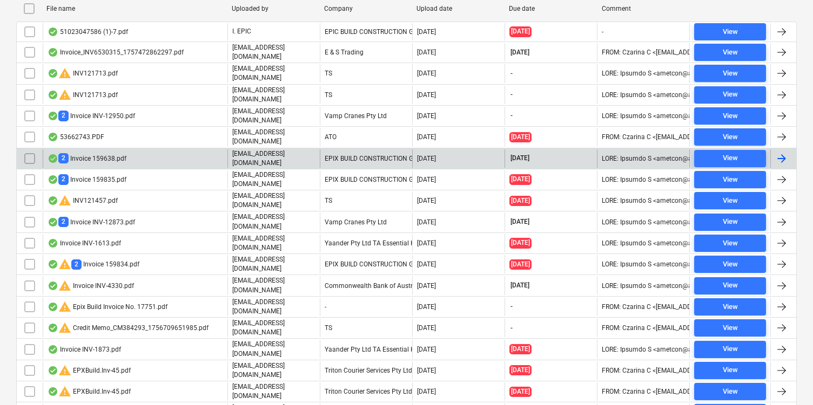
click at [30, 151] on input "checkbox" at bounding box center [29, 158] width 17 height 17
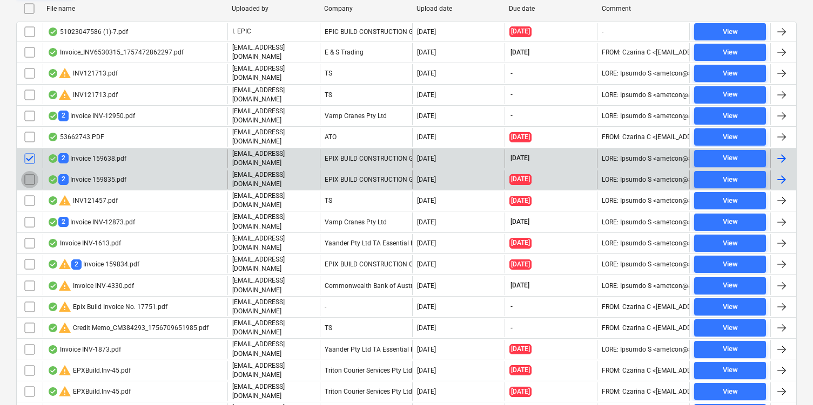
click at [29, 171] on input "checkbox" at bounding box center [29, 179] width 17 height 17
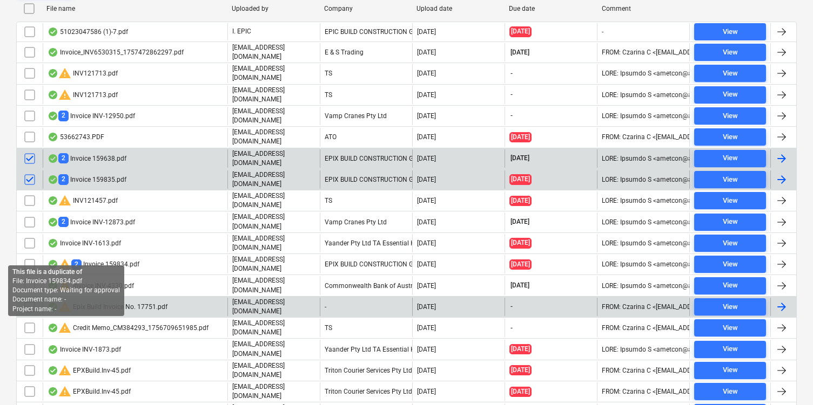
scroll to position [334, 0]
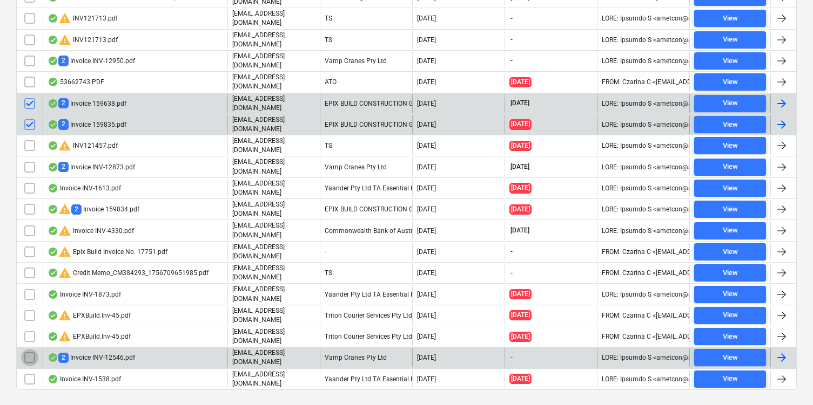
click at [29, 349] on input "checkbox" at bounding box center [29, 357] width 17 height 17
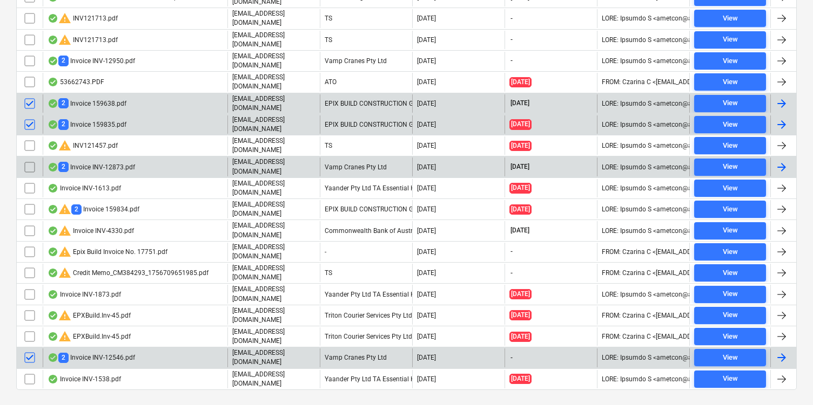
click at [30, 159] on input "checkbox" at bounding box center [29, 167] width 17 height 17
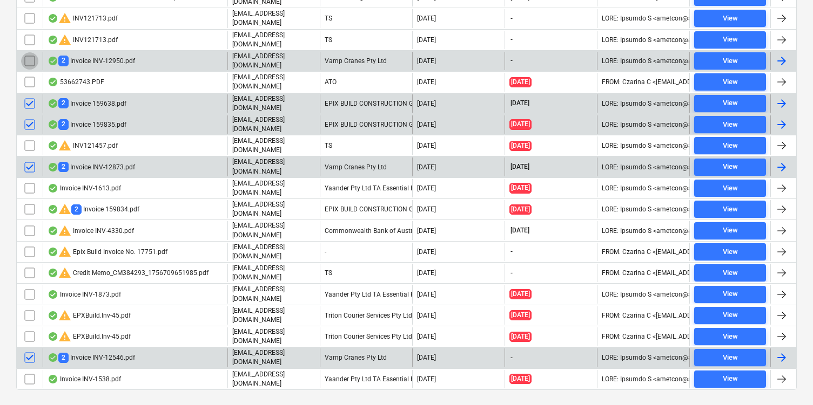
click at [28, 57] on input "checkbox" at bounding box center [29, 60] width 17 height 17
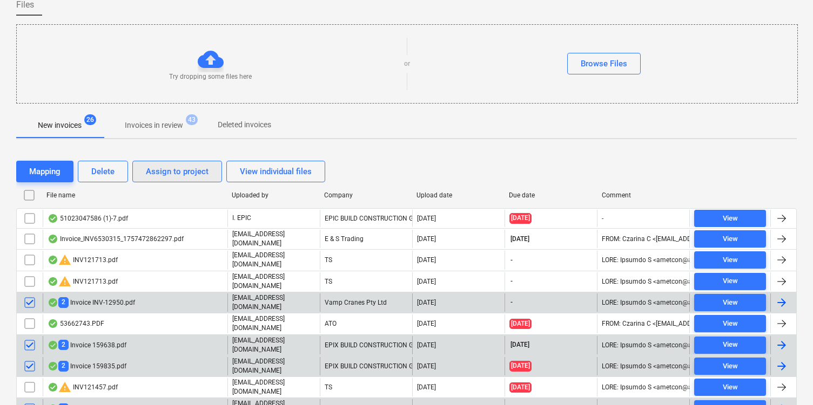
scroll to position [92, 0]
click at [118, 174] on button "Delete" at bounding box center [103, 171] width 50 height 22
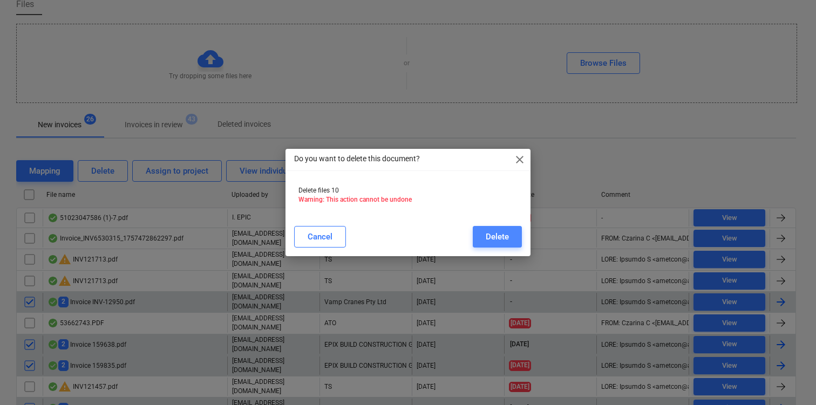
click at [507, 239] on div "Delete" at bounding box center [497, 237] width 23 height 14
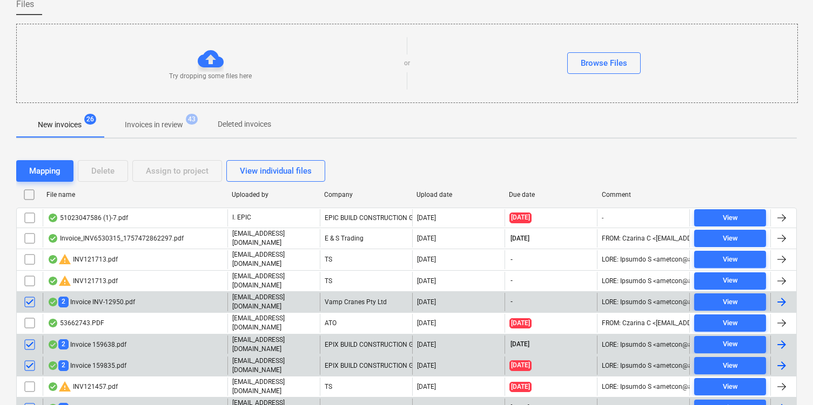
scroll to position [92, 0]
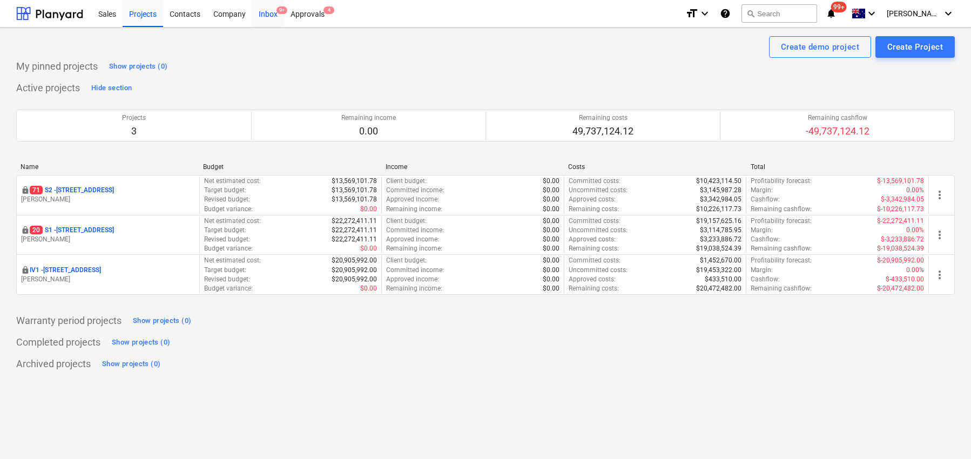
click at [266, 12] on div "Inbox 9+" at bounding box center [268, 13] width 32 height 28
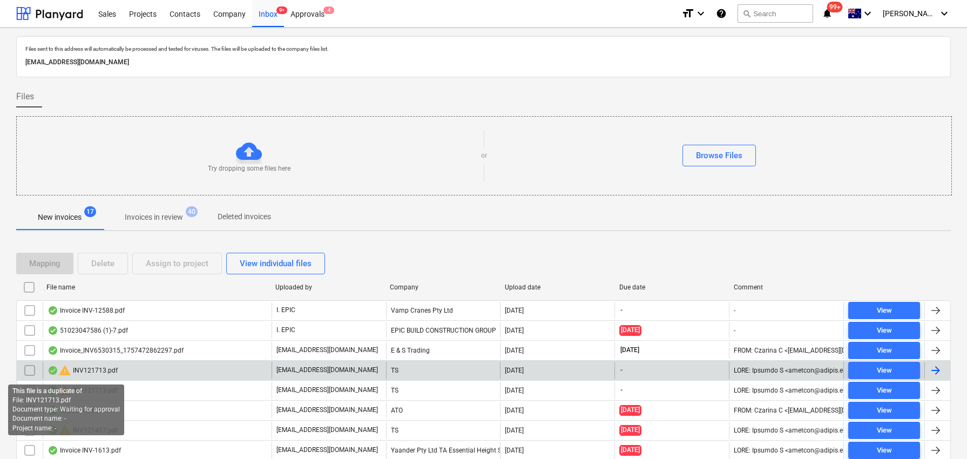
click at [65, 371] on span "warning" at bounding box center [64, 370] width 13 height 13
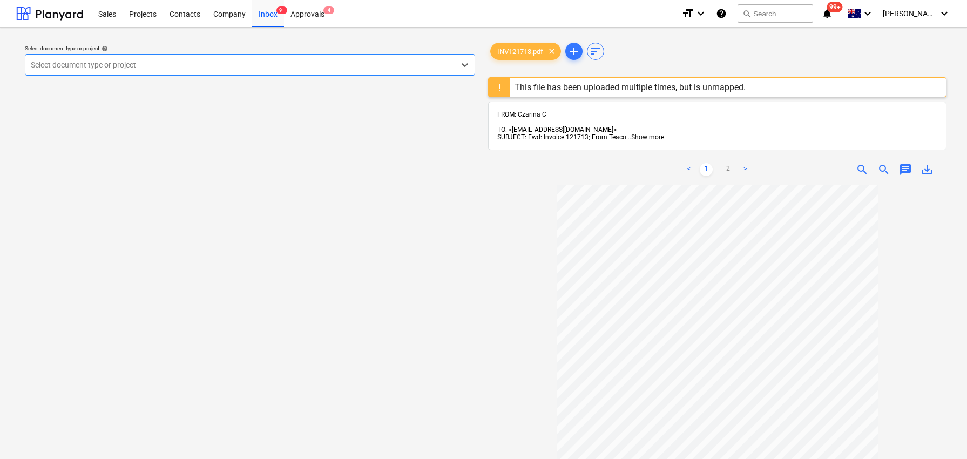
click at [605, 89] on div "This file has been uploaded multiple times, but is unmapped." at bounding box center [630, 87] width 231 height 10
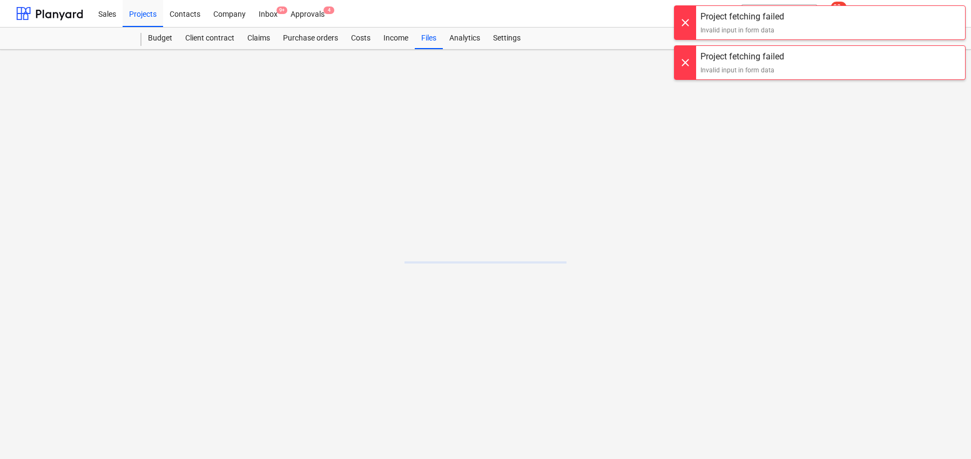
click at [684, 21] on div at bounding box center [685, 22] width 22 height 33
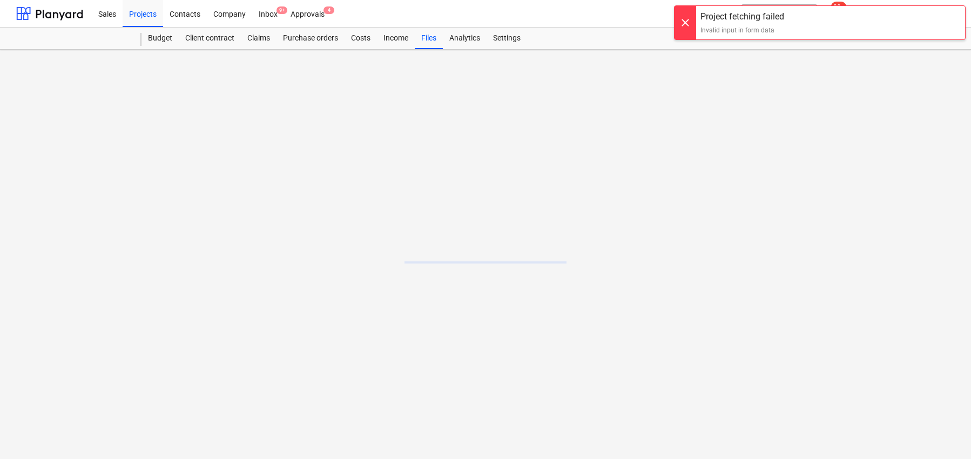
click at [684, 21] on div at bounding box center [685, 22] width 22 height 33
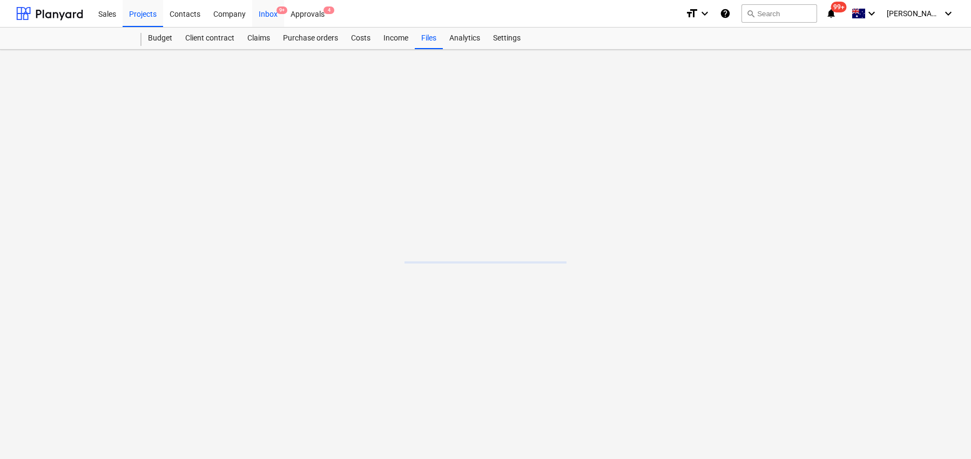
click at [265, 13] on div "Inbox 9+" at bounding box center [268, 13] width 32 height 28
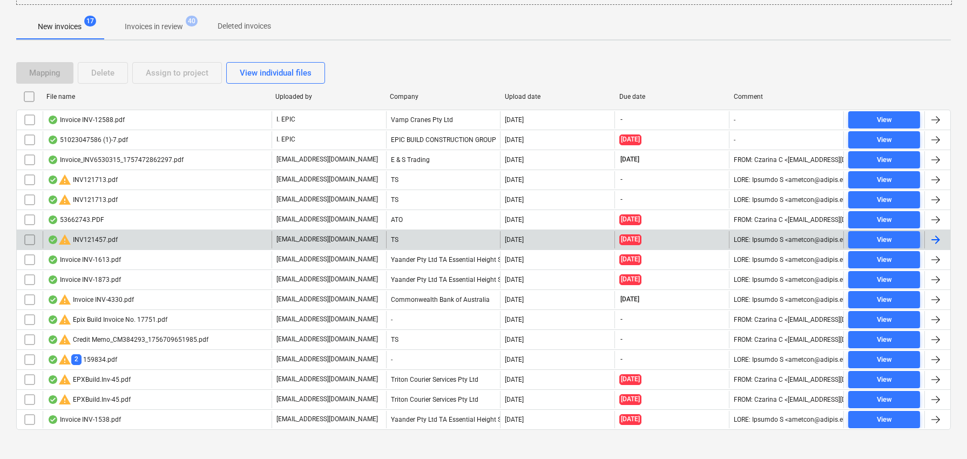
scroll to position [197, 0]
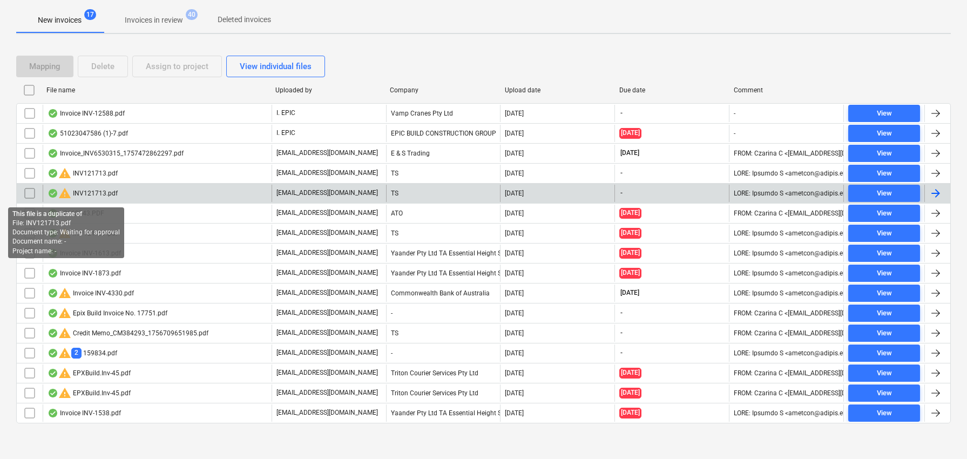
click at [66, 195] on span "warning" at bounding box center [64, 193] width 13 height 13
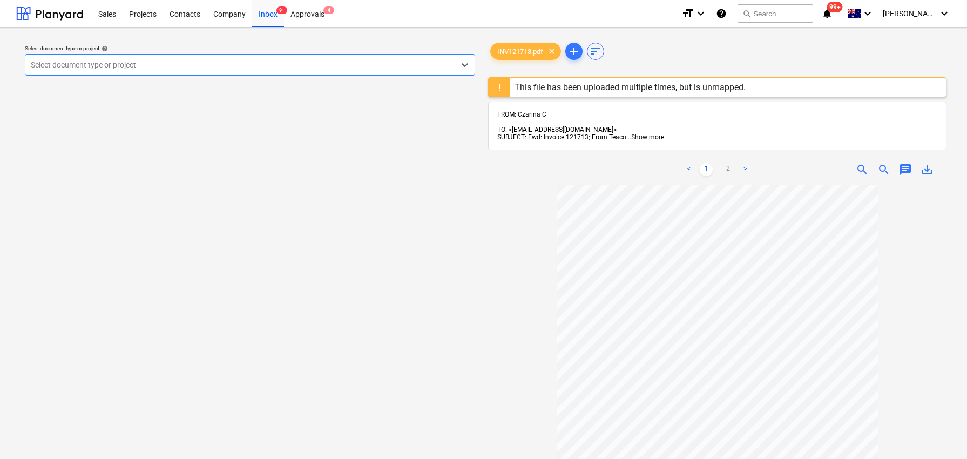
scroll to position [197, 0]
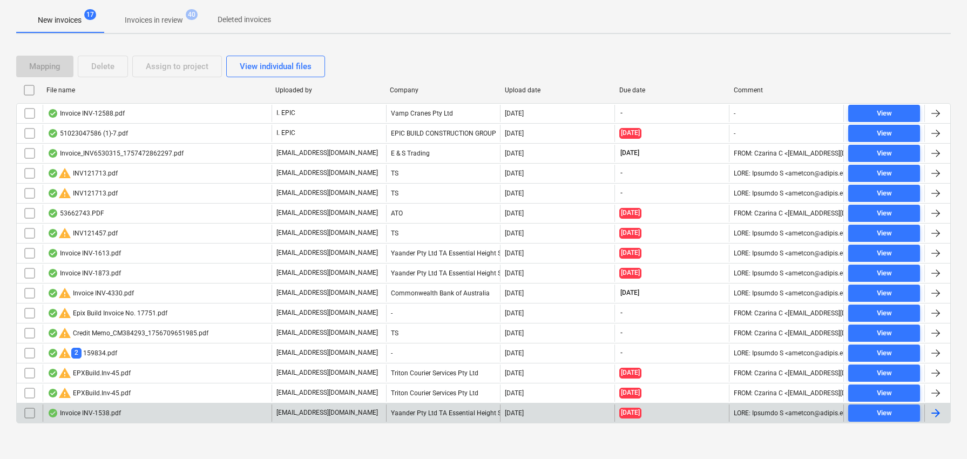
click at [418, 411] on div "Yaander Pty Ltd TA Essential Height Safety" at bounding box center [443, 412] width 114 height 17
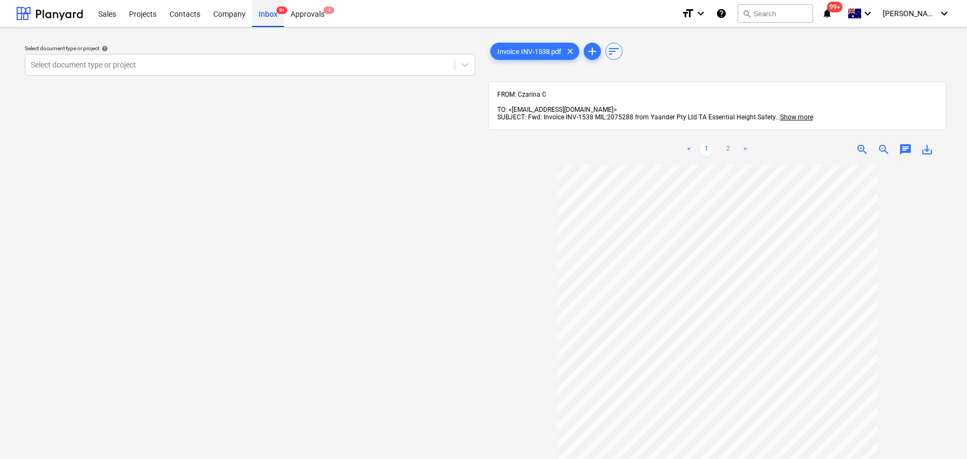
click at [266, 13] on div "Inbox 9+" at bounding box center [268, 13] width 32 height 28
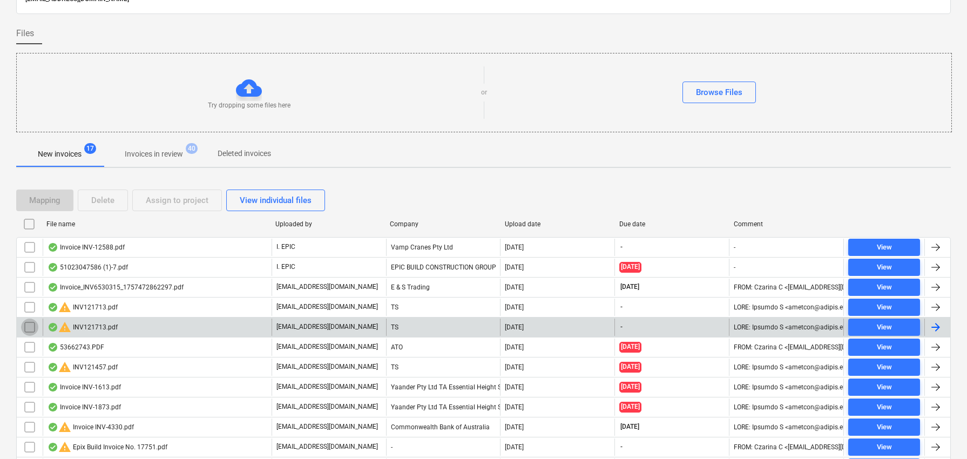
click at [26, 326] on input "checkbox" at bounding box center [29, 327] width 17 height 17
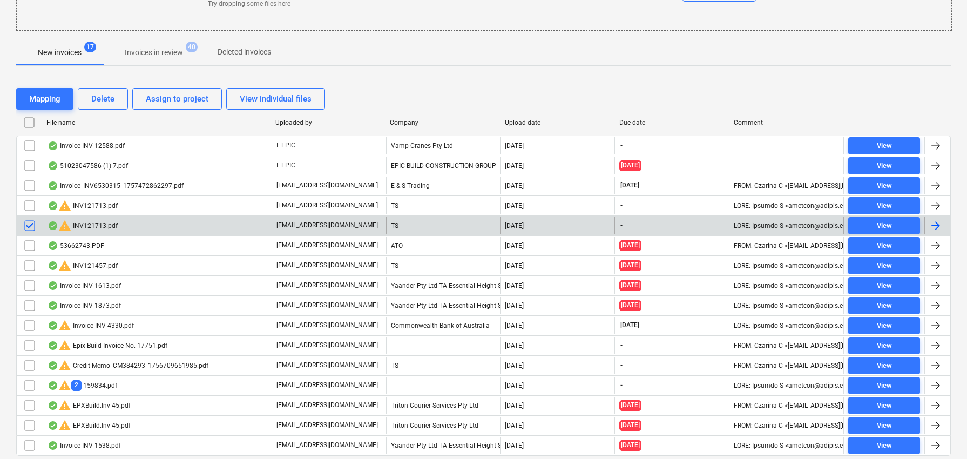
scroll to position [180, 0]
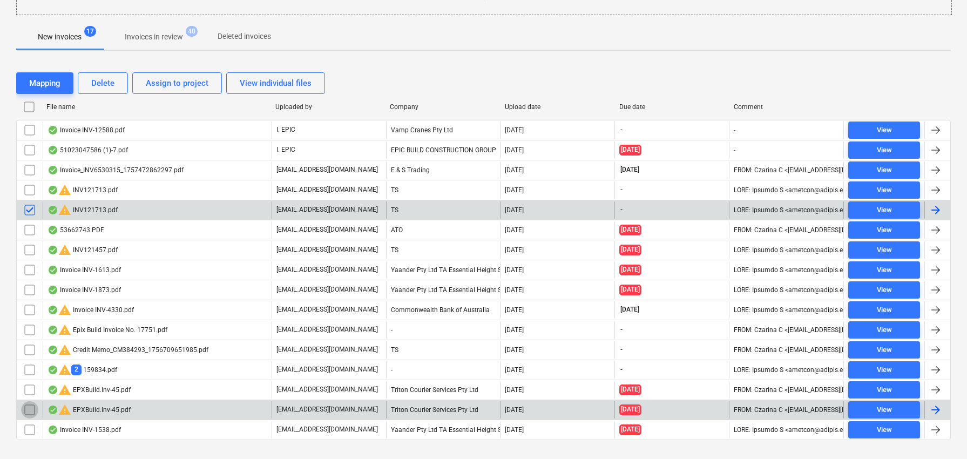
click at [28, 410] on input "checkbox" at bounding box center [29, 409] width 17 height 17
click at [112, 84] on div "Delete" at bounding box center [102, 83] width 23 height 14
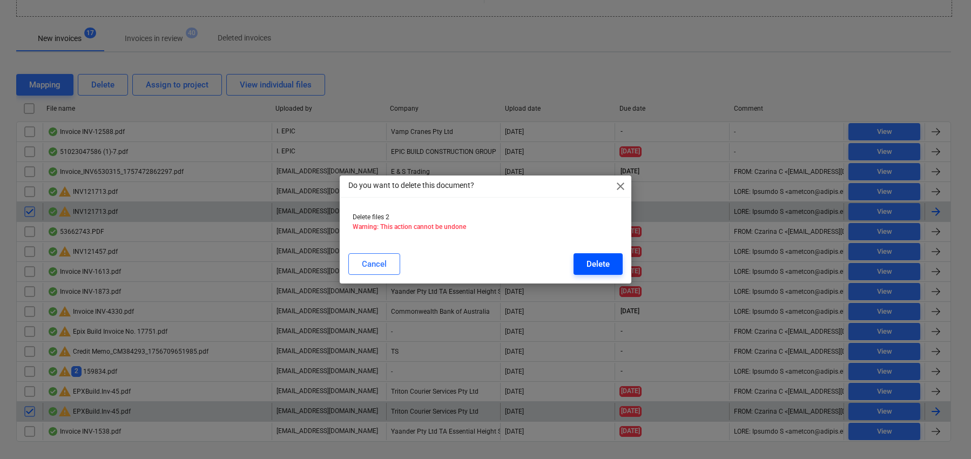
click at [590, 266] on div "Delete" at bounding box center [597, 264] width 23 height 14
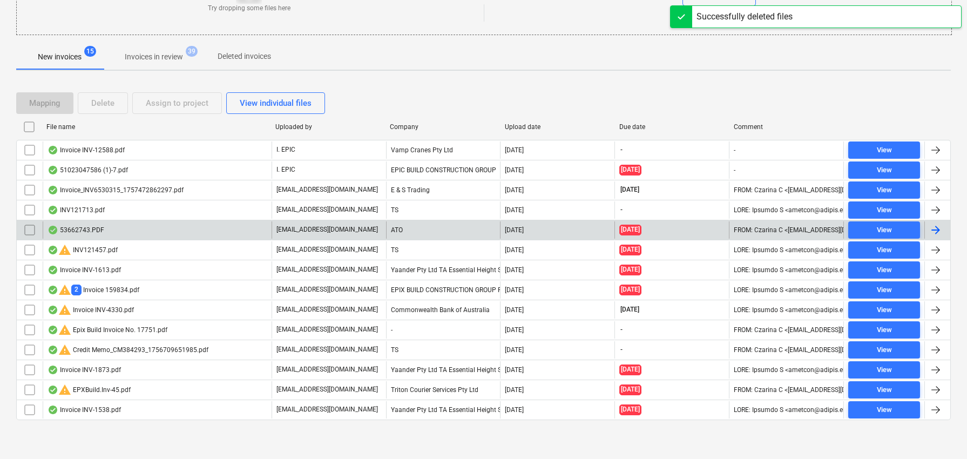
scroll to position [160, 0]
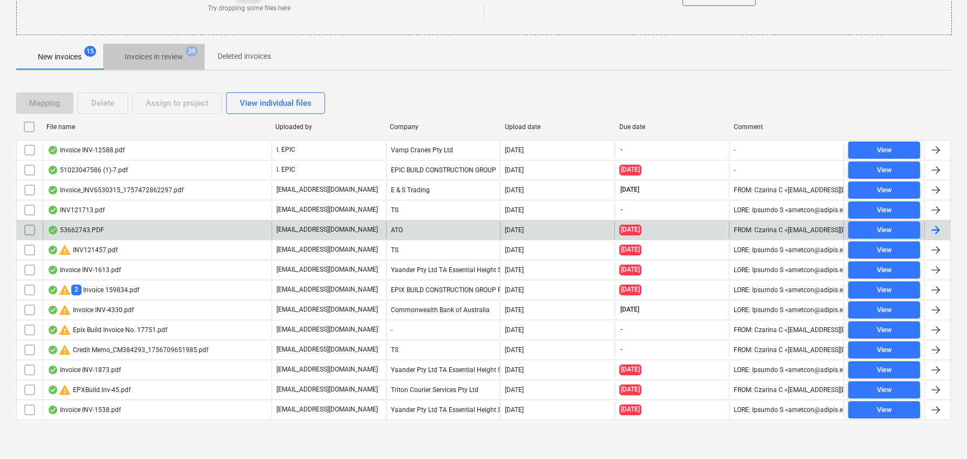
click at [168, 51] on p "Invoices in review" at bounding box center [154, 56] width 58 height 11
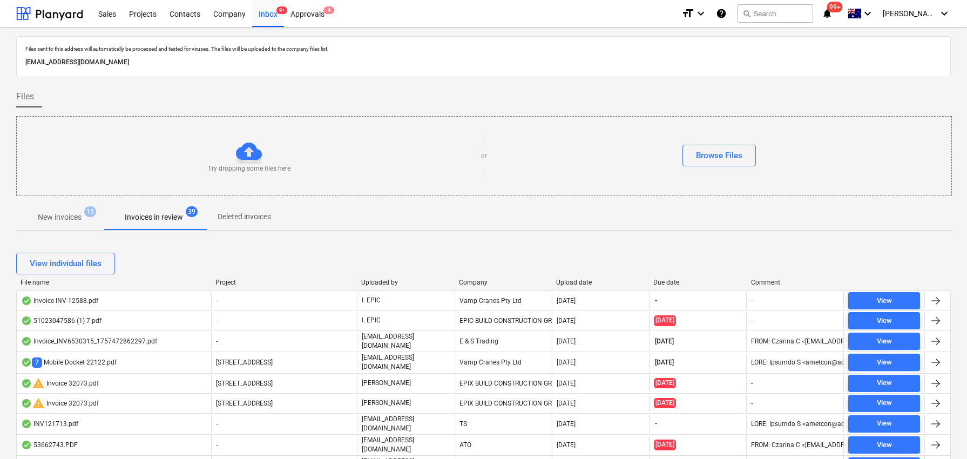
click at [59, 206] on button "New invoices 15" at bounding box center [59, 217] width 87 height 26
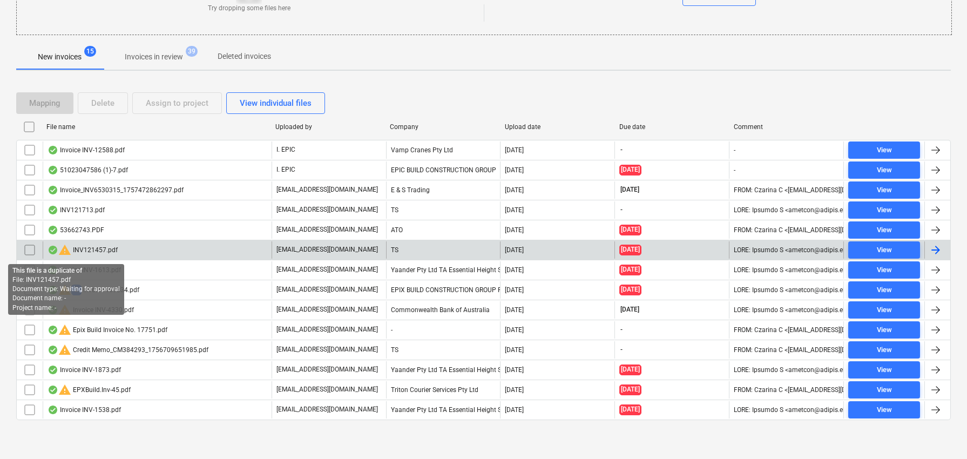
click at [67, 248] on span "warning" at bounding box center [64, 249] width 13 height 13
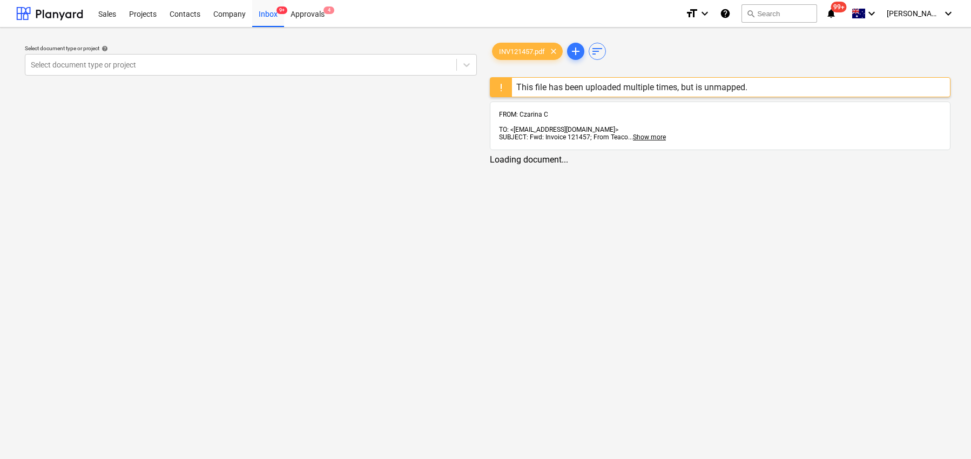
click at [676, 89] on div "This file has been uploaded multiple times, but is unmapped." at bounding box center [631, 87] width 231 height 10
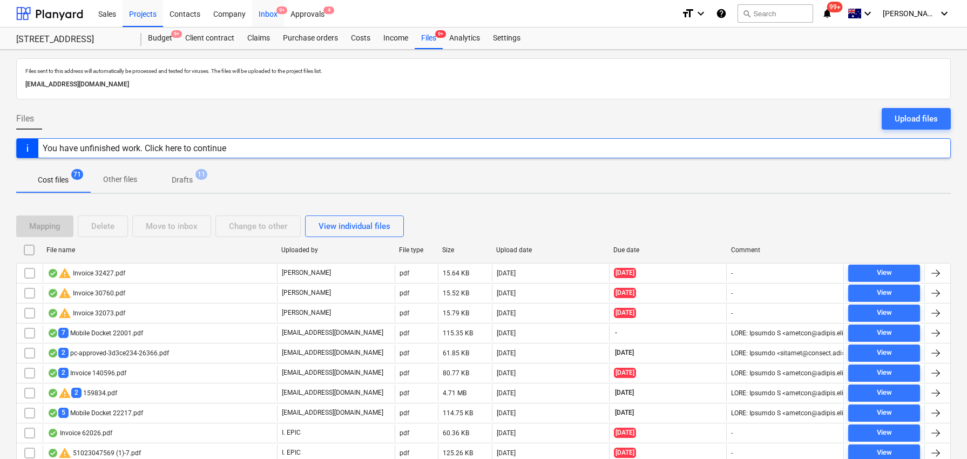
click at [265, 18] on div "Inbox 9+" at bounding box center [268, 13] width 32 height 28
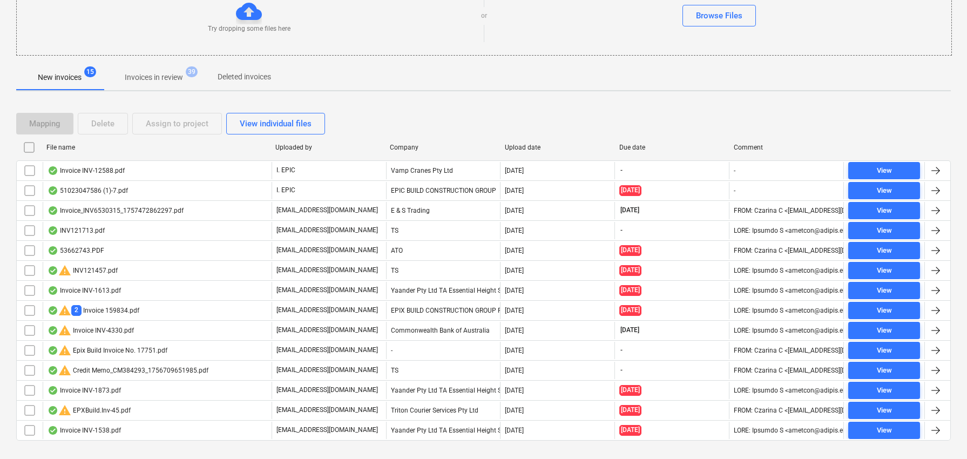
scroll to position [160, 0]
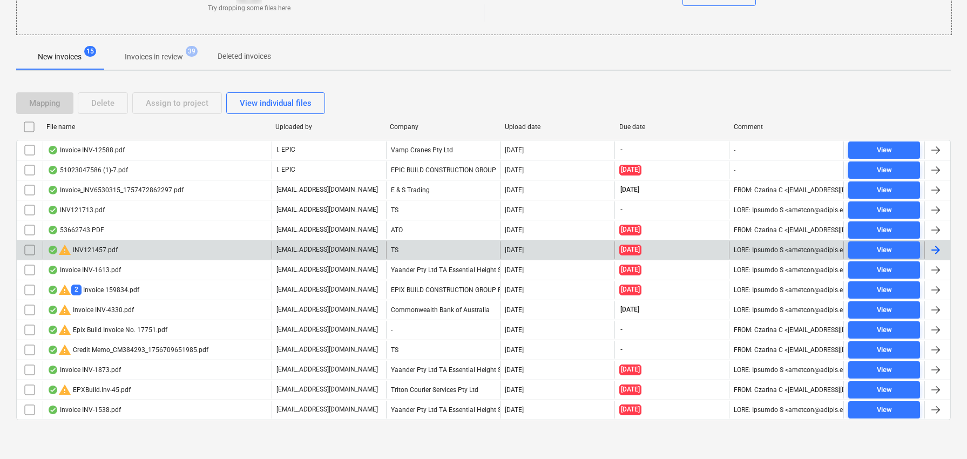
click at [28, 249] on input "checkbox" at bounding box center [29, 249] width 17 height 17
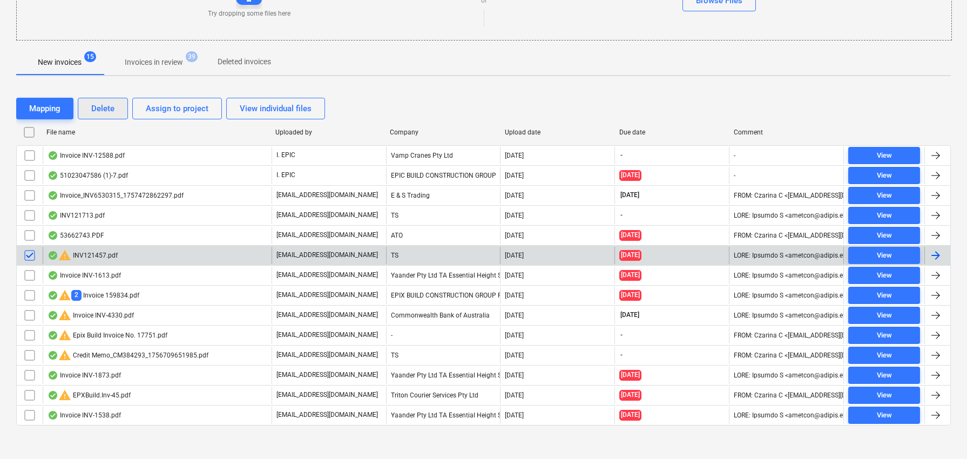
click at [111, 113] on div "Delete" at bounding box center [102, 108] width 23 height 14
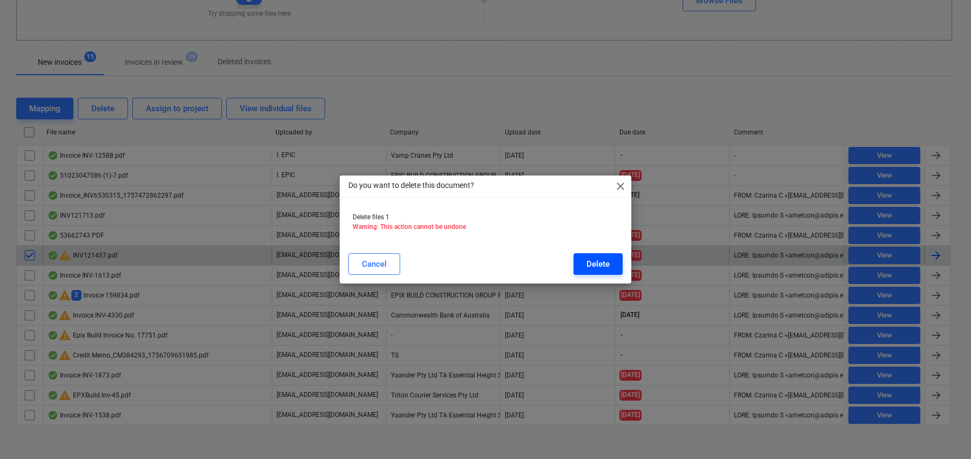
click at [599, 267] on div "Delete" at bounding box center [597, 264] width 23 height 14
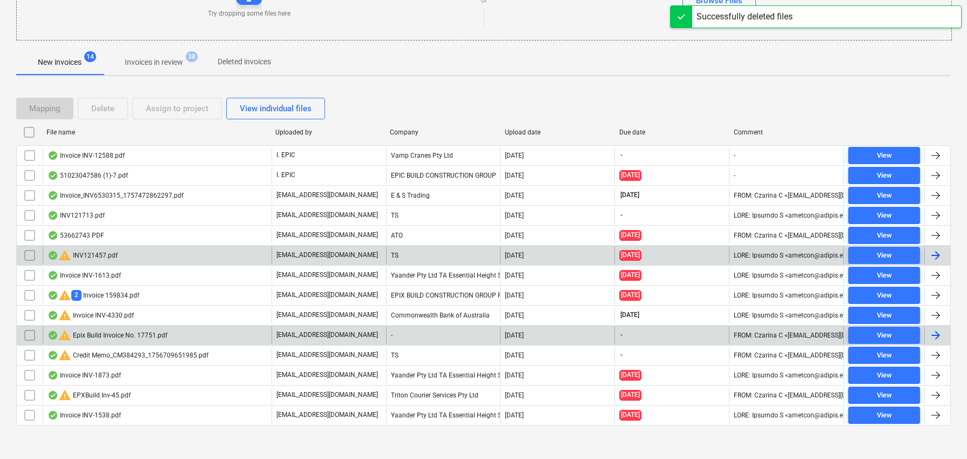
scroll to position [140, 0]
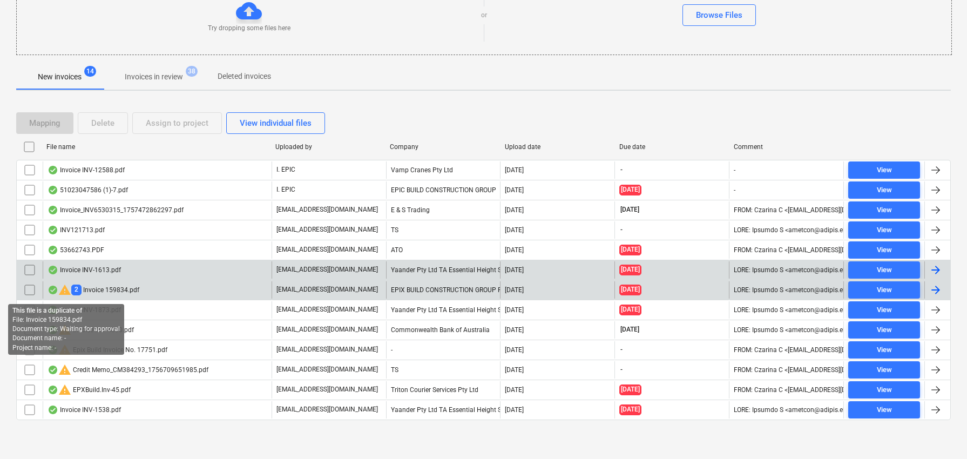
click at [59, 291] on span "warning" at bounding box center [64, 289] width 13 height 13
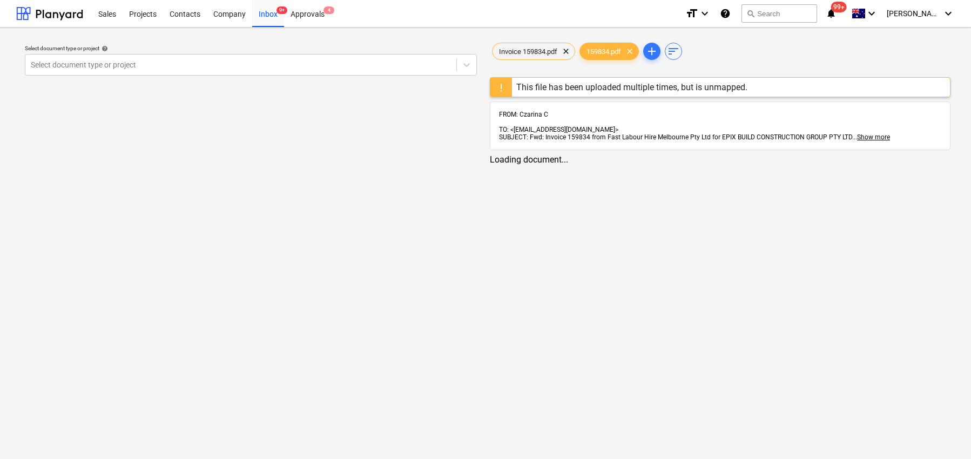
click at [650, 85] on div "This file has been uploaded multiple times, but is unmapped." at bounding box center [631, 87] width 231 height 10
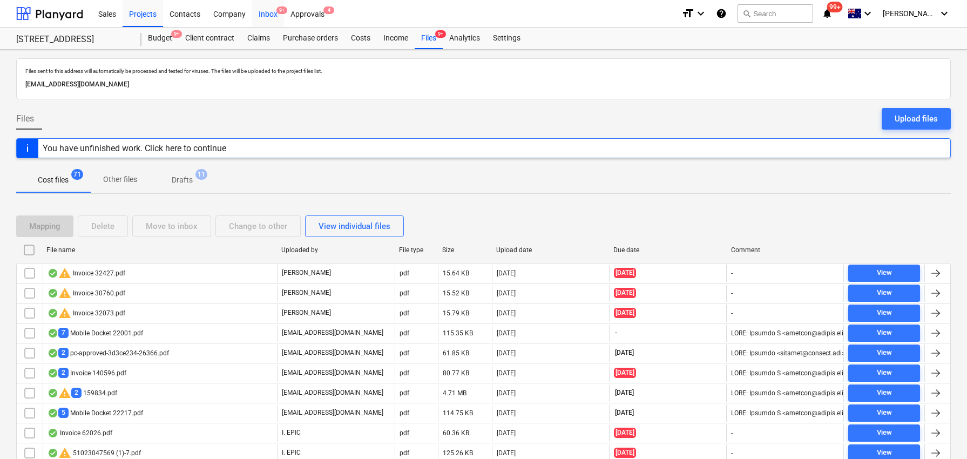
click at [275, 13] on div "Inbox 9+" at bounding box center [268, 13] width 32 height 28
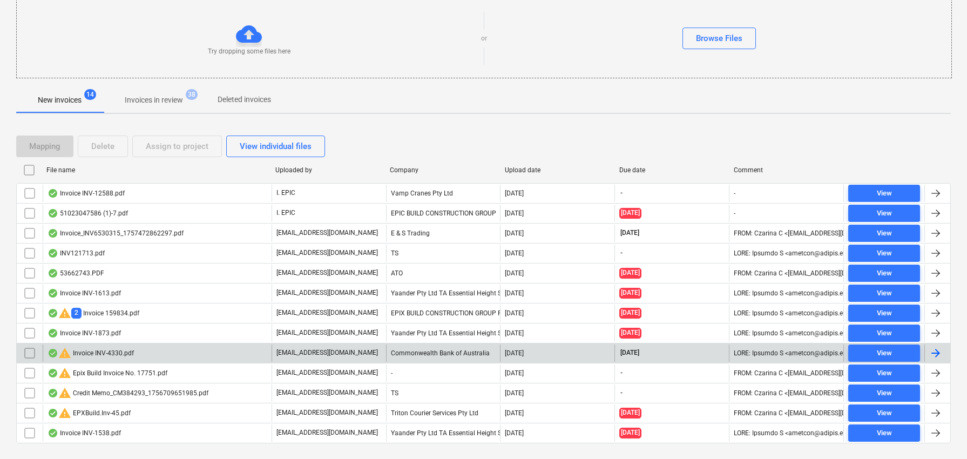
scroll to position [140, 0]
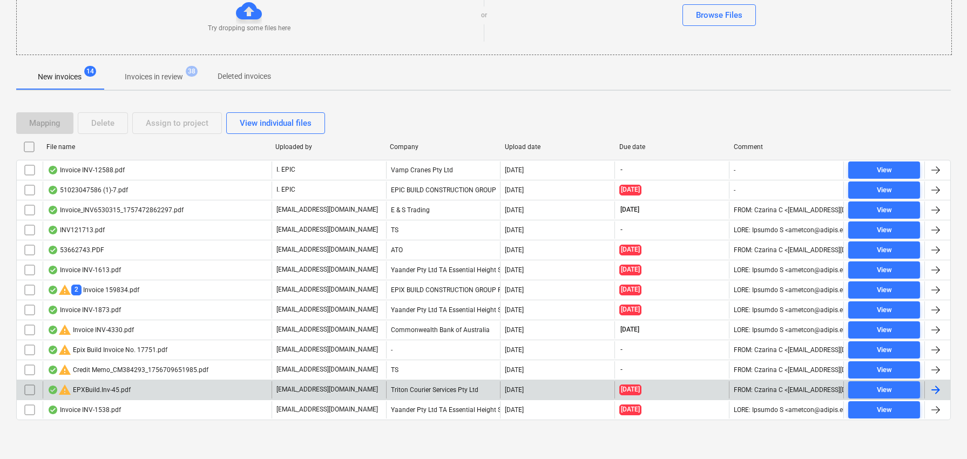
click at [29, 389] on input "checkbox" at bounding box center [29, 389] width 17 height 17
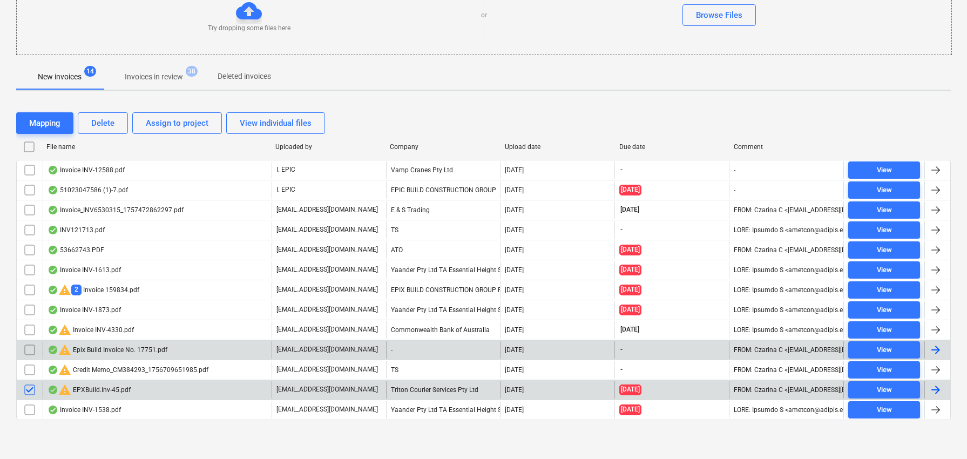
click at [26, 349] on input "checkbox" at bounding box center [29, 349] width 17 height 17
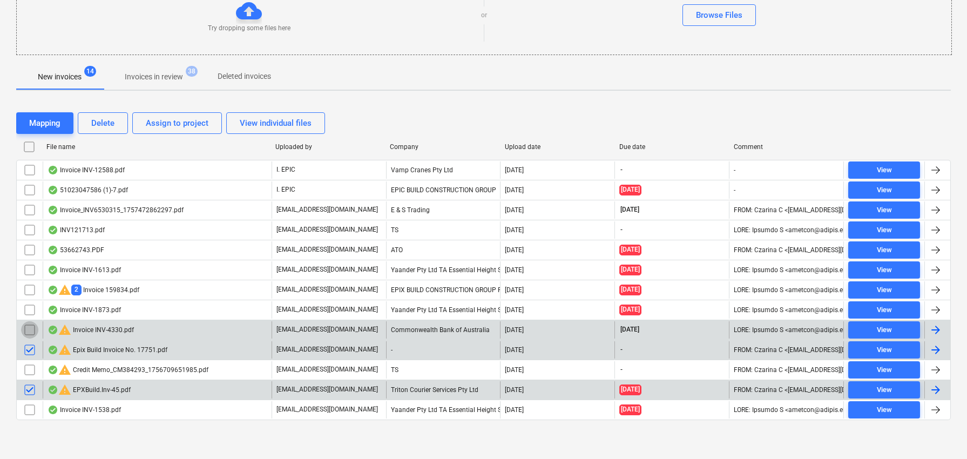
click at [29, 332] on input "checkbox" at bounding box center [29, 329] width 17 height 17
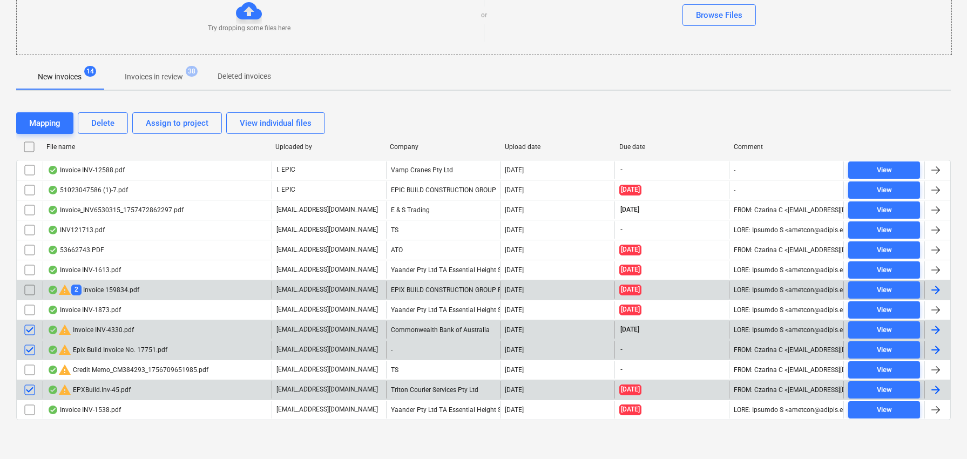
click at [29, 287] on input "checkbox" at bounding box center [29, 289] width 17 height 17
click at [112, 127] on div "Delete" at bounding box center [102, 123] width 23 height 14
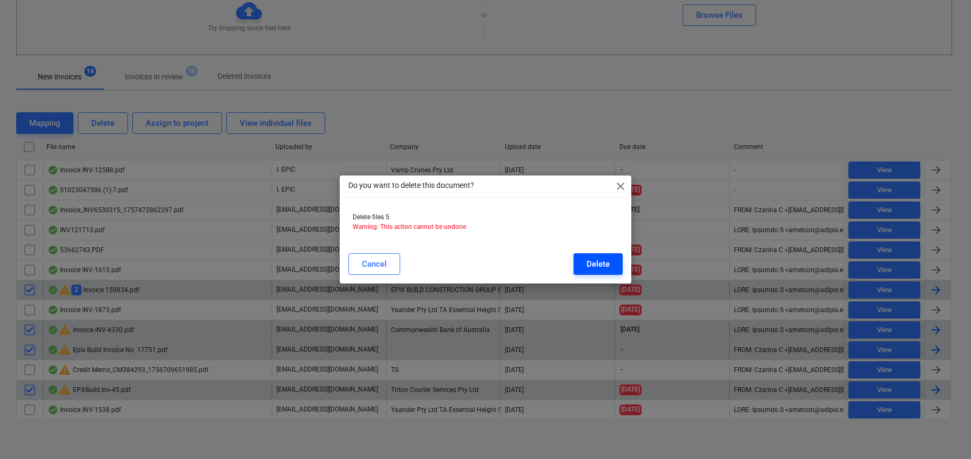
click at [594, 257] on div "Delete" at bounding box center [597, 264] width 23 height 14
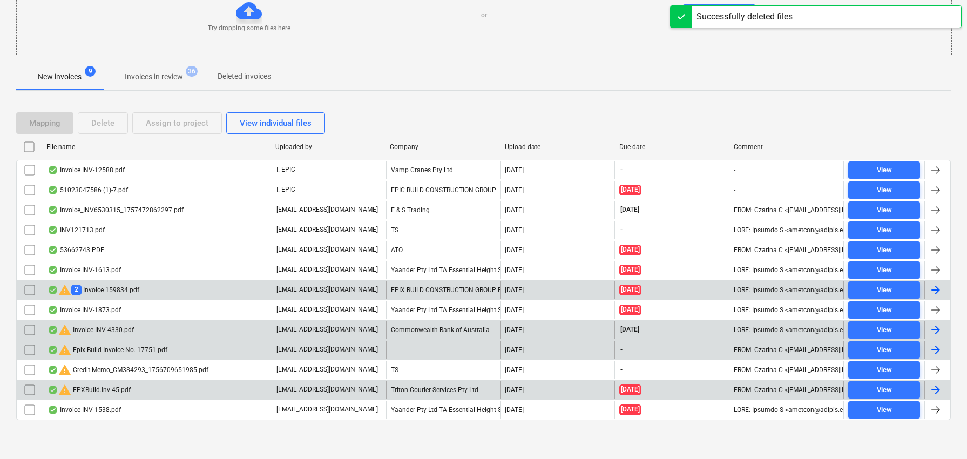
scroll to position [60, 0]
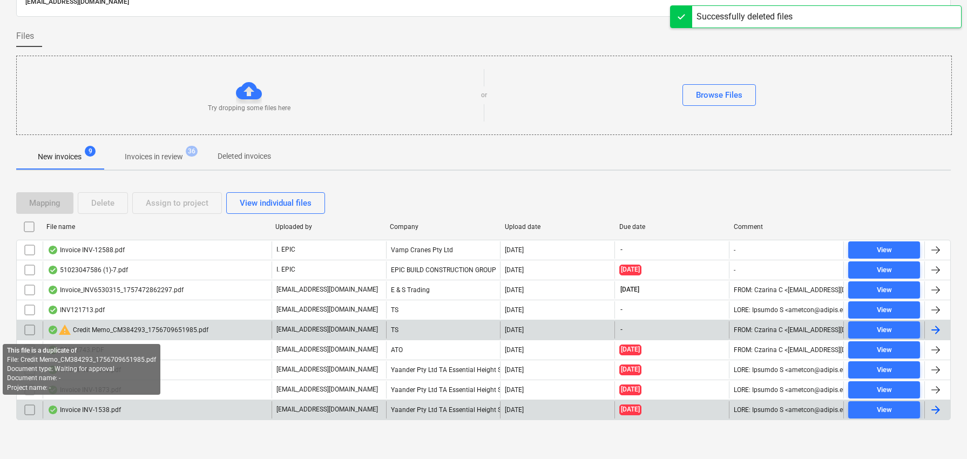
click at [64, 331] on span "warning" at bounding box center [64, 329] width 13 height 13
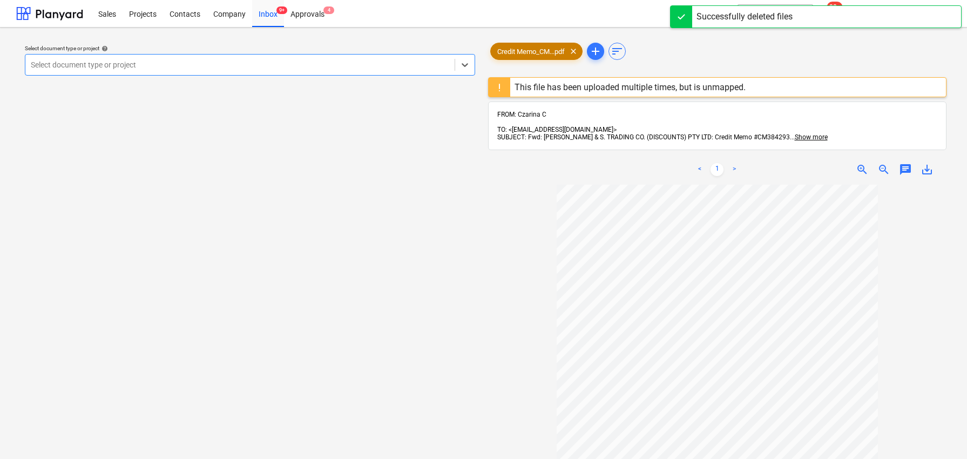
click at [553, 51] on span "Credit Memo_CM...pdf" at bounding box center [531, 52] width 80 height 8
click at [645, 86] on div "This file has been uploaded multiple times, but is unmapped." at bounding box center [630, 87] width 231 height 10
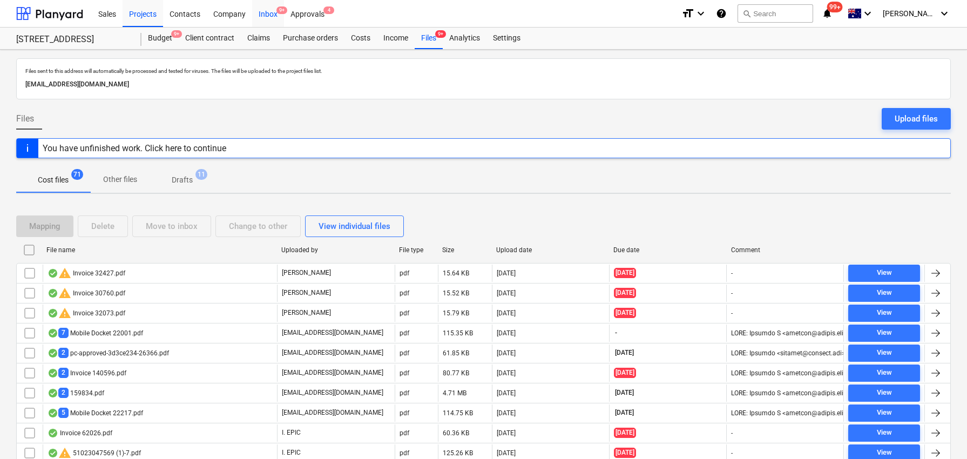
click at [267, 17] on div "Inbox 9+" at bounding box center [268, 13] width 32 height 28
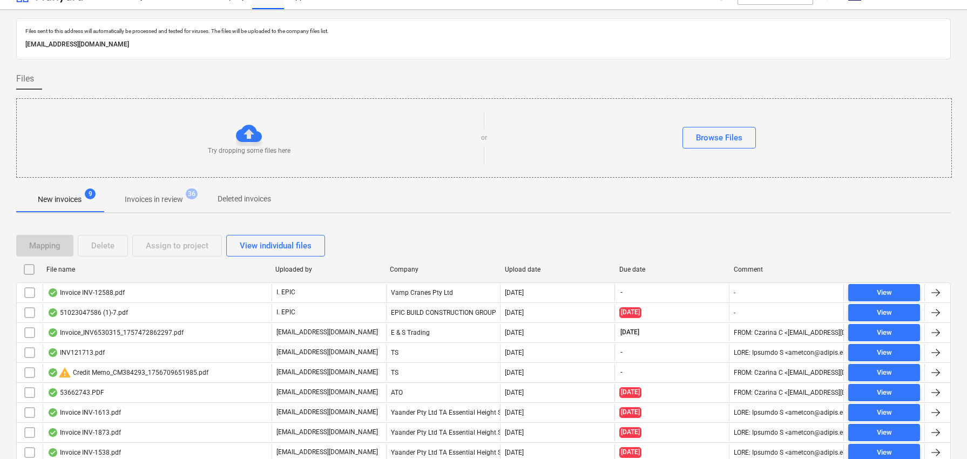
scroll to position [60, 0]
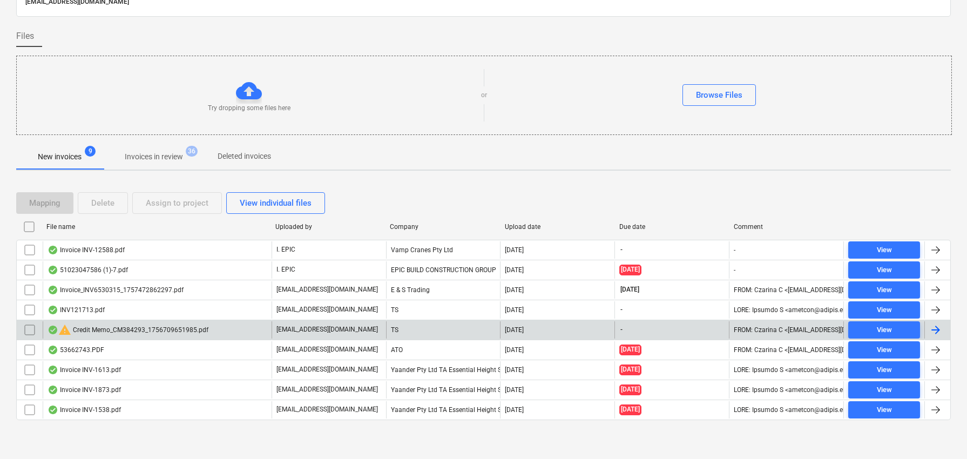
click at [26, 328] on input "checkbox" at bounding box center [29, 329] width 17 height 17
click at [103, 202] on div "Delete" at bounding box center [102, 203] width 23 height 14
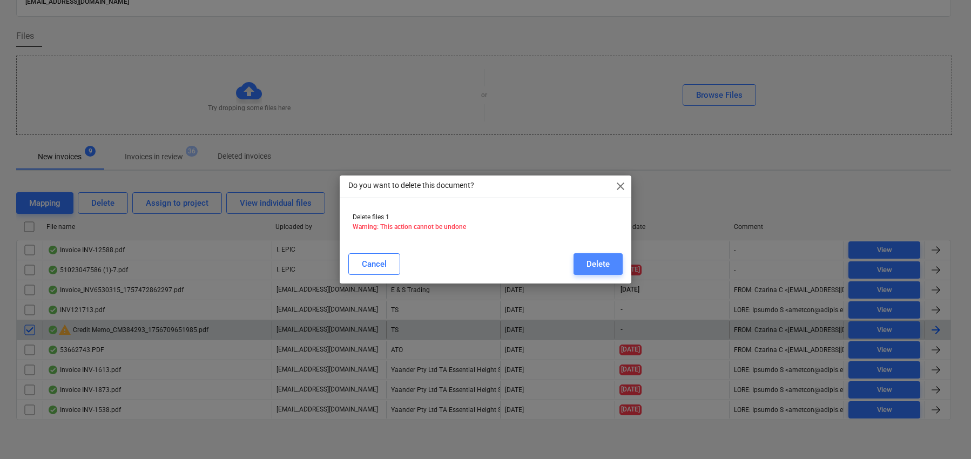
click at [603, 267] on div "Delete" at bounding box center [597, 264] width 23 height 14
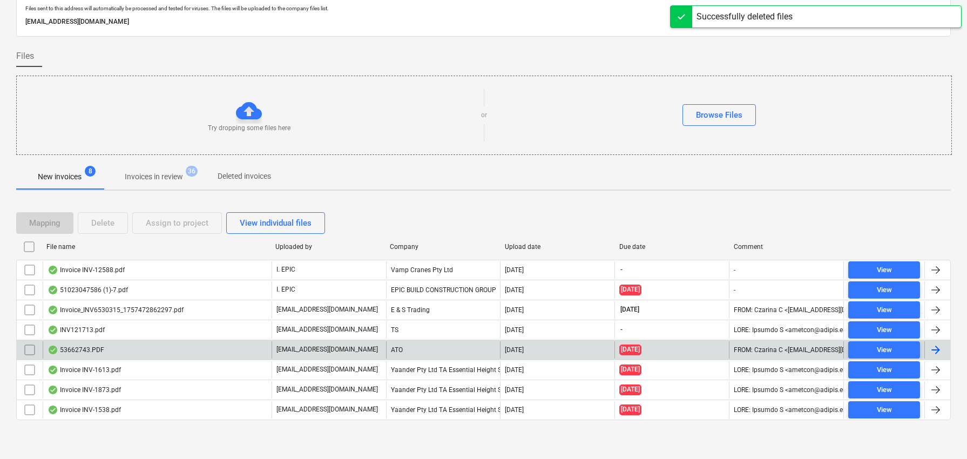
scroll to position [40, 0]
